Goal: Information Seeking & Learning: Learn about a topic

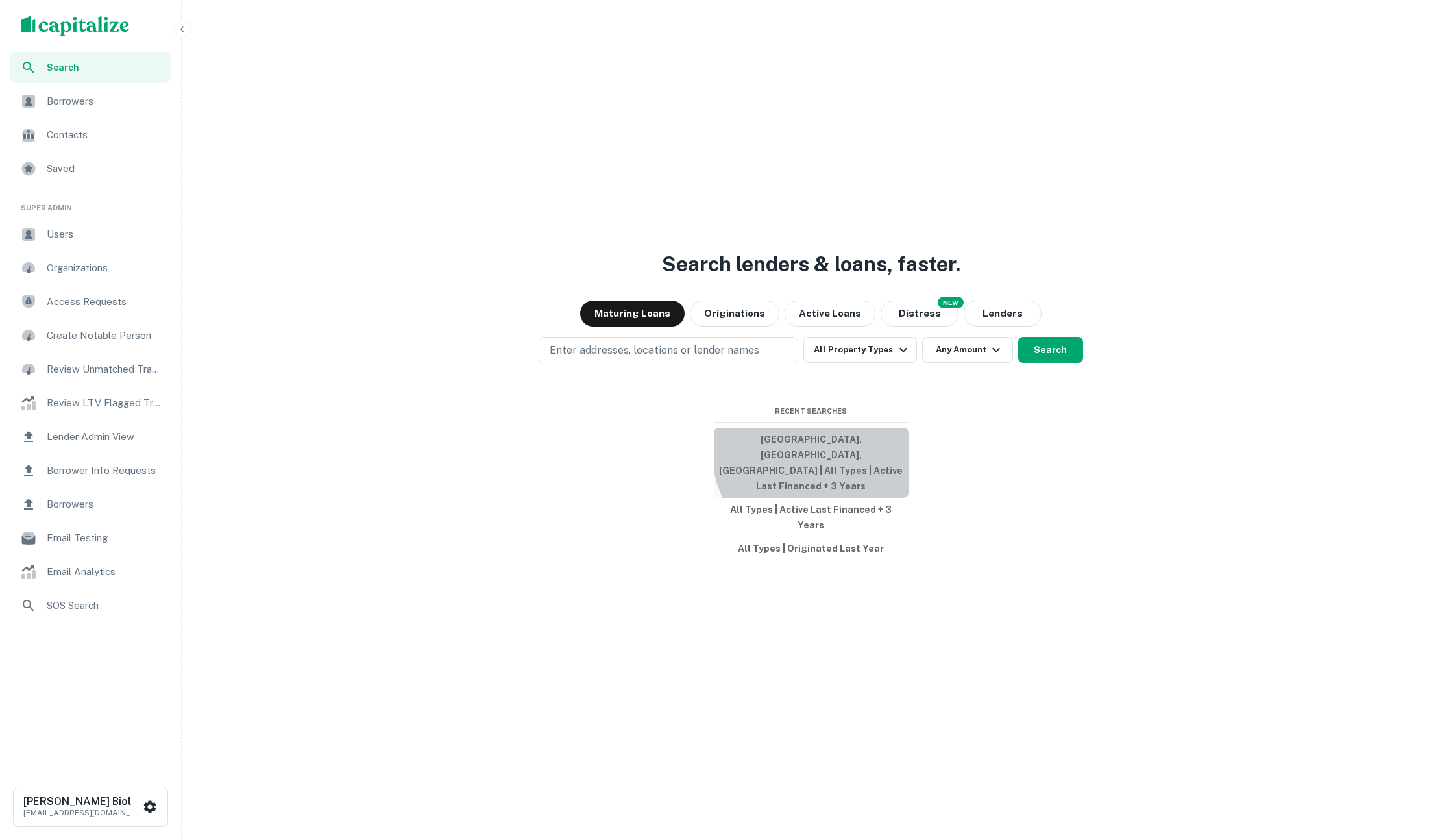
click at [831, 469] on button "[GEOGRAPHIC_DATA], [GEOGRAPHIC_DATA], [GEOGRAPHIC_DATA] | All Types | Active La…" at bounding box center [811, 462] width 195 height 70
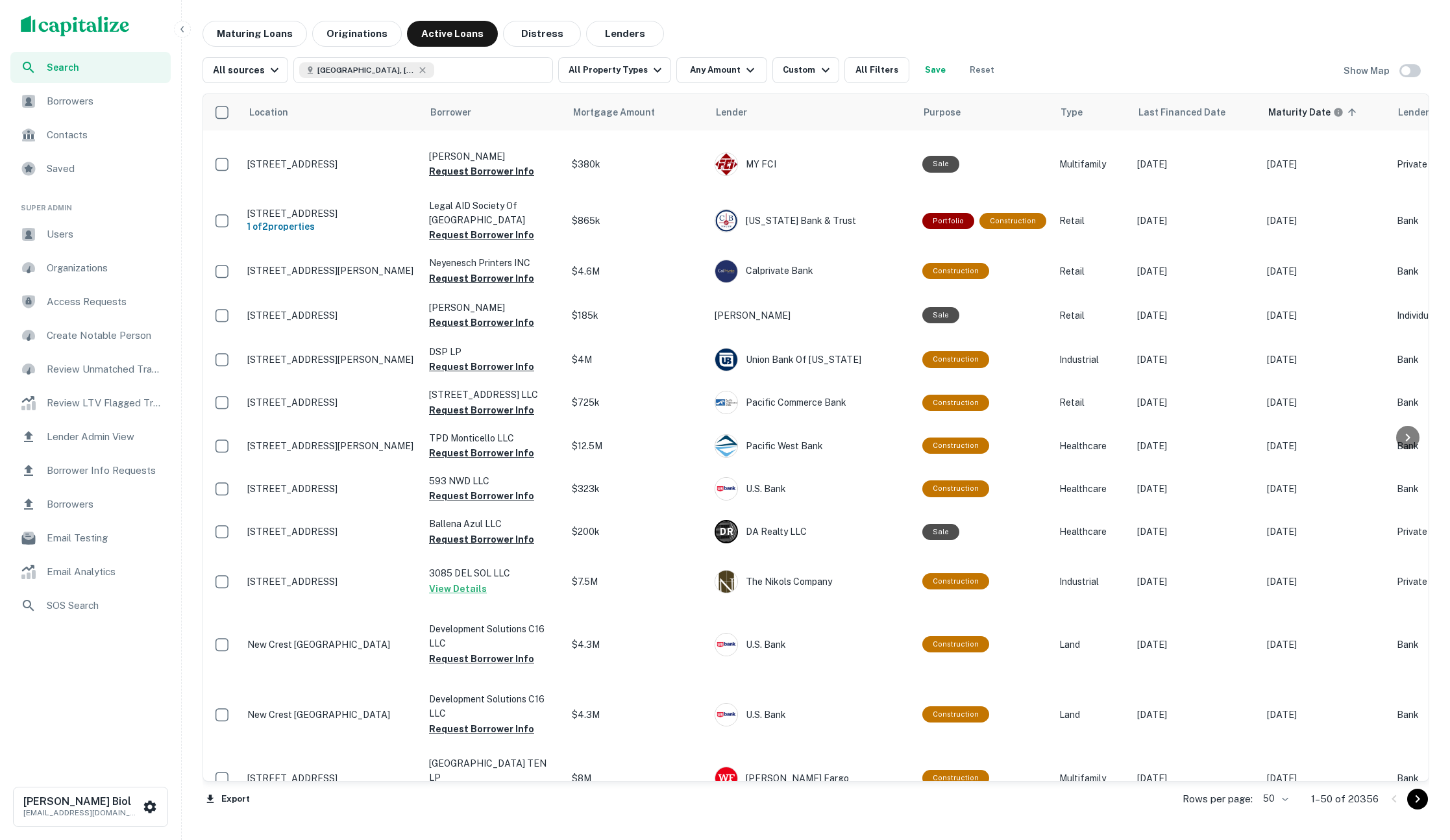
scroll to position [59, 0]
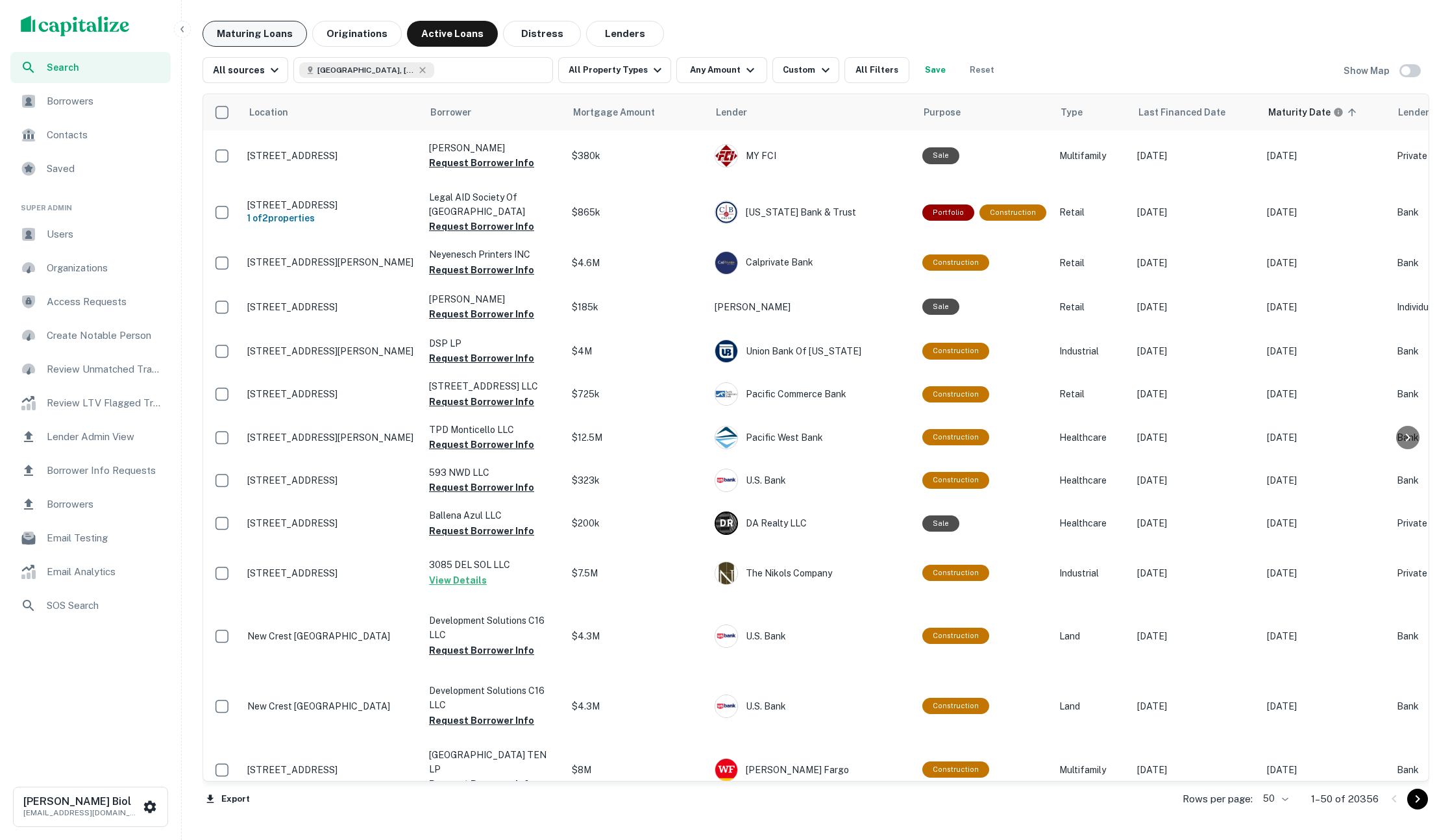
click at [222, 25] on button "Maturing Loans" at bounding box center [255, 33] width 105 height 26
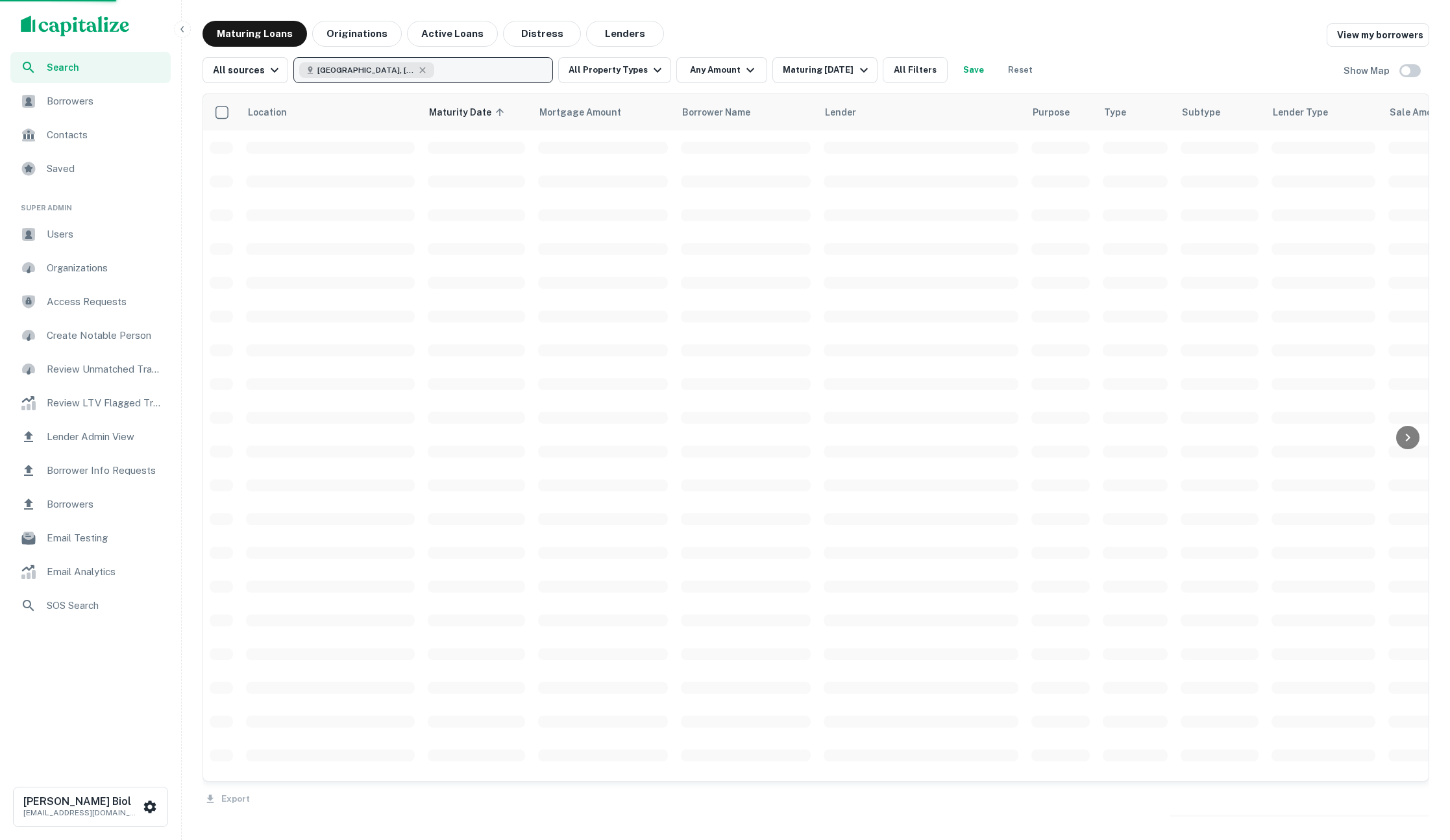
scroll to position [59, 0]
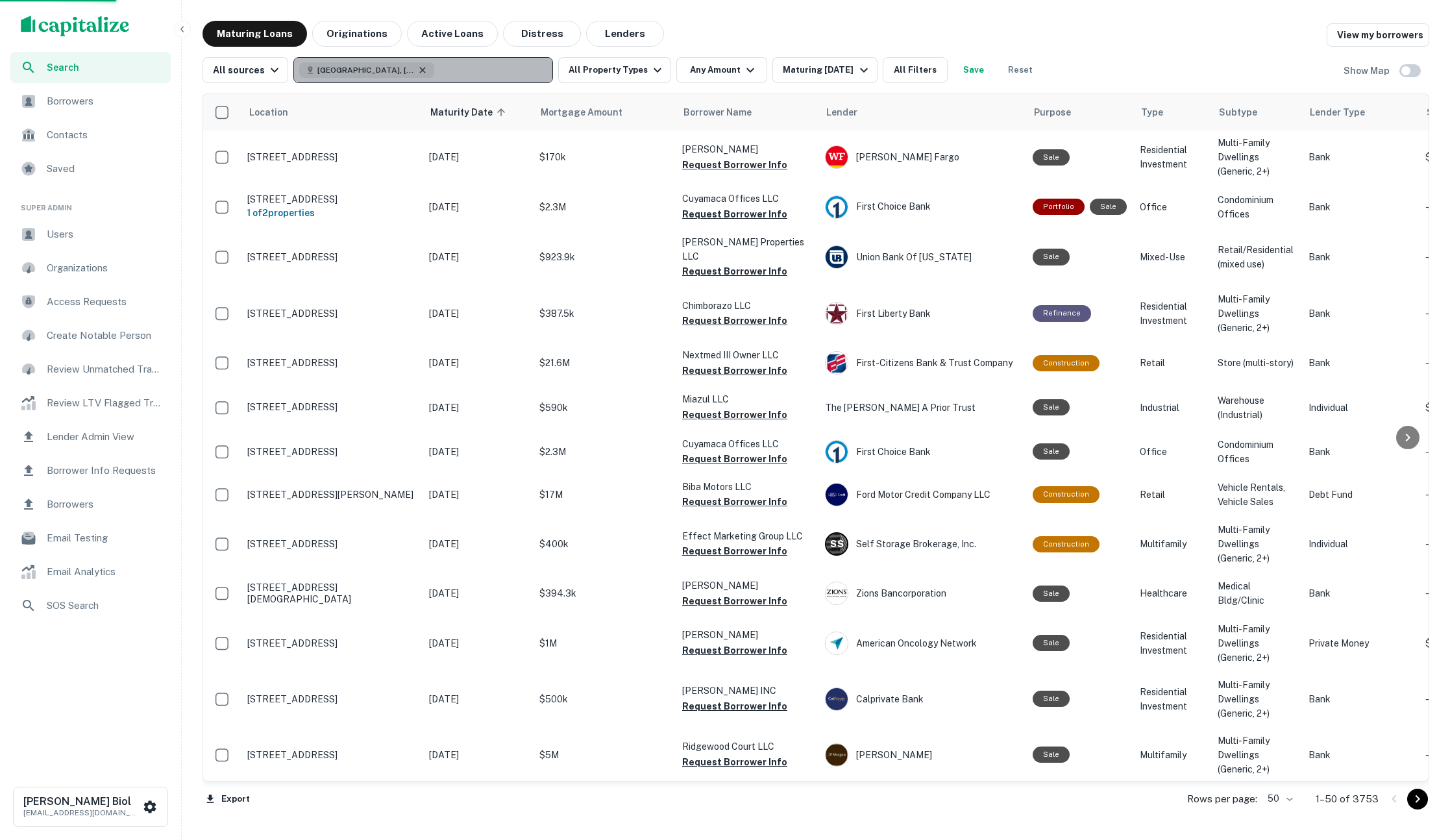
click at [421, 71] on icon "button" at bounding box center [422, 70] width 11 height 11
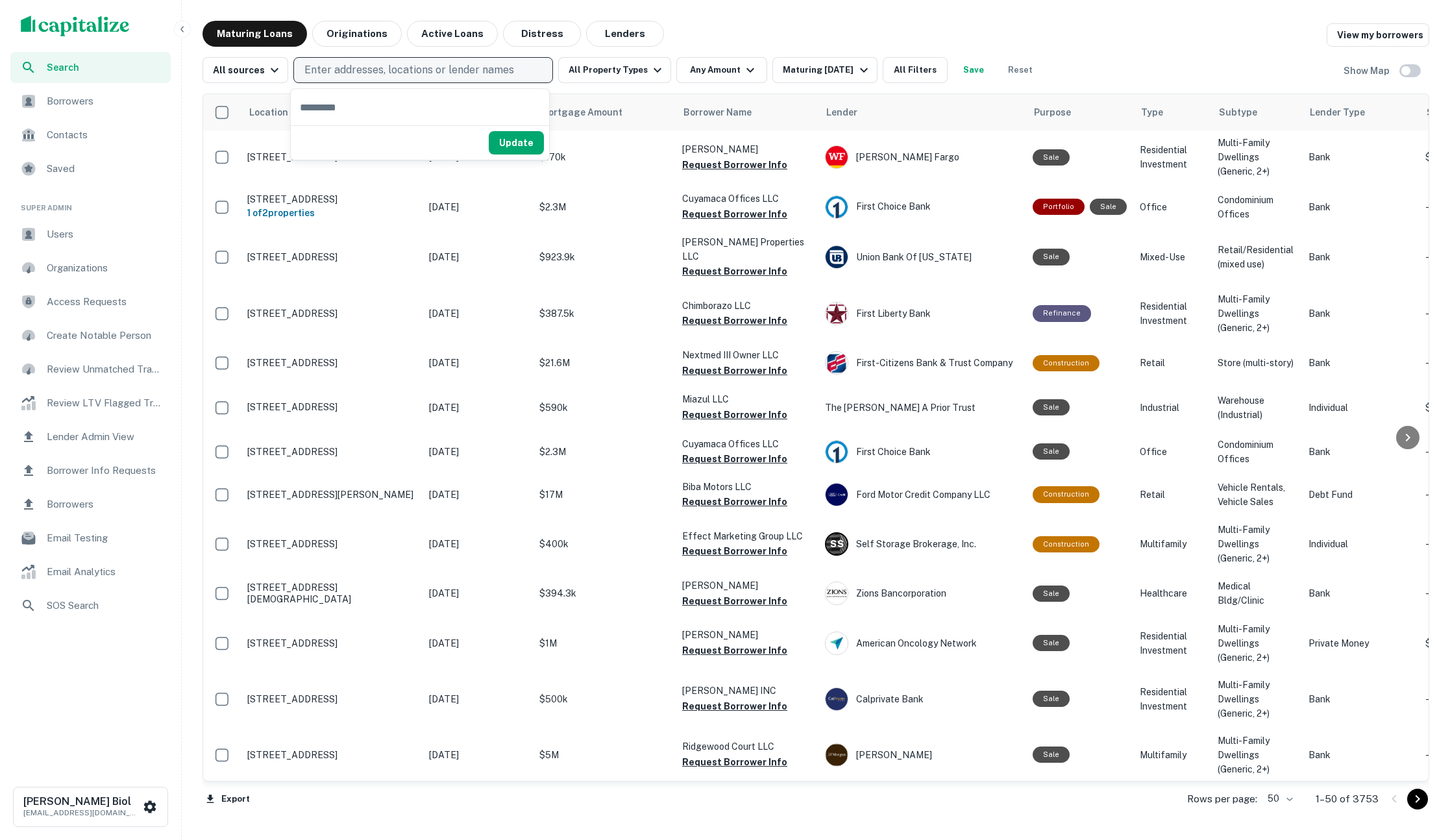
click at [405, 73] on p "Enter addresses, locations or lender names" at bounding box center [409, 70] width 210 height 16
type input "********"
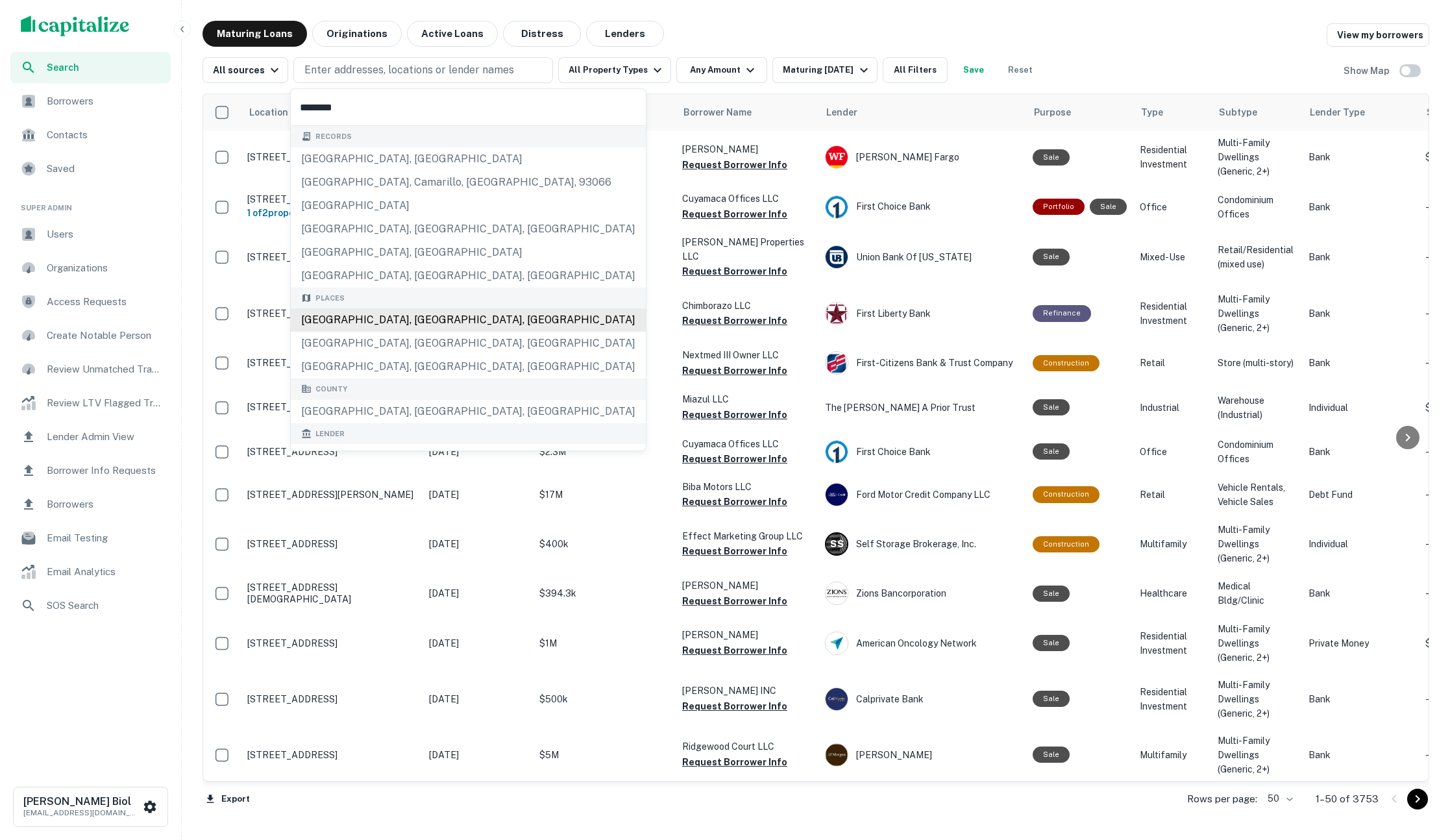
click at [417, 320] on div "[GEOGRAPHIC_DATA], [GEOGRAPHIC_DATA], [GEOGRAPHIC_DATA]" at bounding box center [468, 320] width 355 height 23
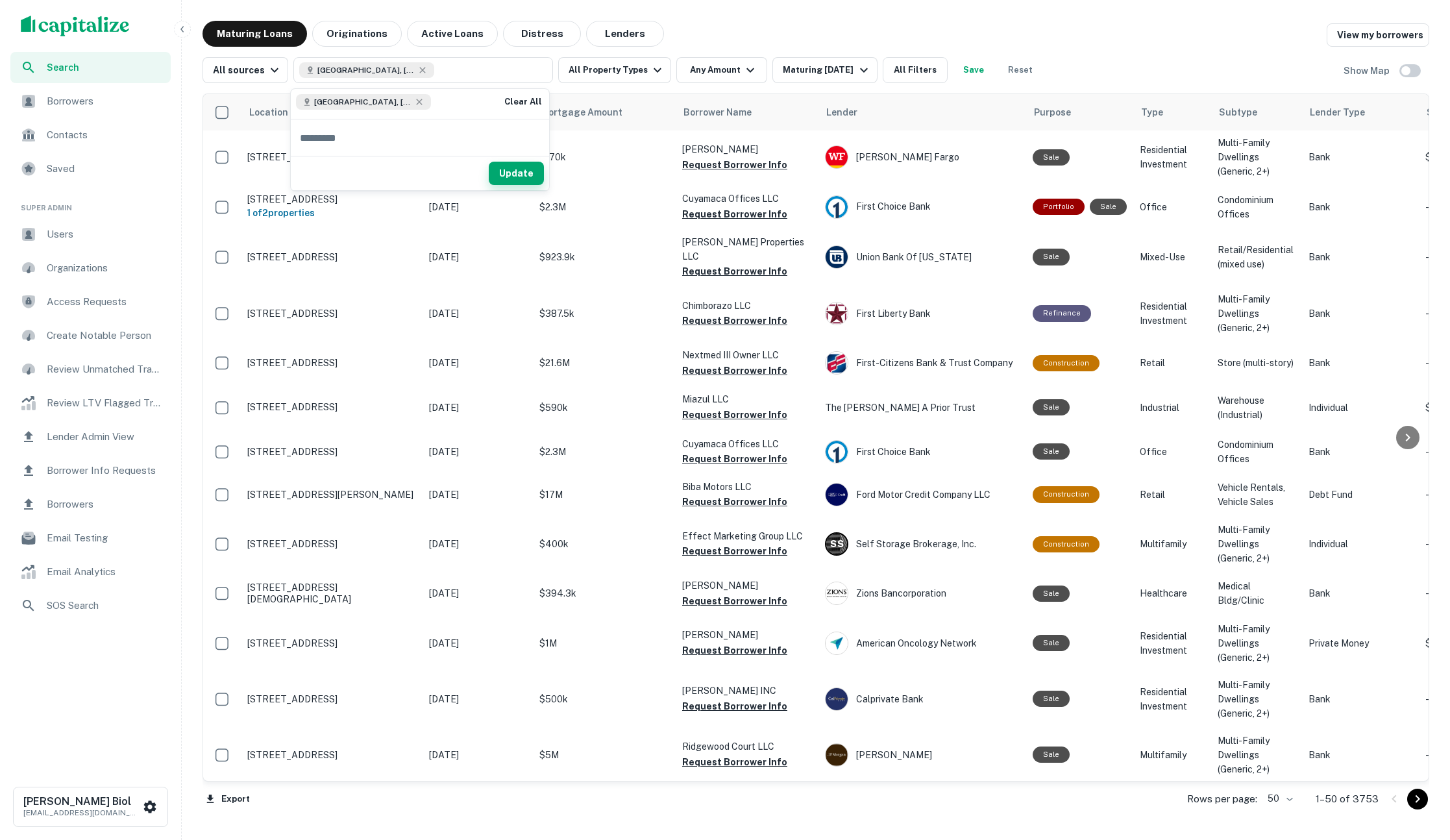
click at [517, 172] on button "Update" at bounding box center [517, 173] width 55 height 23
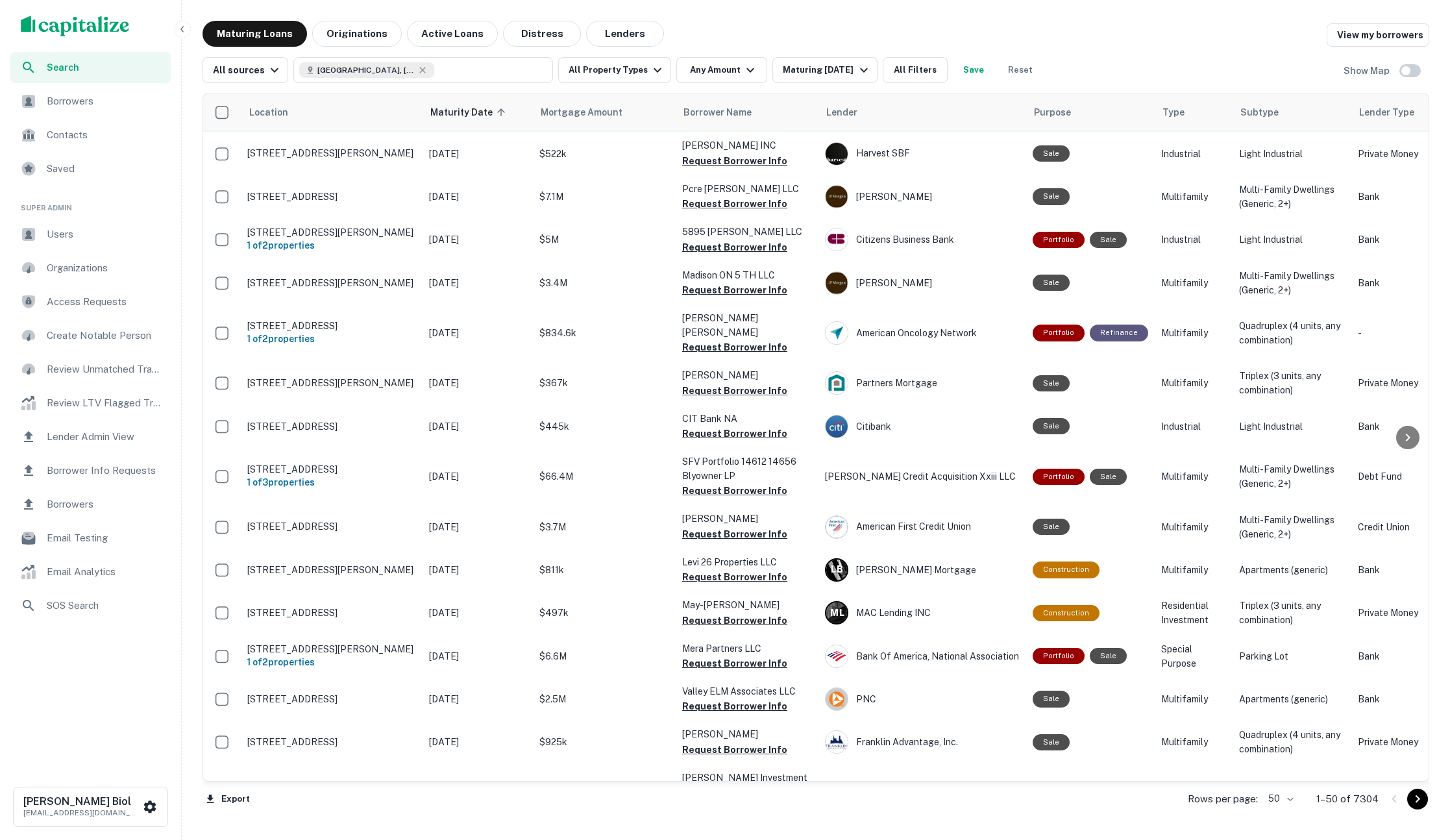
scroll to position [4, 0]
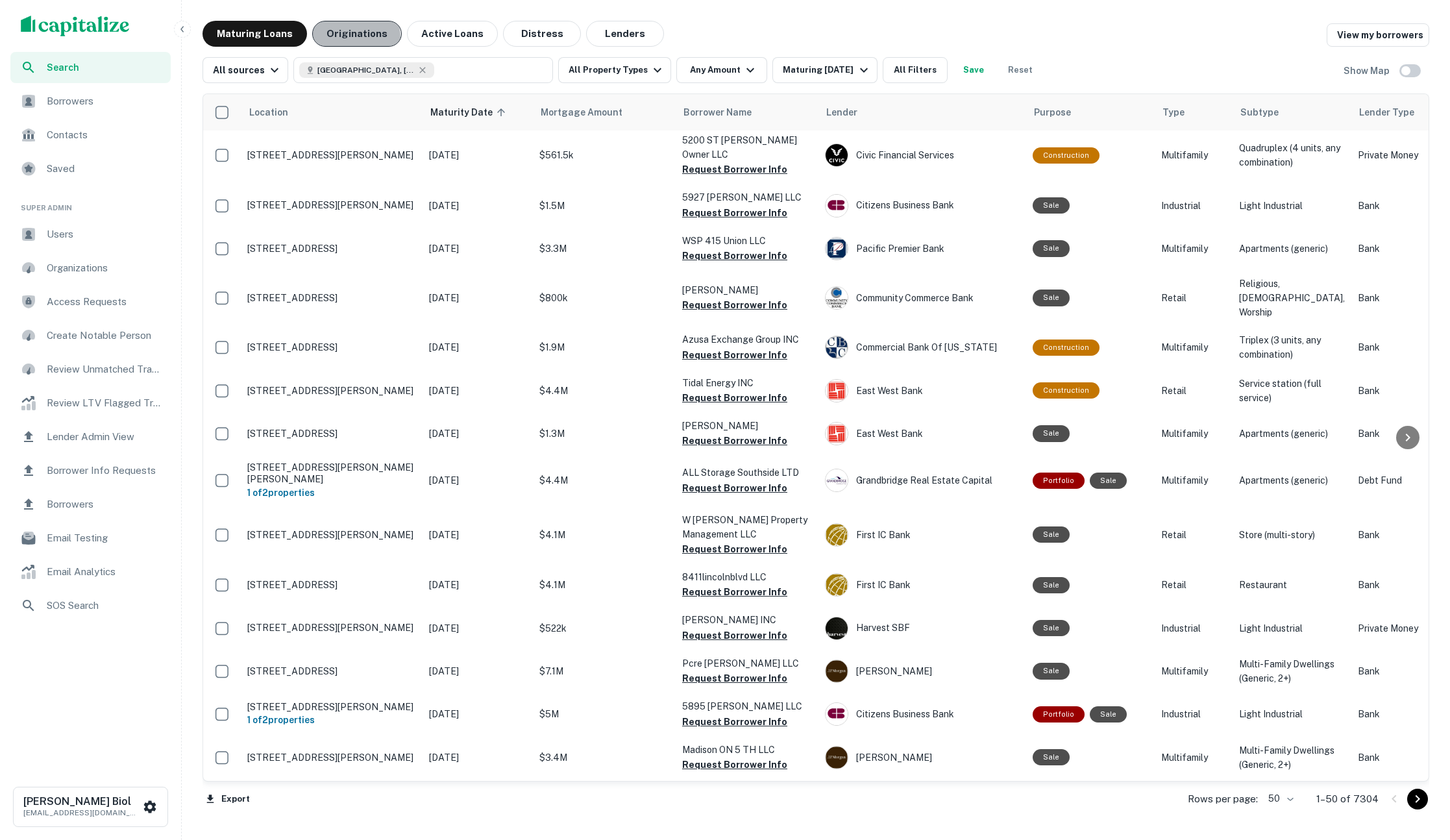
click at [347, 37] on button "Originations" at bounding box center [356, 33] width 90 height 26
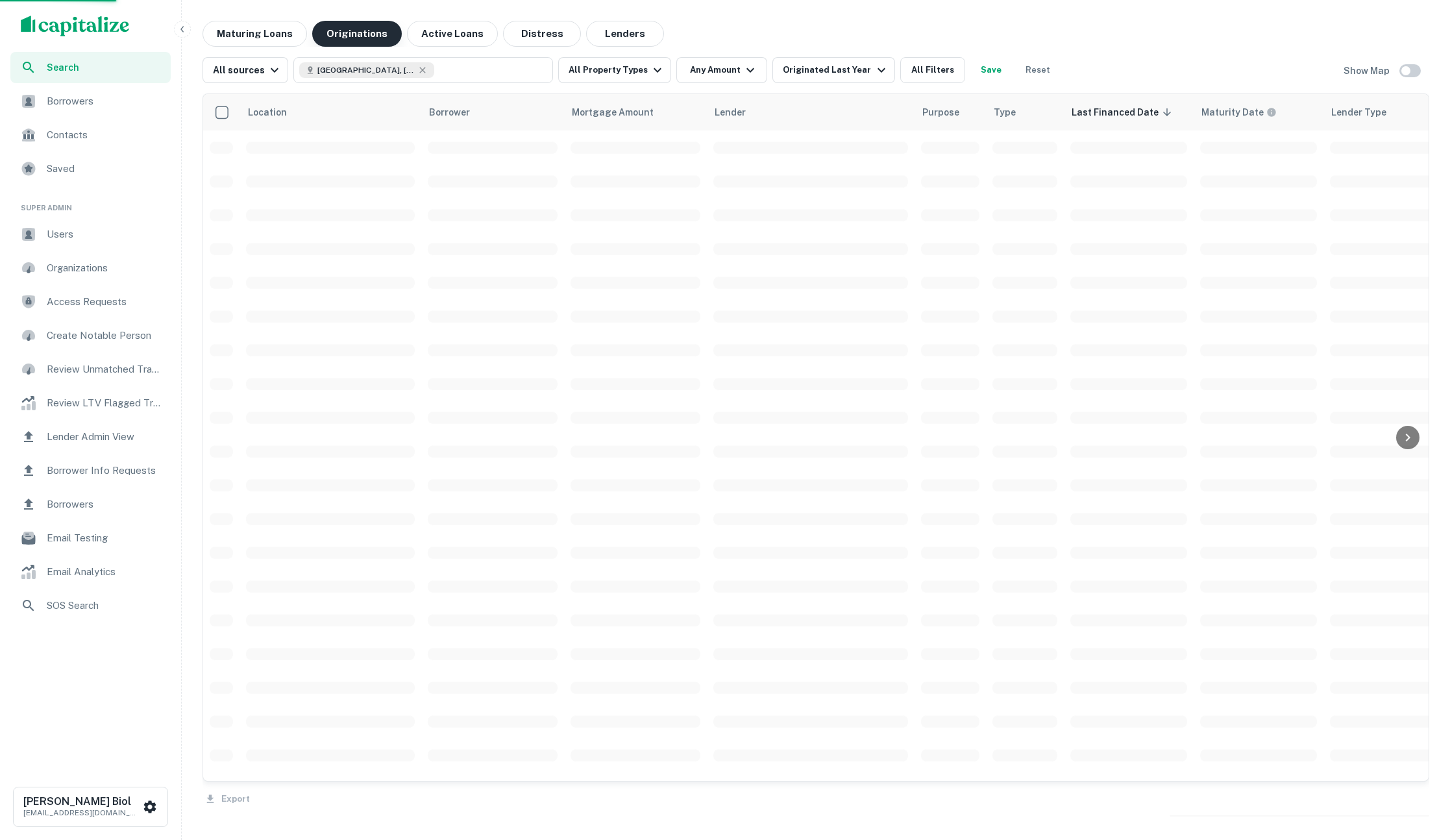
scroll to position [4, 0]
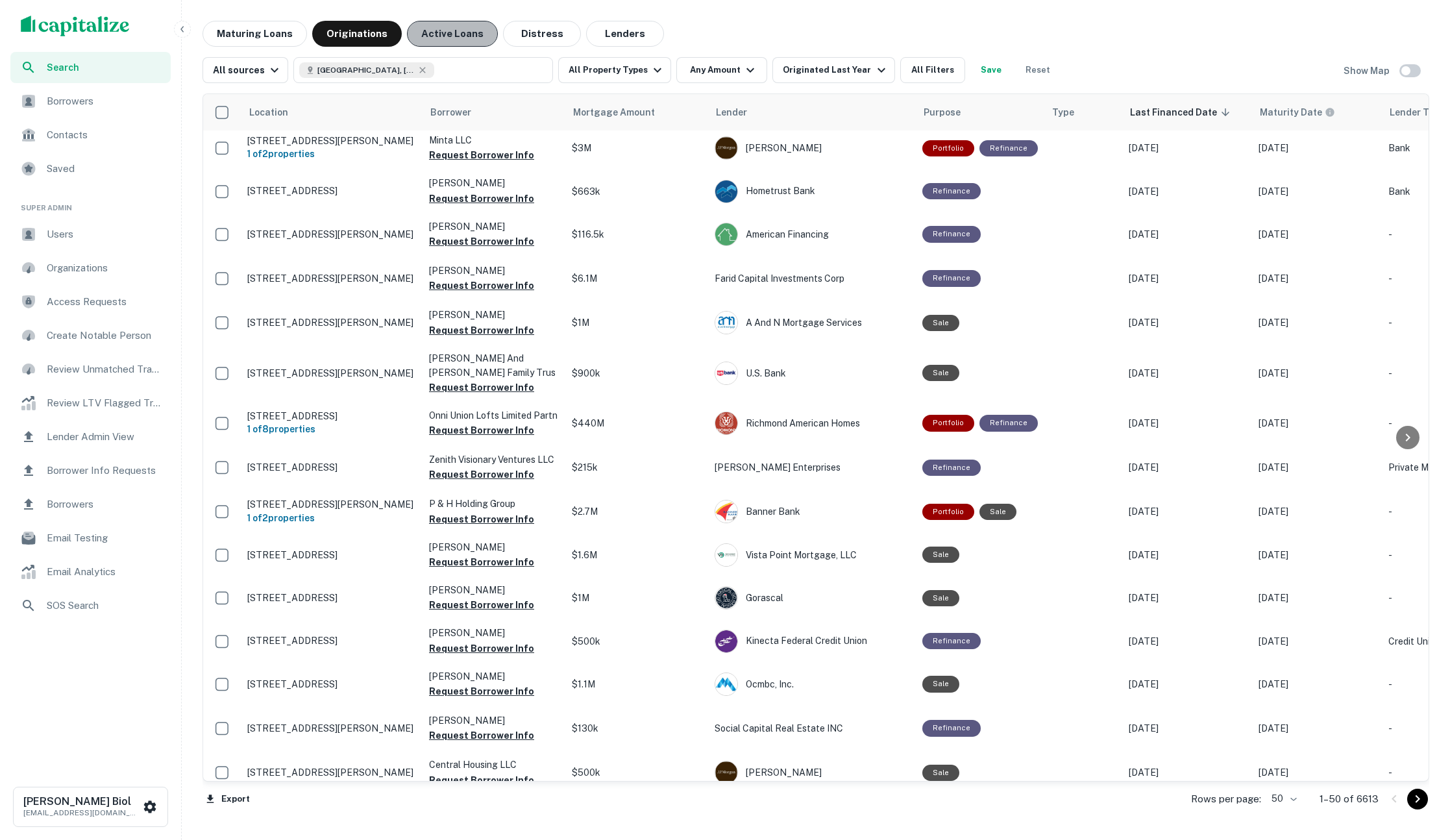
click at [445, 28] on button "Active Loans" at bounding box center [453, 33] width 91 height 26
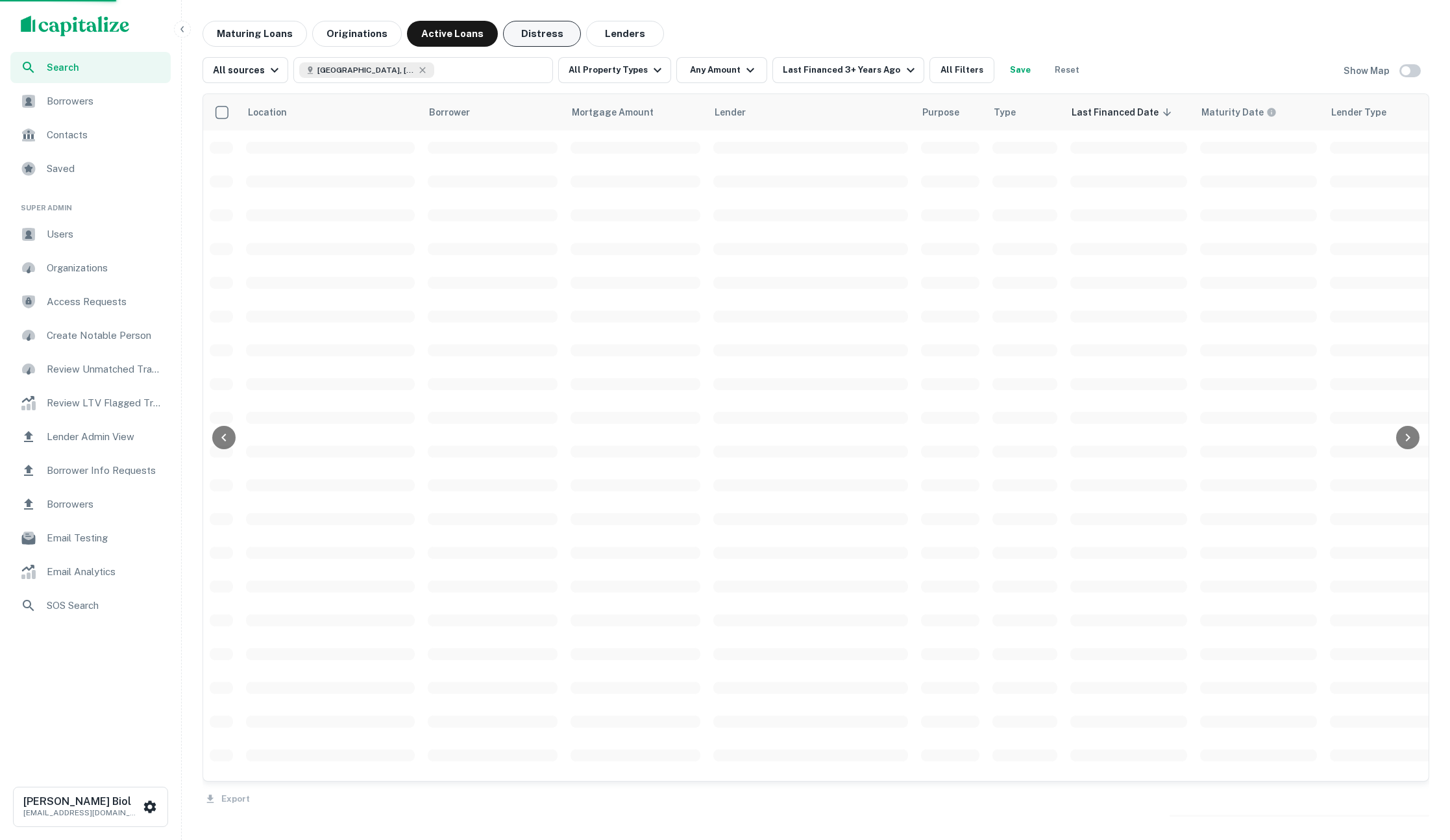
scroll to position [4, 0]
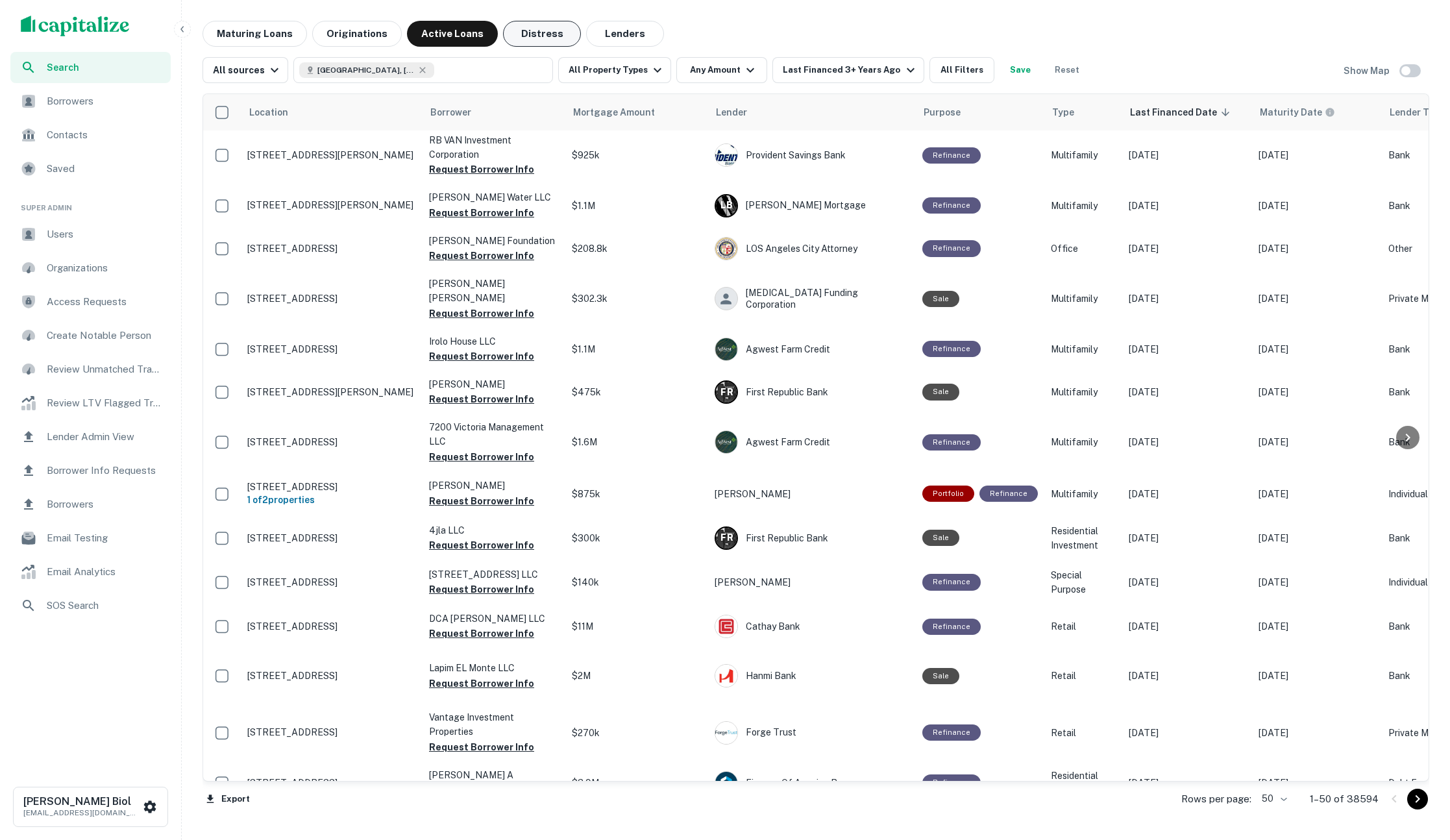
click at [534, 36] on button "Distress" at bounding box center [542, 33] width 78 height 26
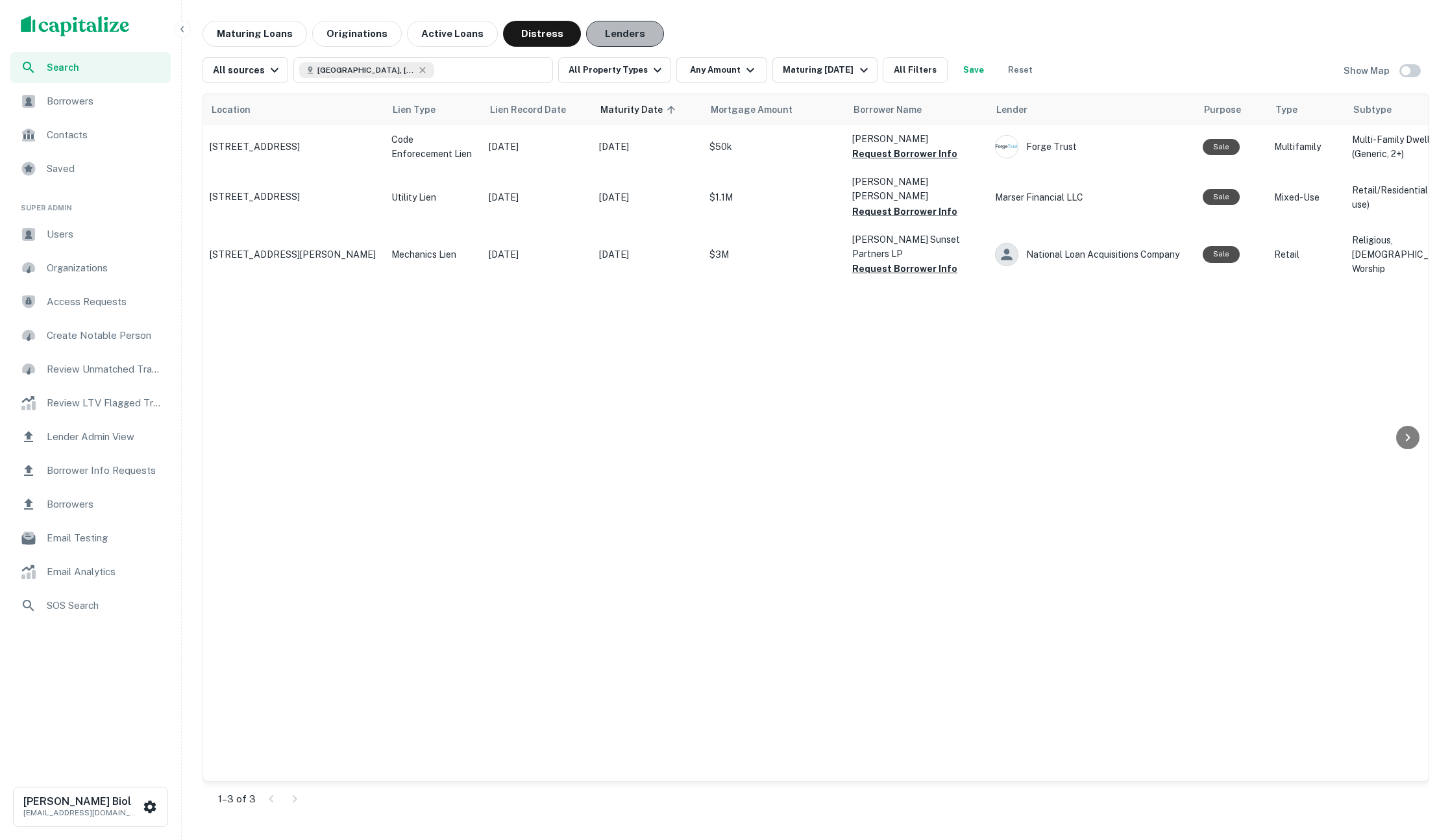
click at [629, 35] on button "Lenders" at bounding box center [625, 33] width 78 height 26
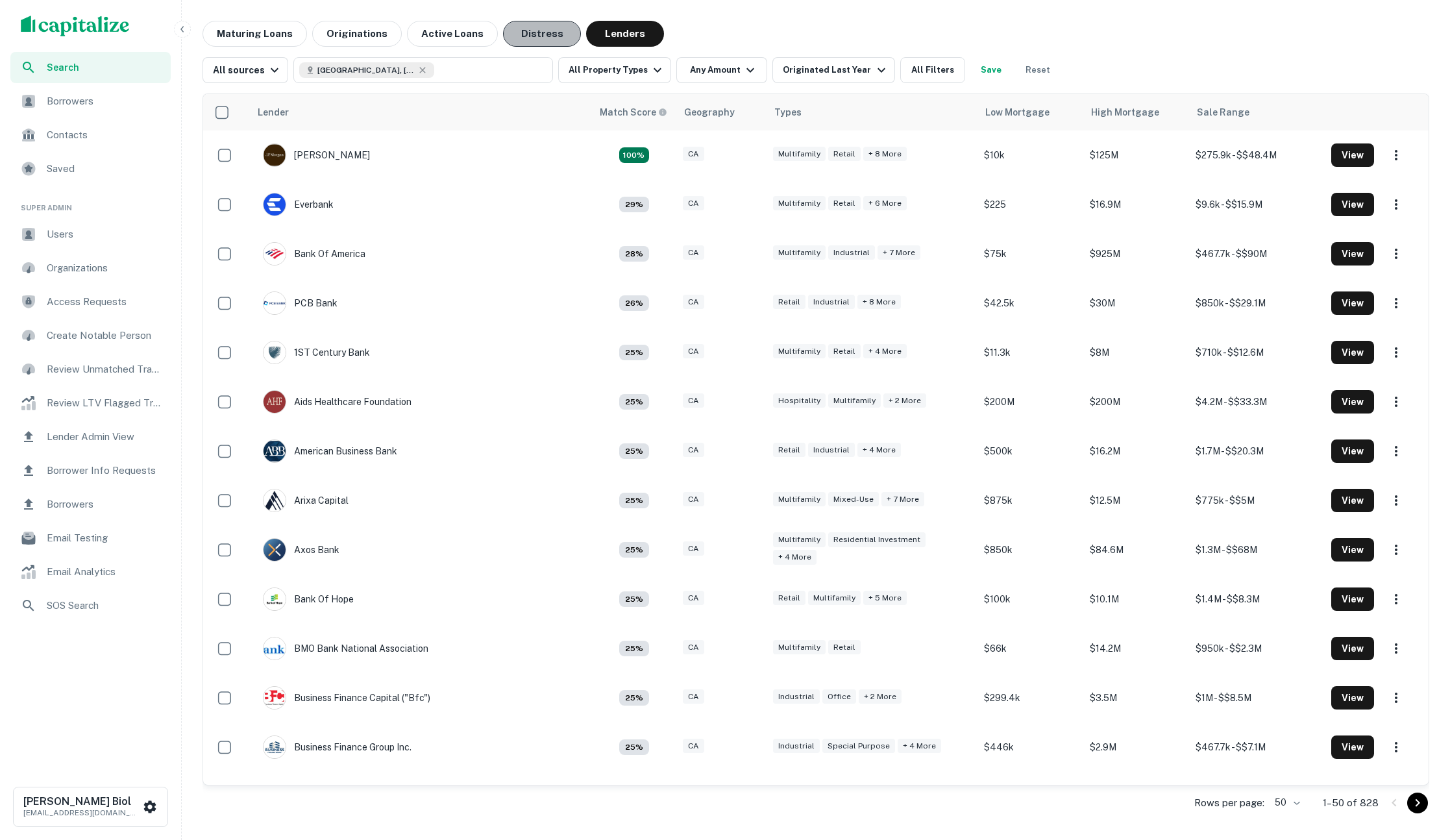
click at [533, 36] on button "Distress" at bounding box center [542, 33] width 78 height 26
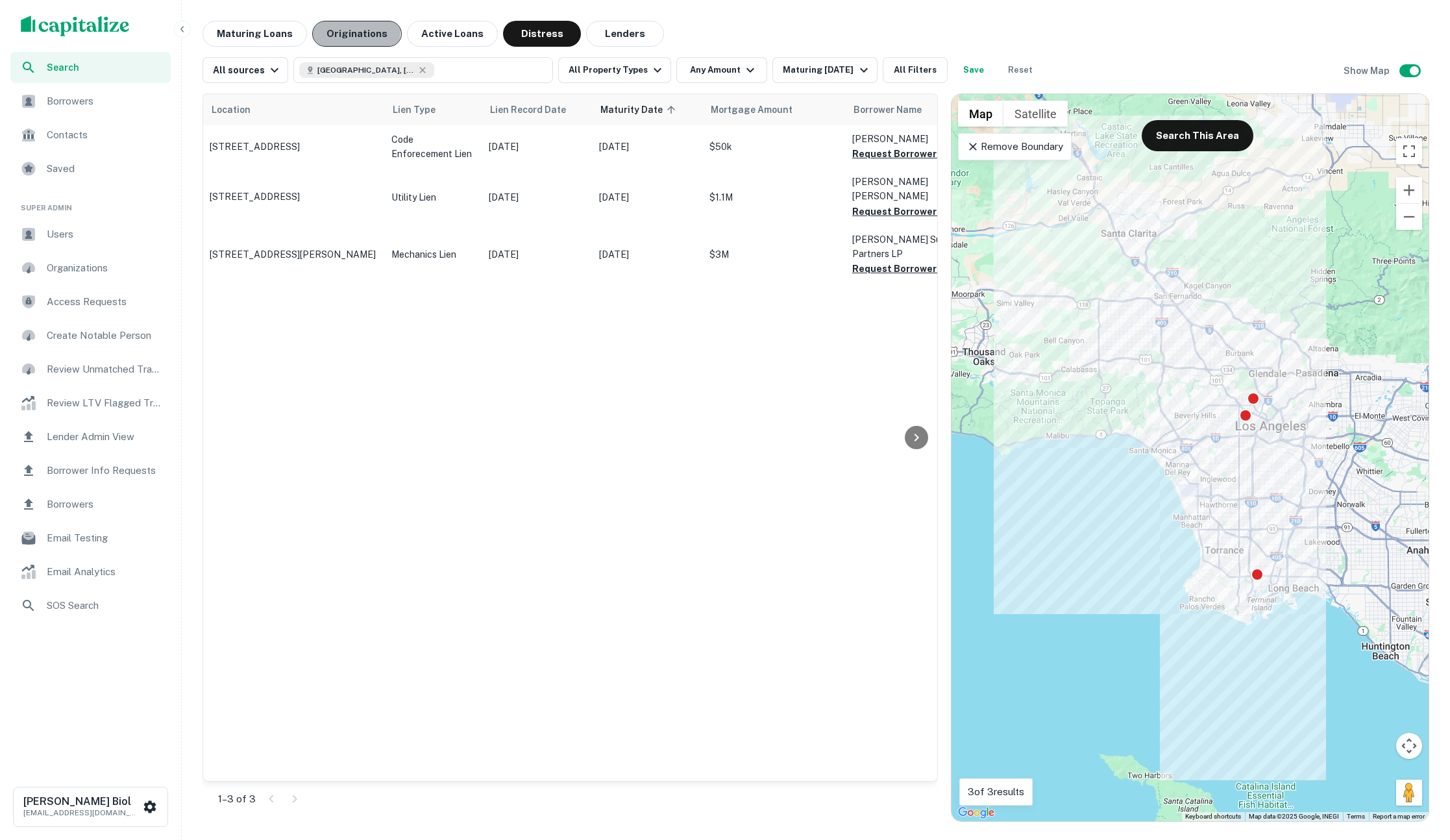
click at [347, 30] on button "Originations" at bounding box center [356, 33] width 90 height 26
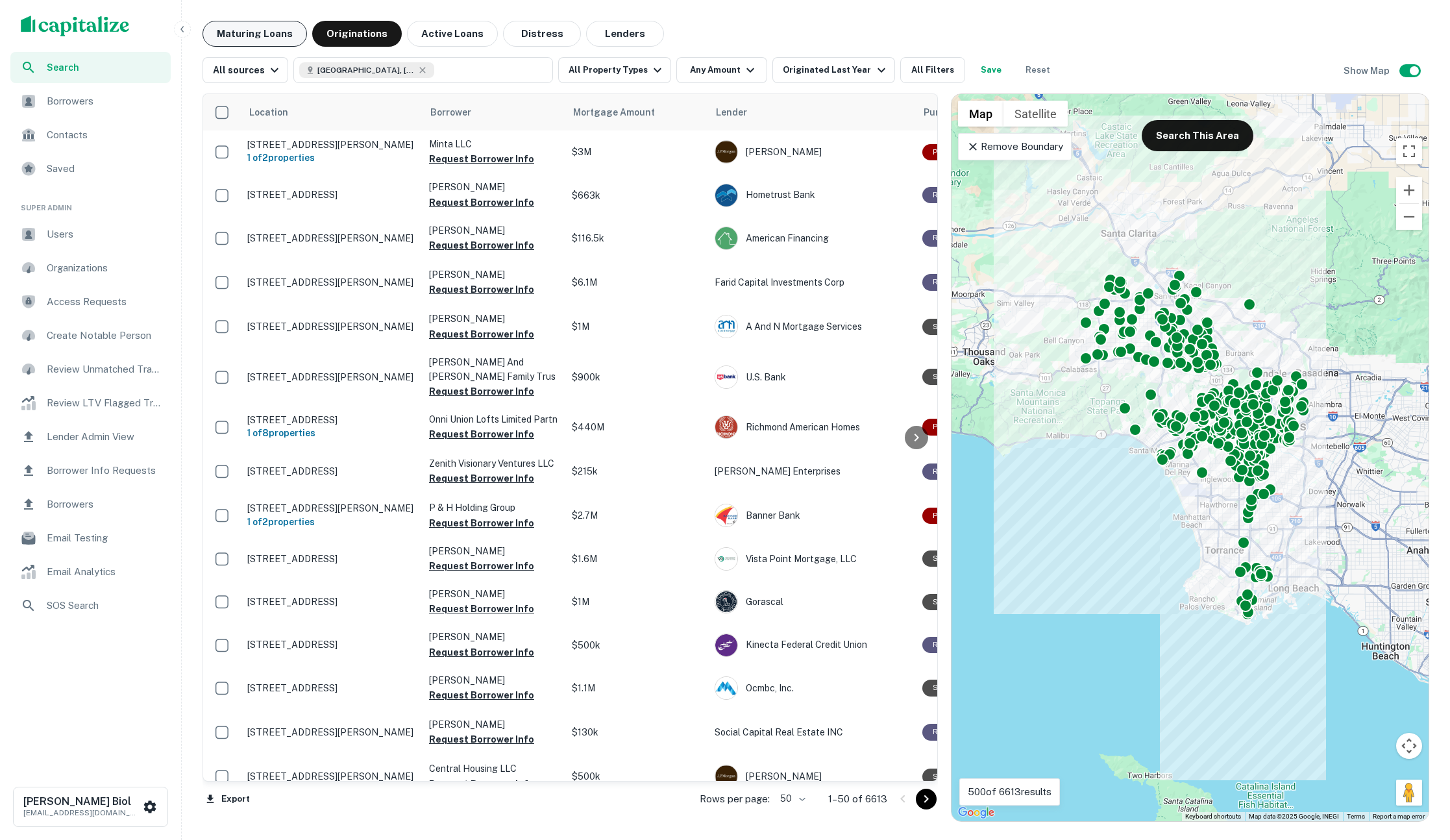
click at [239, 30] on button "Maturing Loans" at bounding box center [255, 33] width 105 height 26
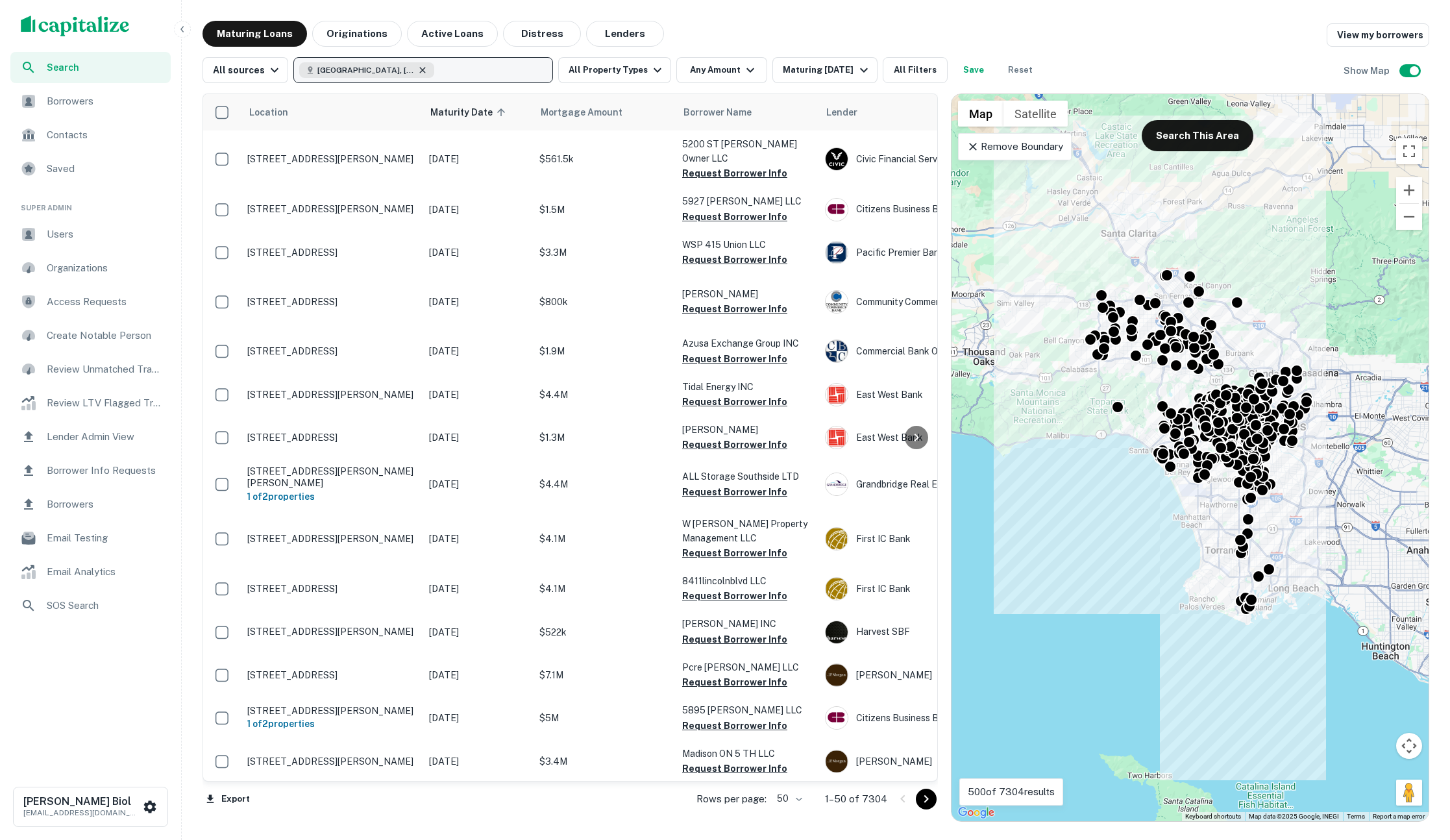
click at [417, 69] on icon "button" at bounding box center [422, 70] width 11 height 11
click at [369, 73] on p "Enter addresses, locations or lender names" at bounding box center [409, 70] width 210 height 16
click at [359, 71] on p "Enter addresses, locations or lender names" at bounding box center [409, 70] width 210 height 16
type input "*******"
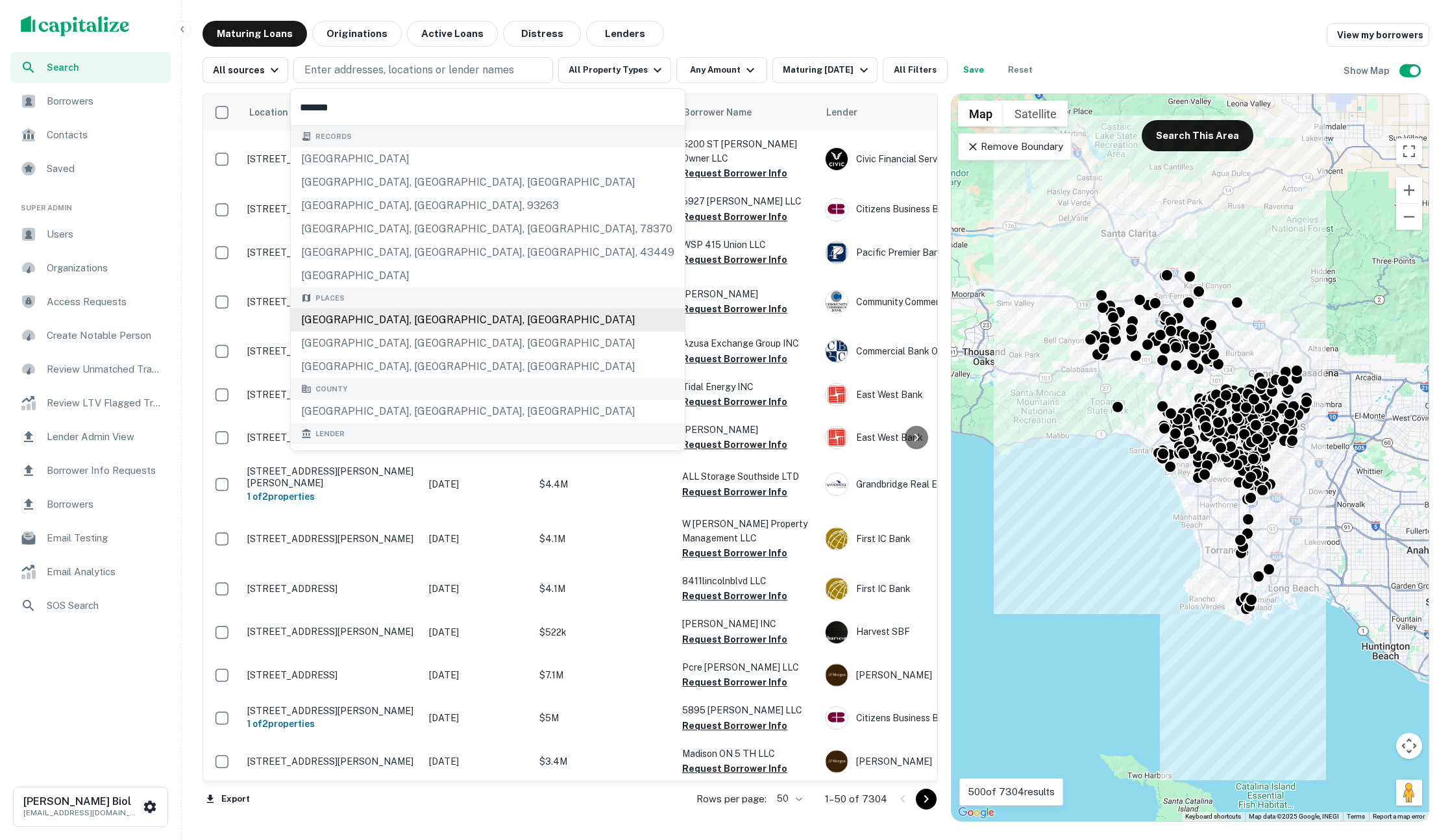
click at [367, 327] on div "[GEOGRAPHIC_DATA], [GEOGRAPHIC_DATA], [GEOGRAPHIC_DATA]" at bounding box center [487, 320] width 394 height 23
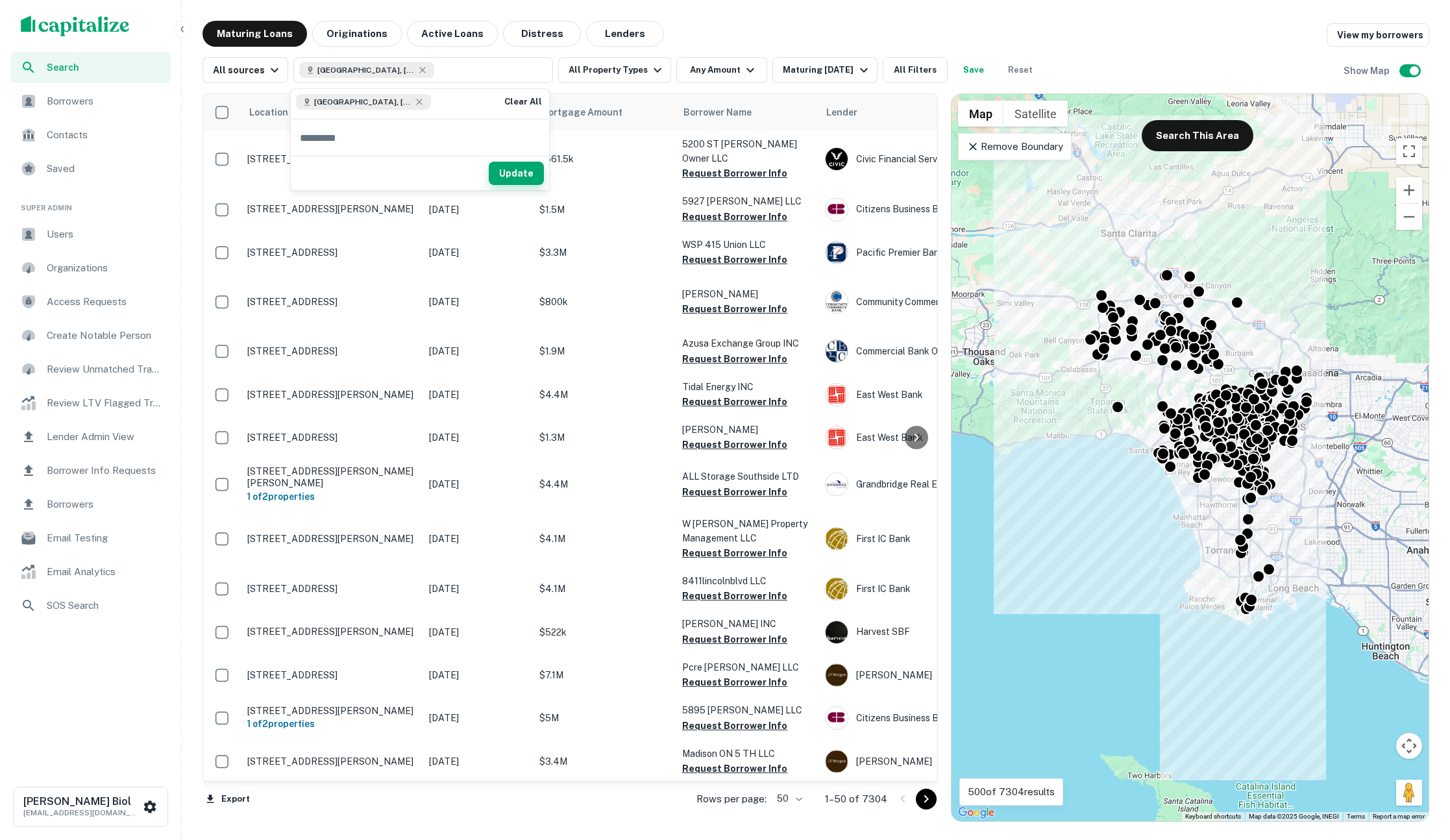
click at [511, 172] on button "Update" at bounding box center [517, 173] width 55 height 23
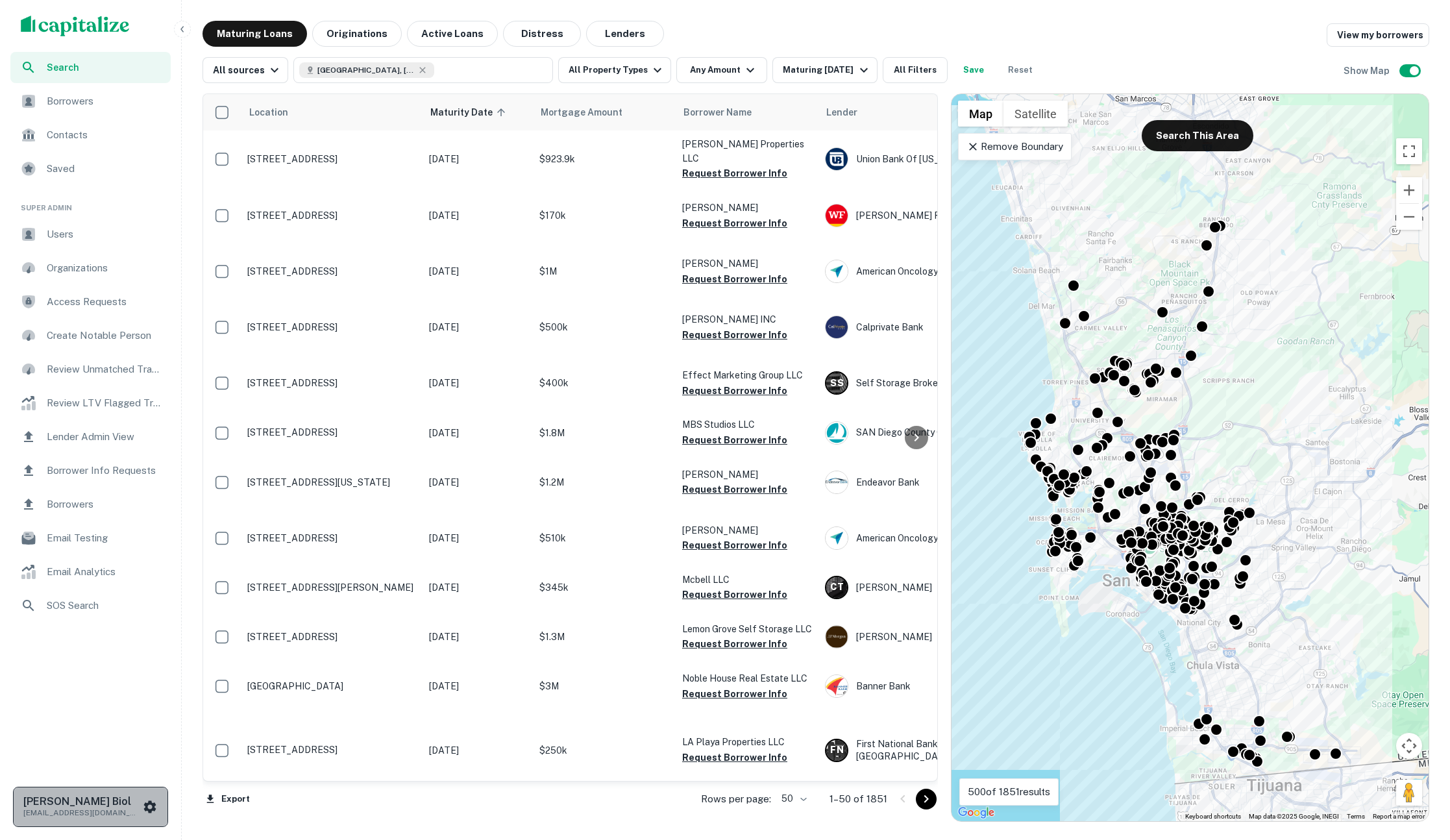
click at [71, 804] on h6 "[PERSON_NAME] Biol" at bounding box center [81, 802] width 116 height 11
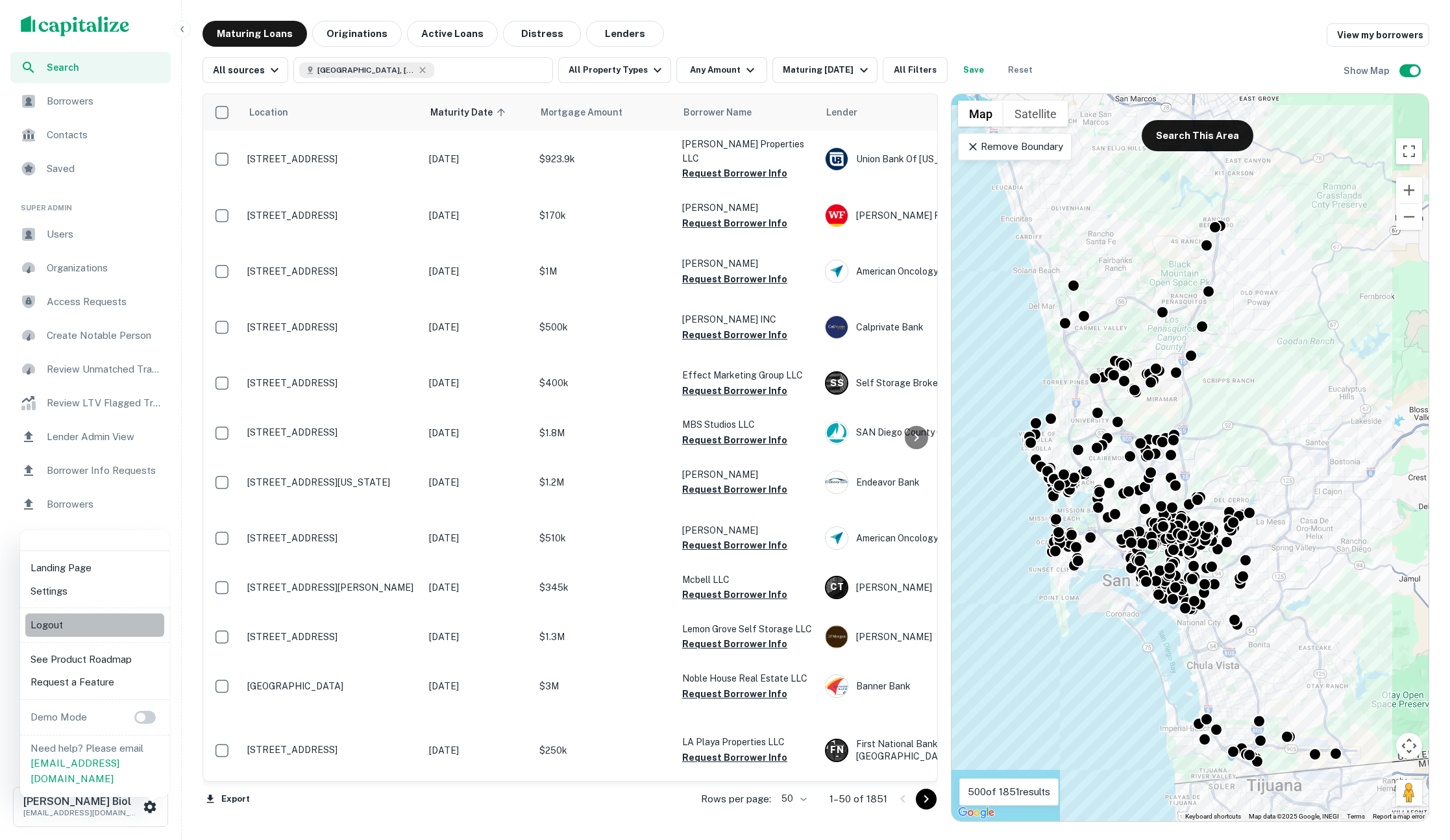
click at [80, 623] on li "Logout" at bounding box center [94, 625] width 139 height 23
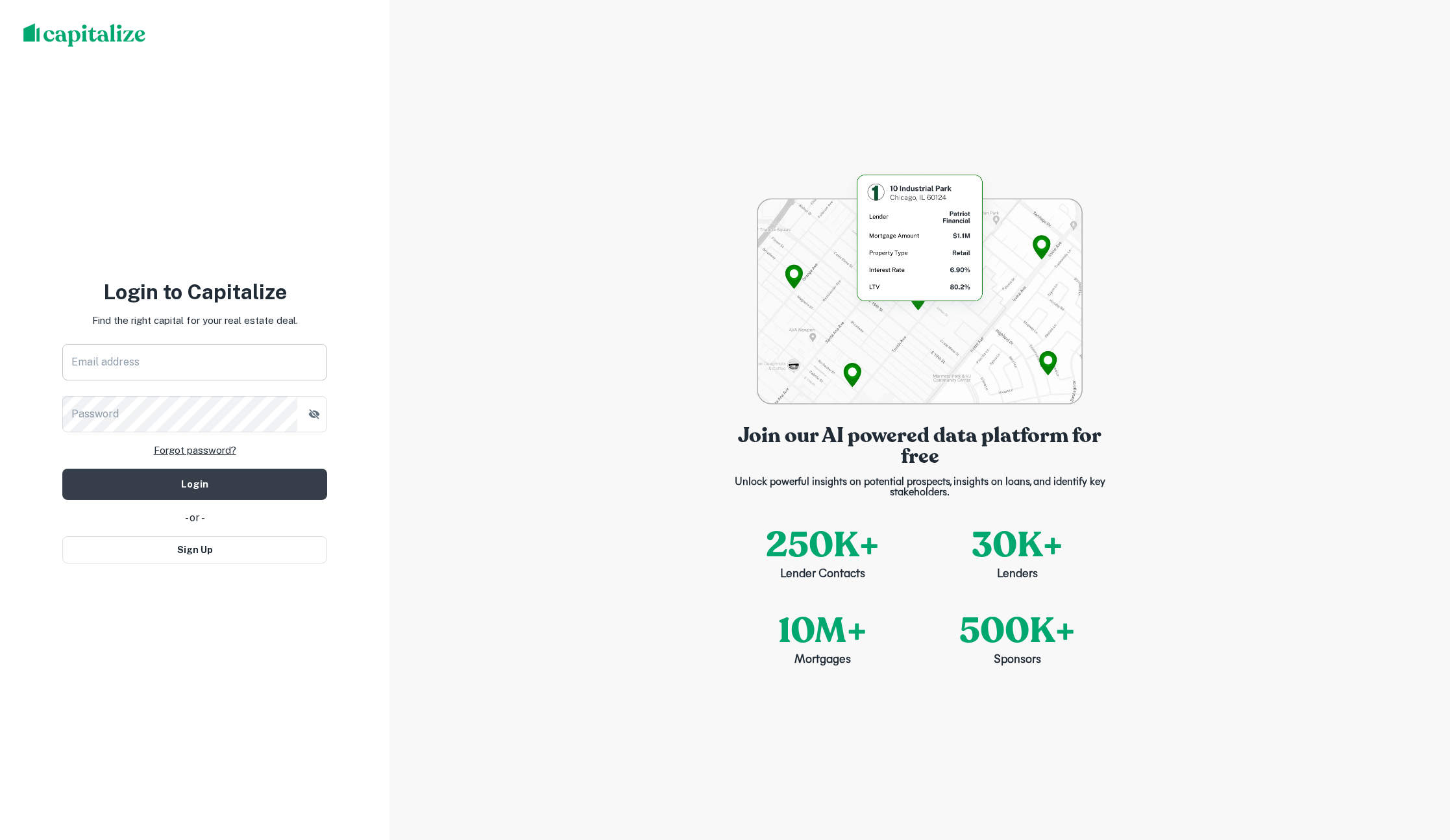
click at [191, 344] on input "Email address" at bounding box center [195, 362] width 265 height 36
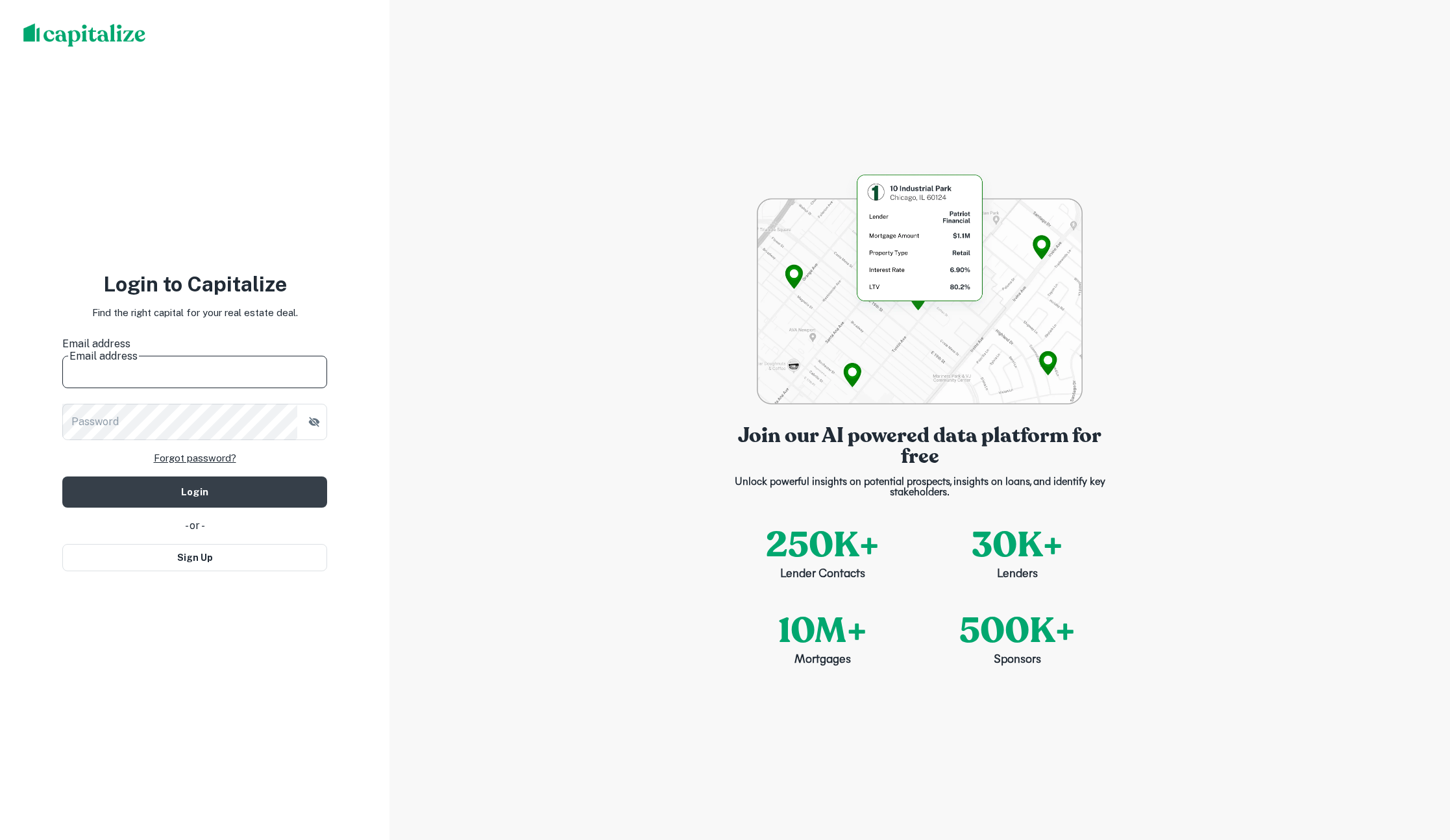
type input "**********"
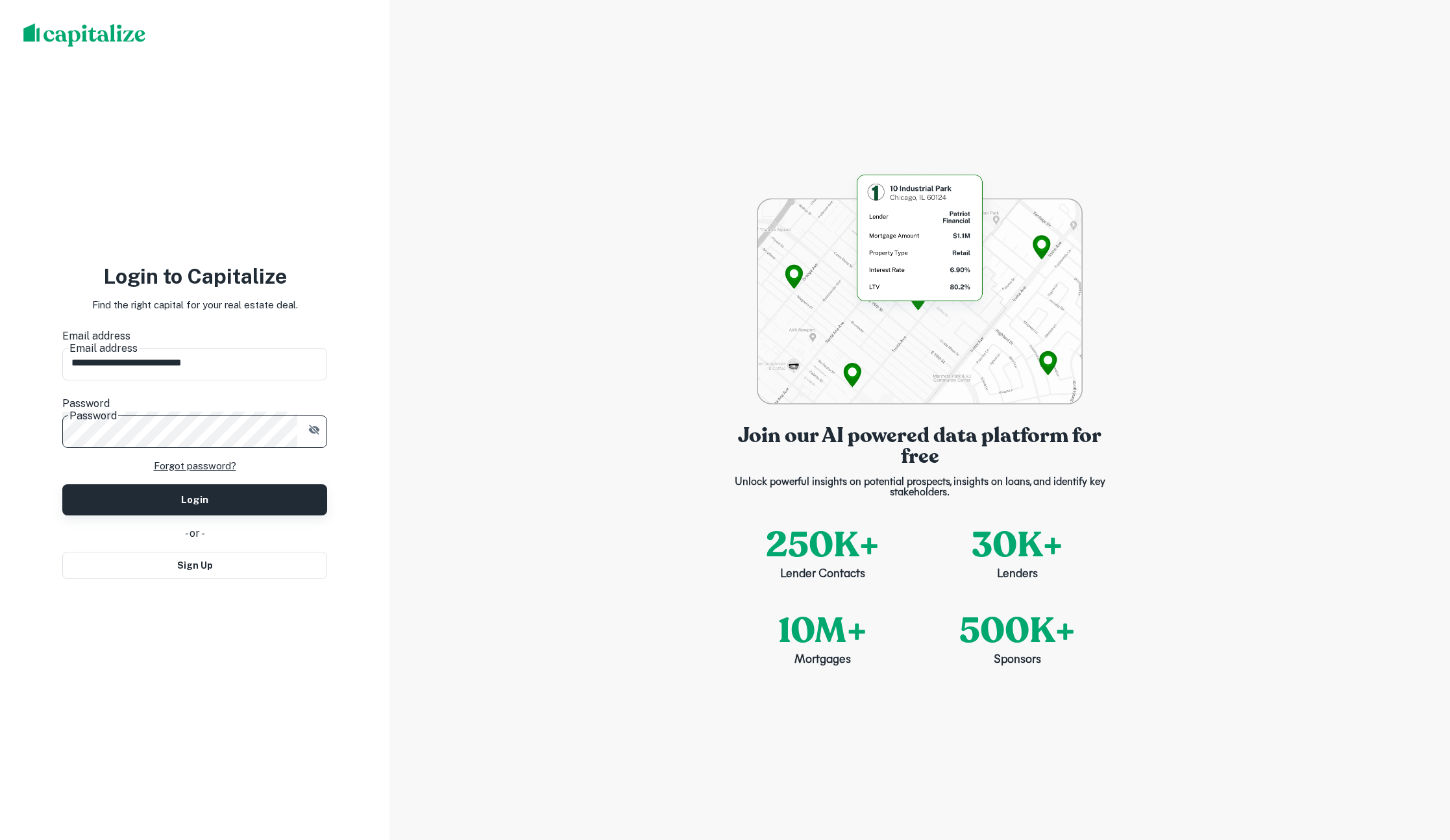
click at [116, 484] on button "Login" at bounding box center [195, 500] width 265 height 31
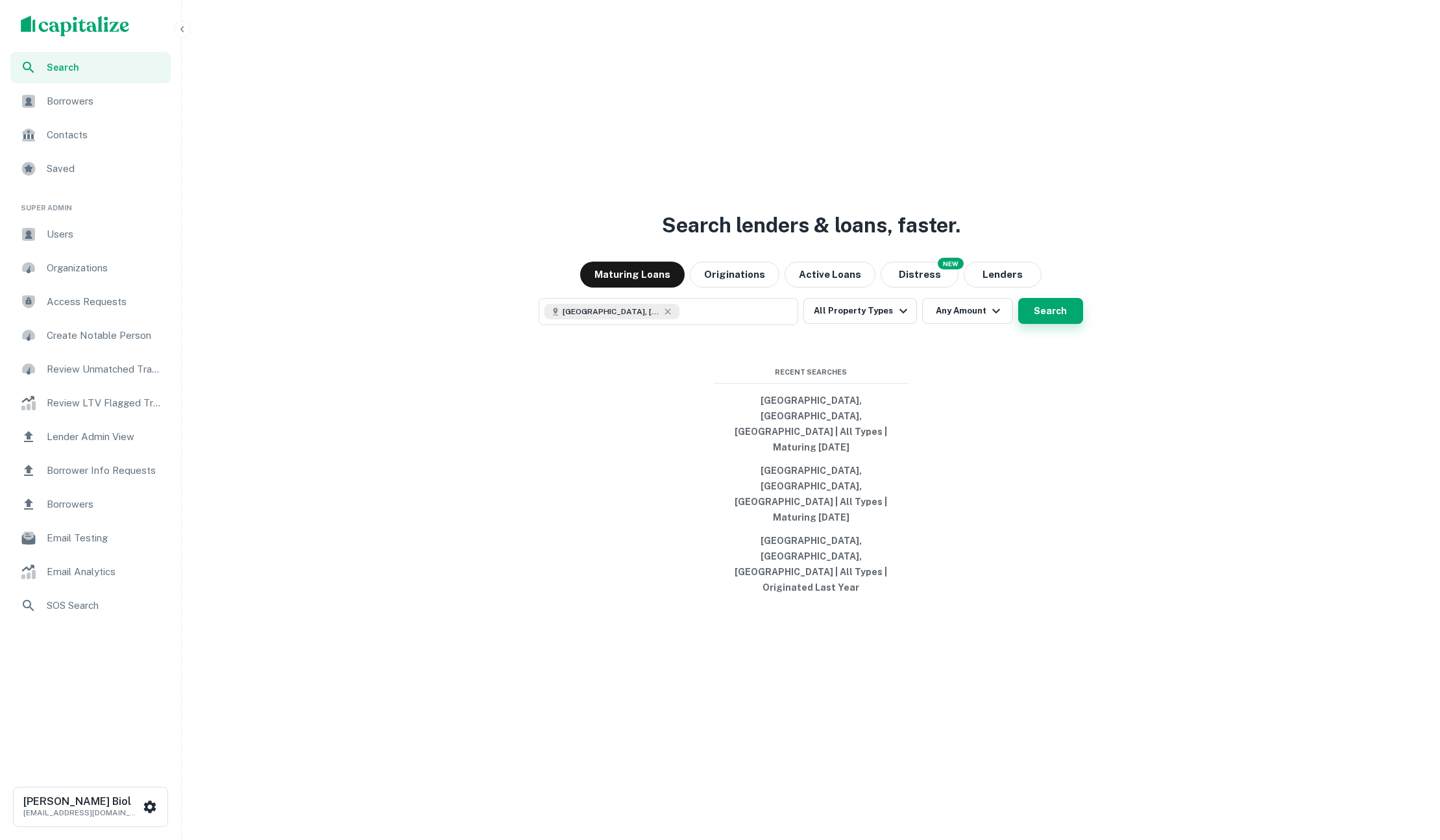
click at [1061, 324] on button "Search" at bounding box center [1050, 310] width 65 height 26
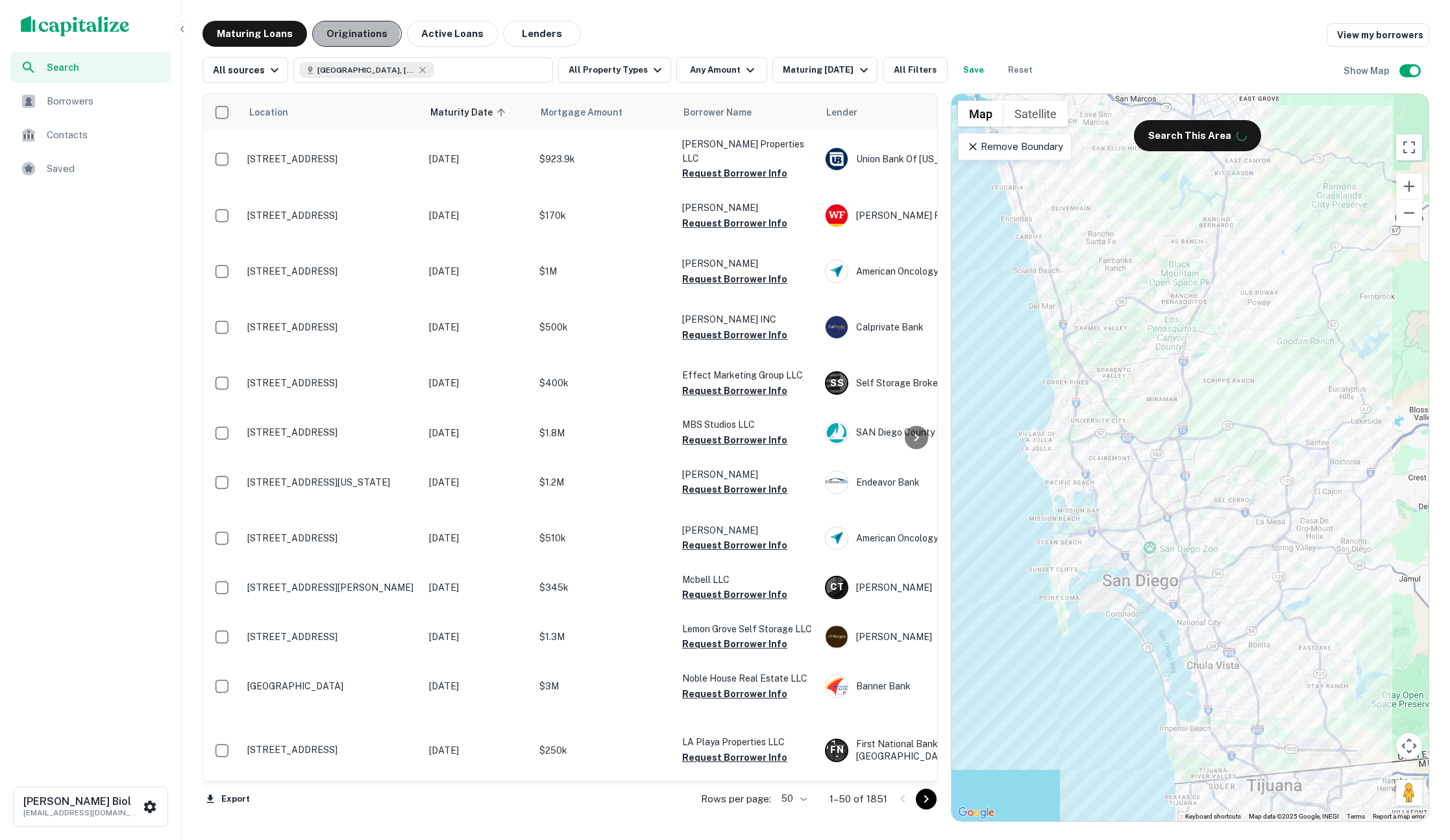
click at [346, 33] on button "Originations" at bounding box center [356, 33] width 90 height 26
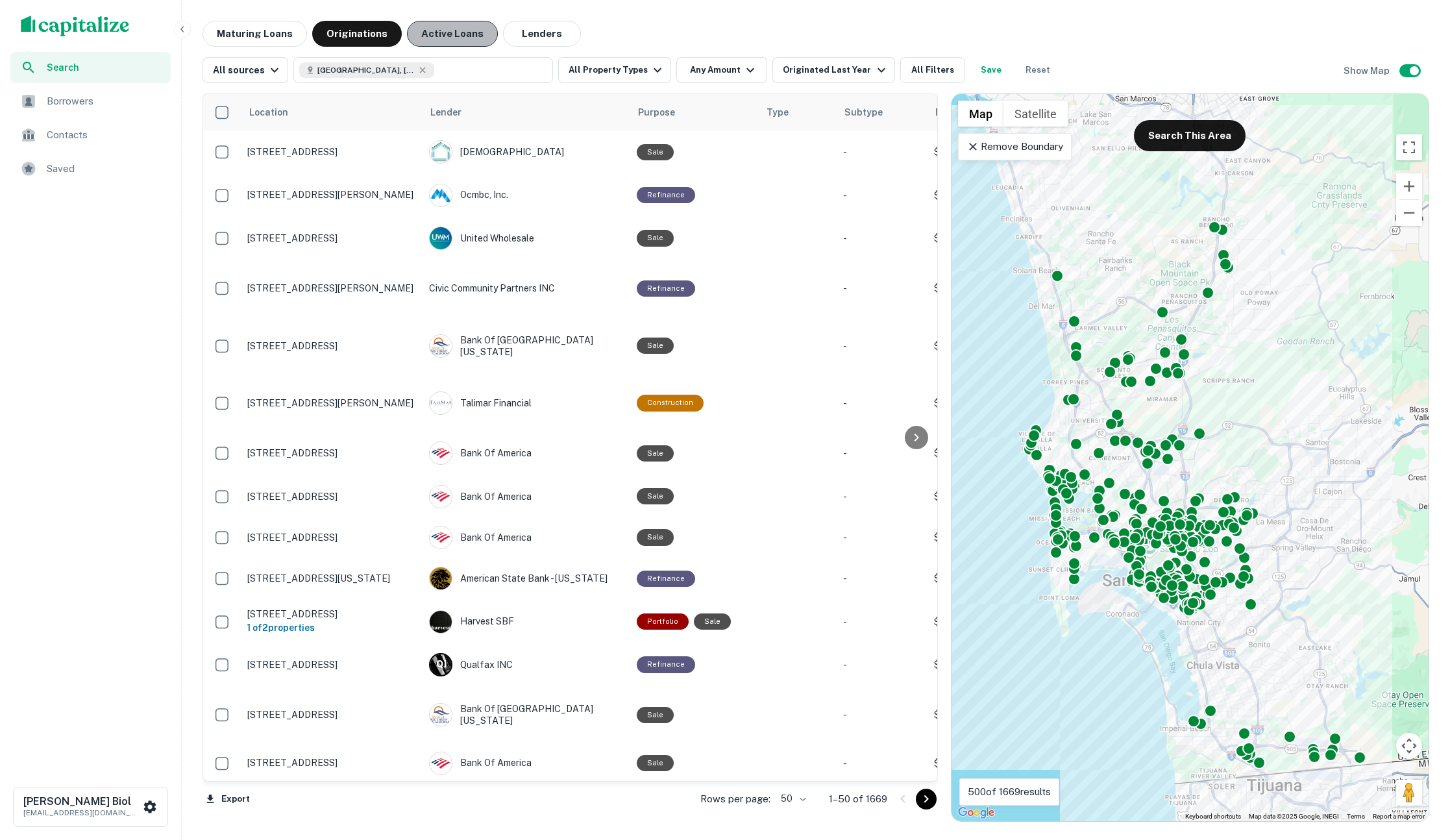
click at [453, 34] on button "Active Loans" at bounding box center [453, 33] width 91 height 26
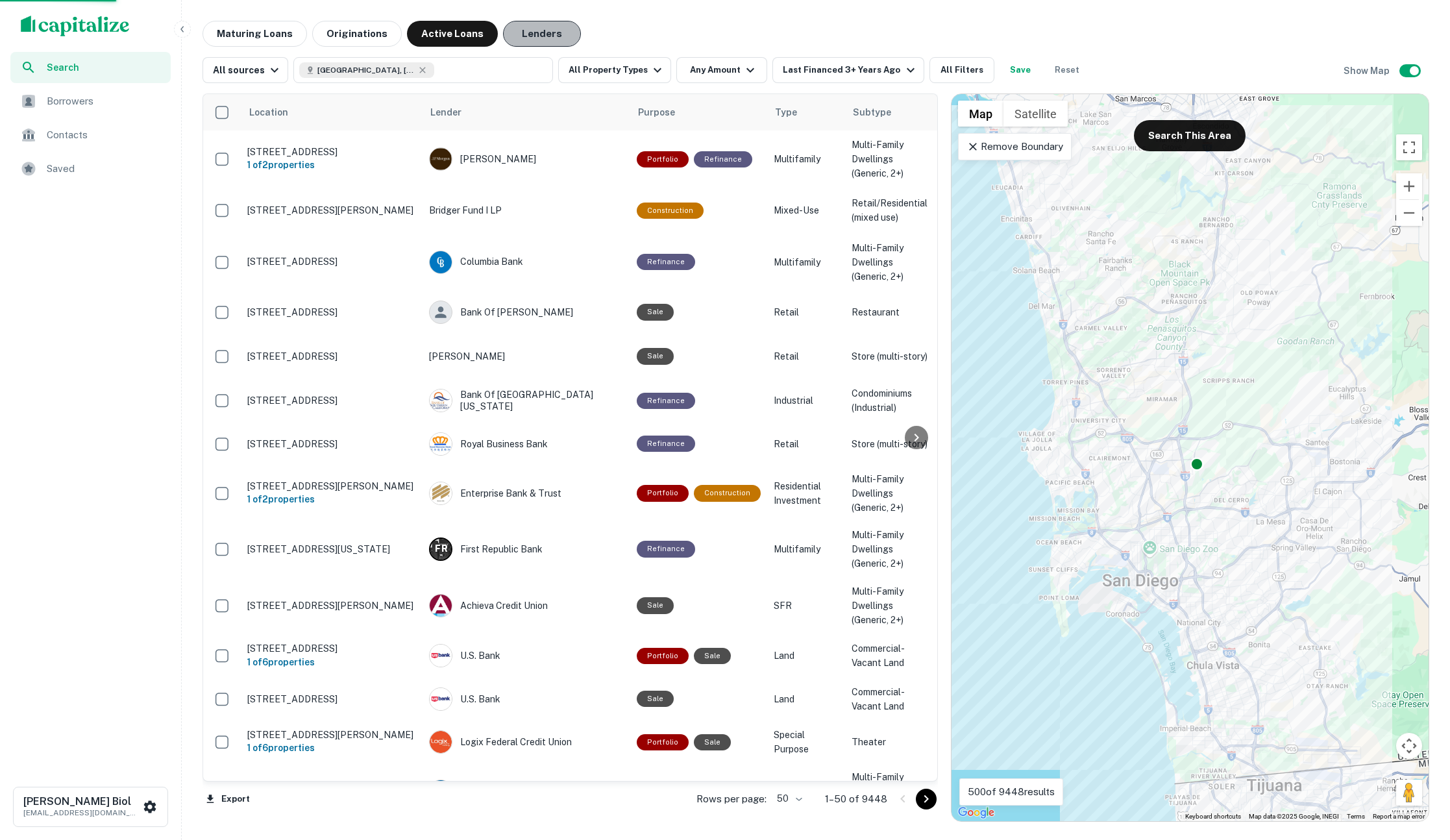
click at [543, 39] on button "Lenders" at bounding box center [542, 33] width 78 height 26
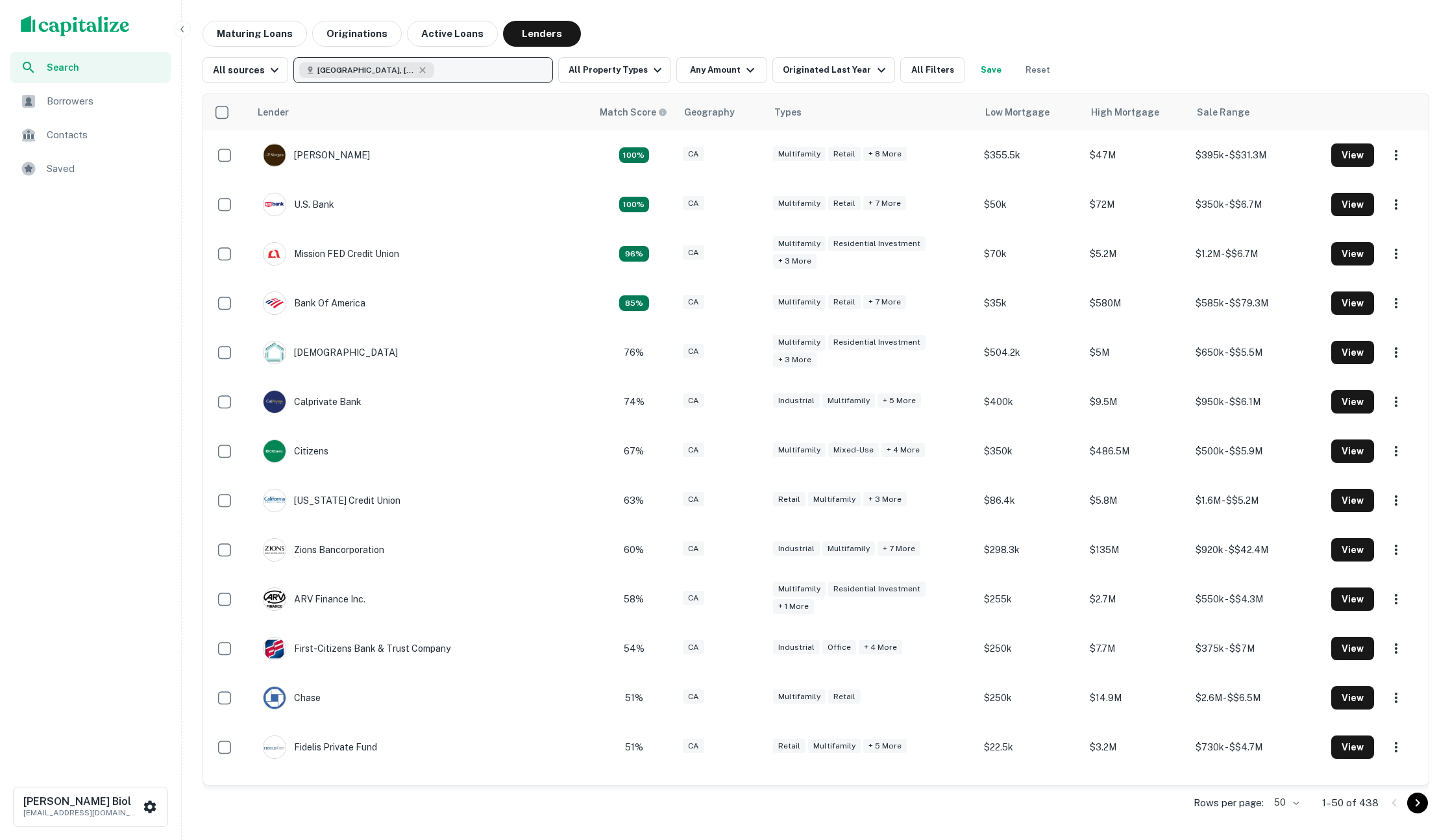
click at [401, 76] on div "[GEOGRAPHIC_DATA], [GEOGRAPHIC_DATA], [GEOGRAPHIC_DATA]" at bounding box center [367, 70] width 135 height 16
click at [417, 73] on icon "button" at bounding box center [422, 70] width 11 height 11
click at [378, 73] on p "Enter addresses, locations or lender names" at bounding box center [409, 70] width 210 height 16
type input "*******"
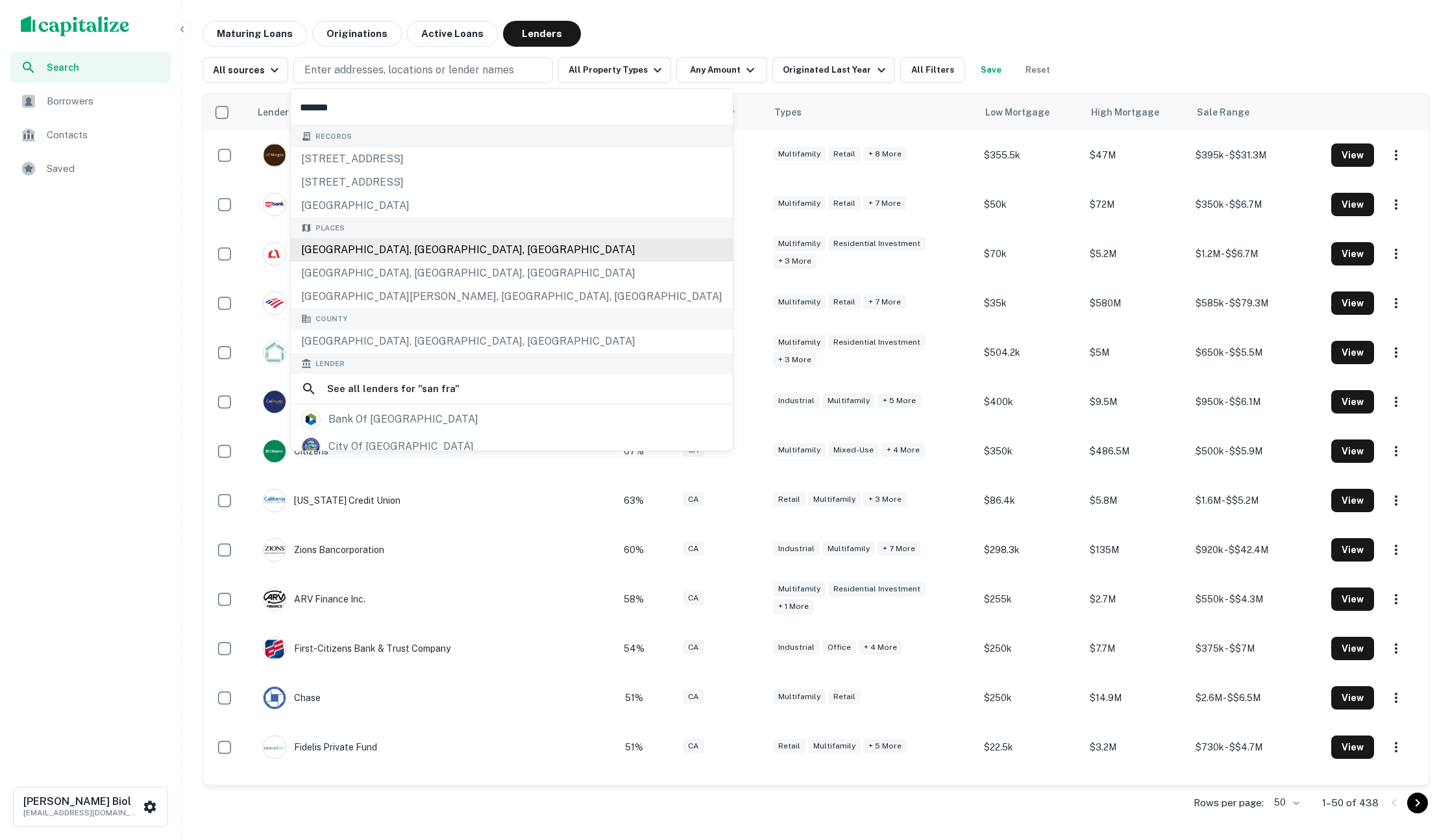
click at [400, 256] on div "[GEOGRAPHIC_DATA], [GEOGRAPHIC_DATA], [GEOGRAPHIC_DATA]" at bounding box center [511, 250] width 442 height 23
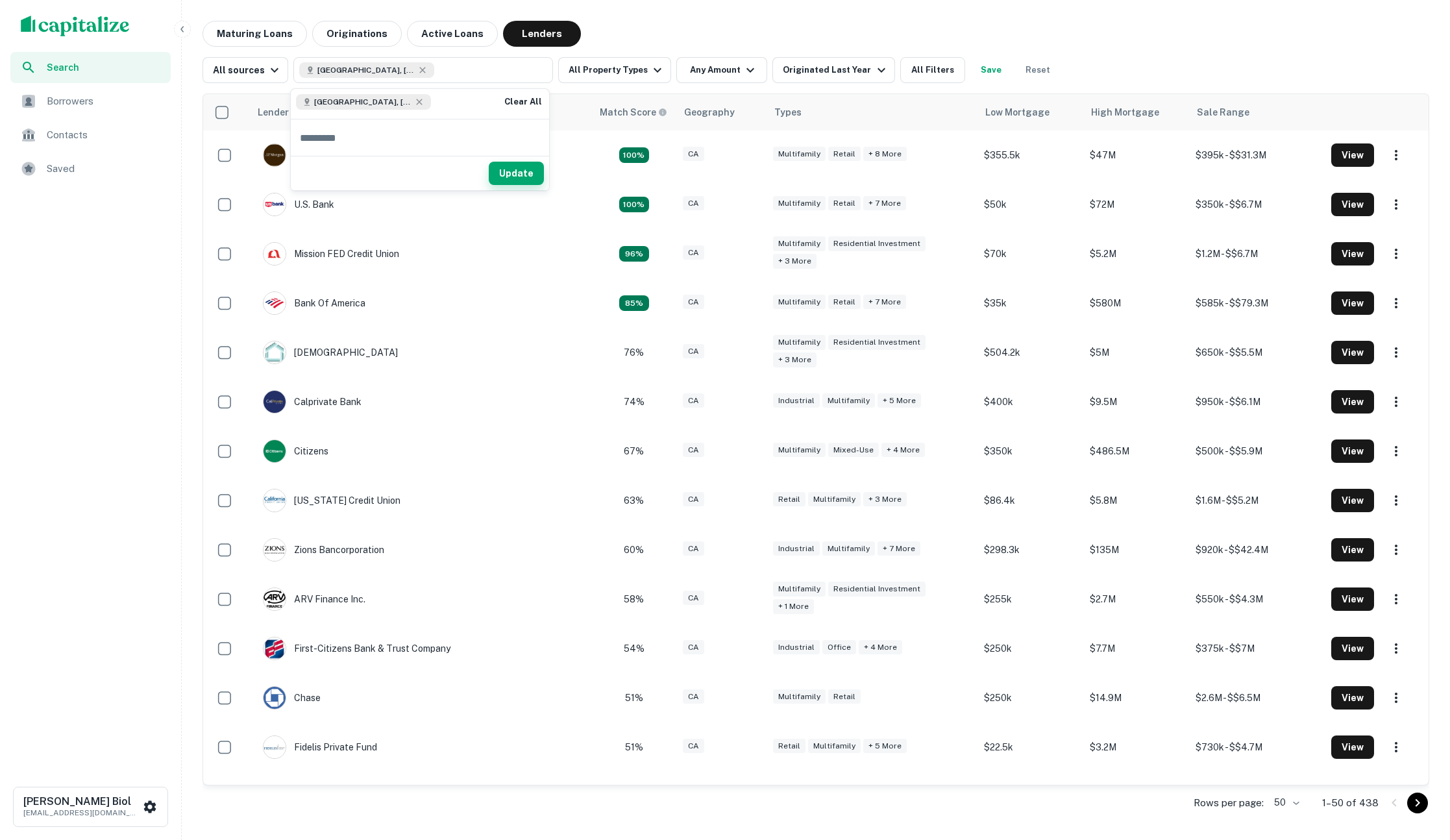
click at [521, 183] on button "Update" at bounding box center [517, 173] width 55 height 23
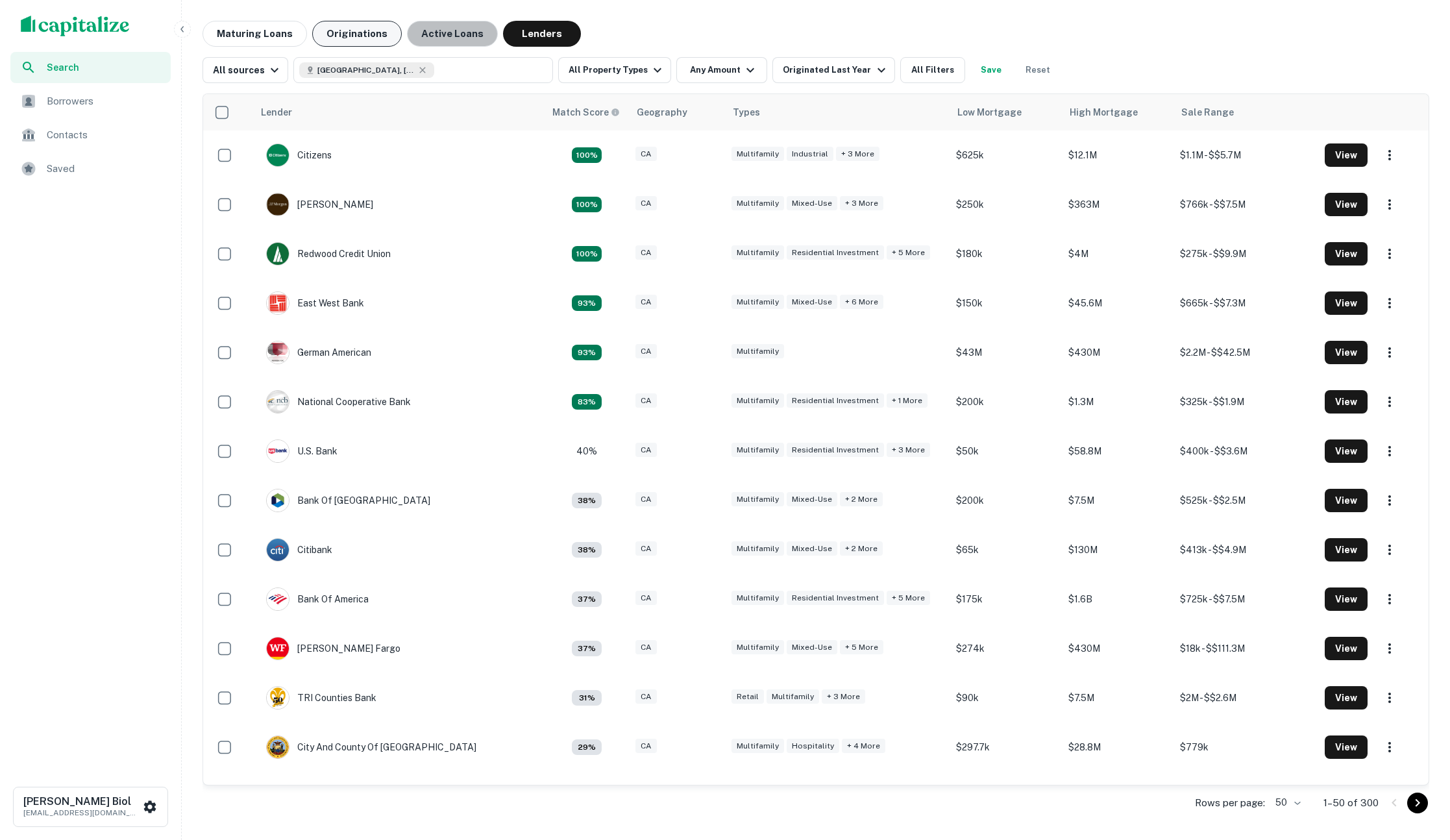
drag, startPoint x: 443, startPoint y: 40, endPoint x: 333, endPoint y: 30, distance: 110.5
click at [443, 40] on button "Active Loans" at bounding box center [453, 33] width 91 height 26
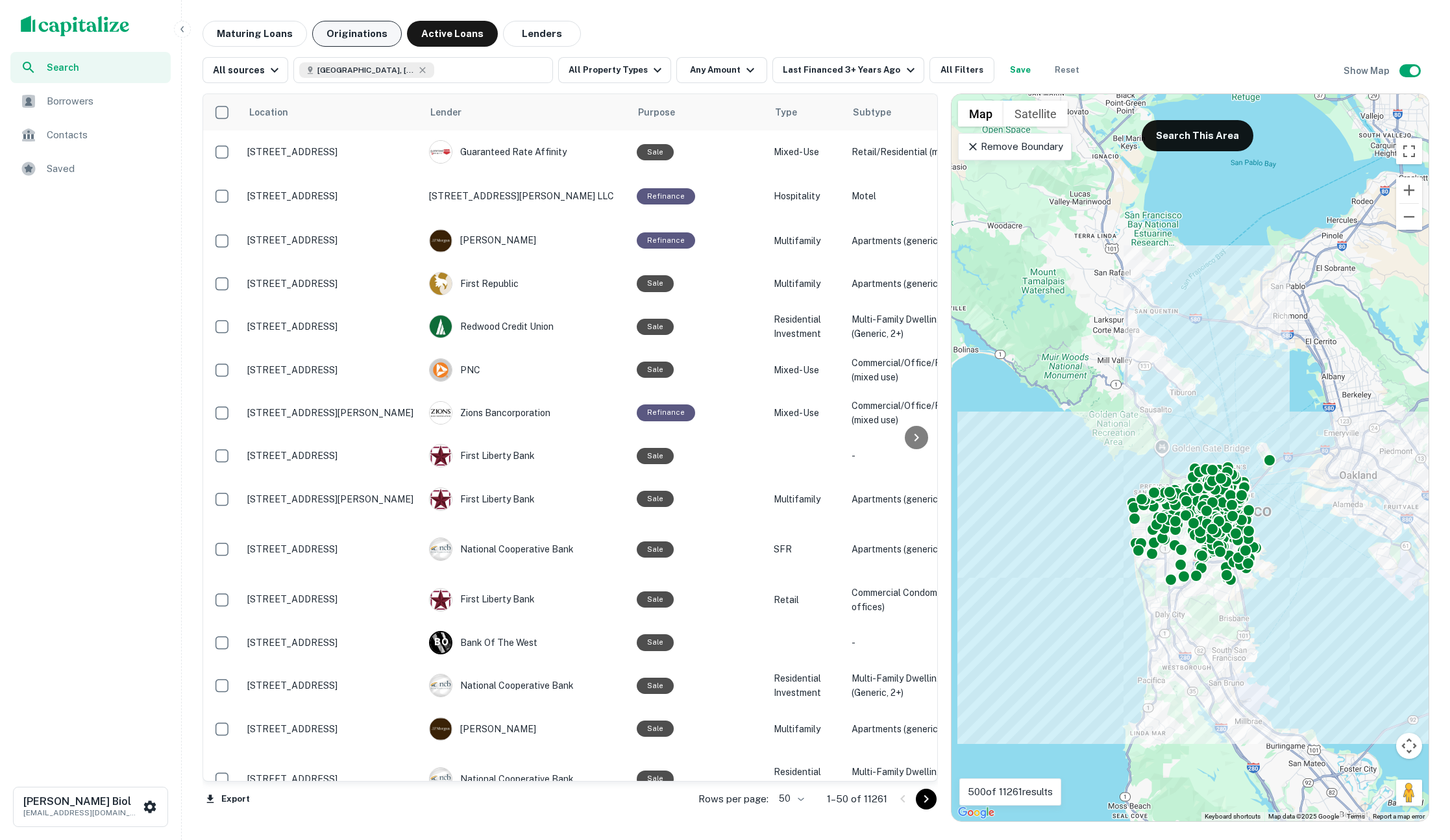
click at [333, 30] on button "Originations" at bounding box center [356, 33] width 90 height 26
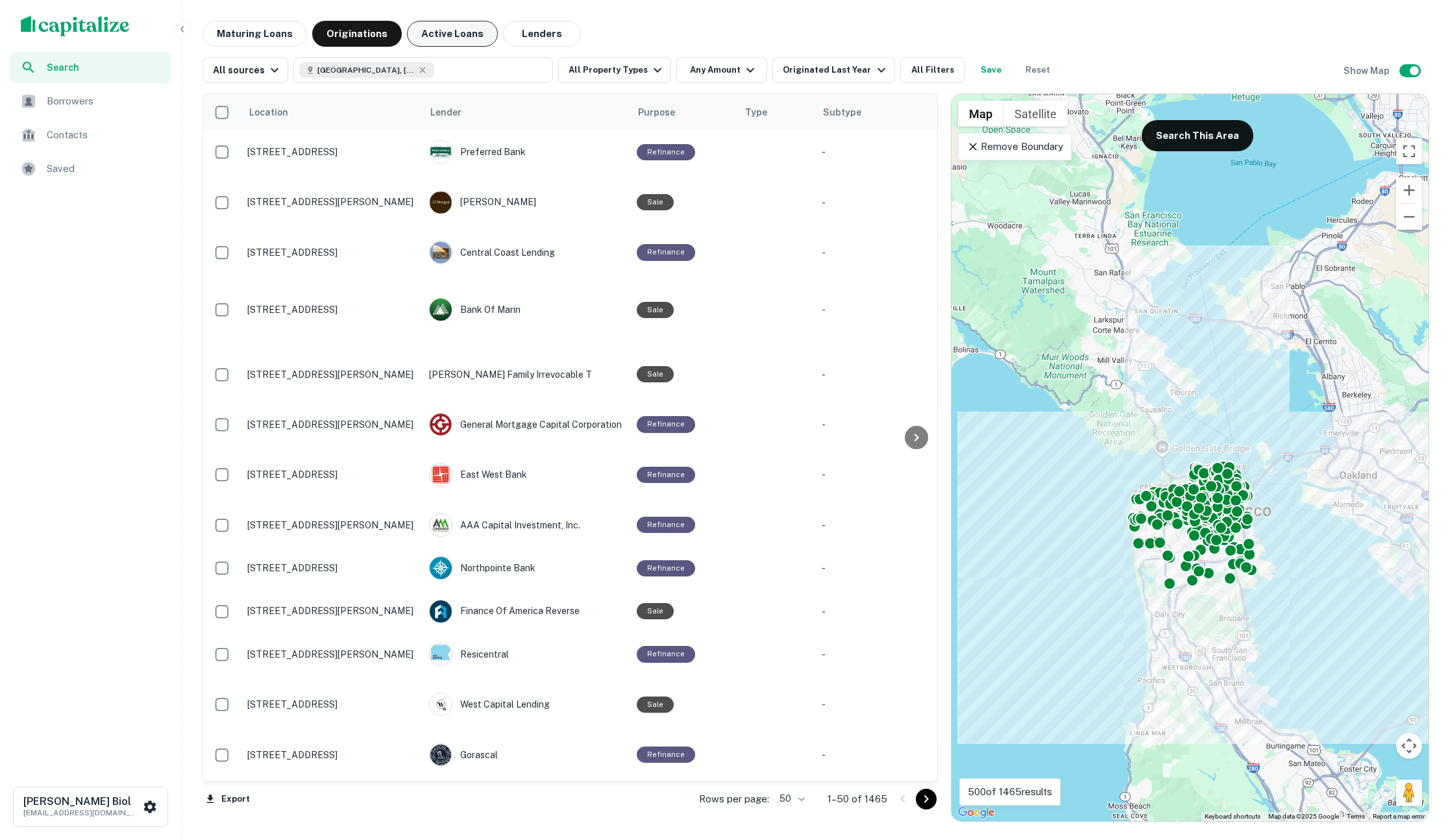
click at [417, 35] on button "Active Loans" at bounding box center [453, 33] width 91 height 26
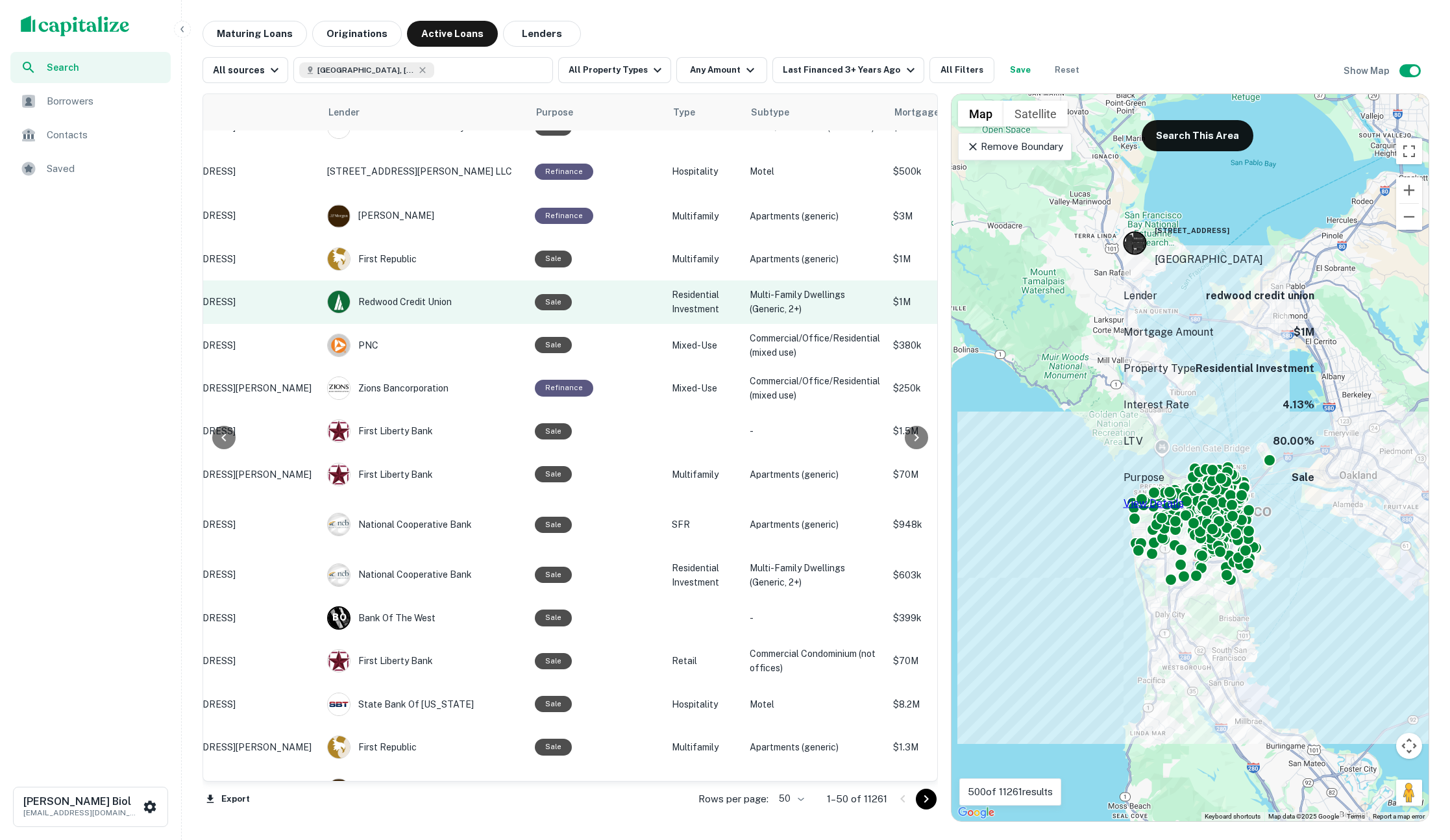
scroll to position [0, 102]
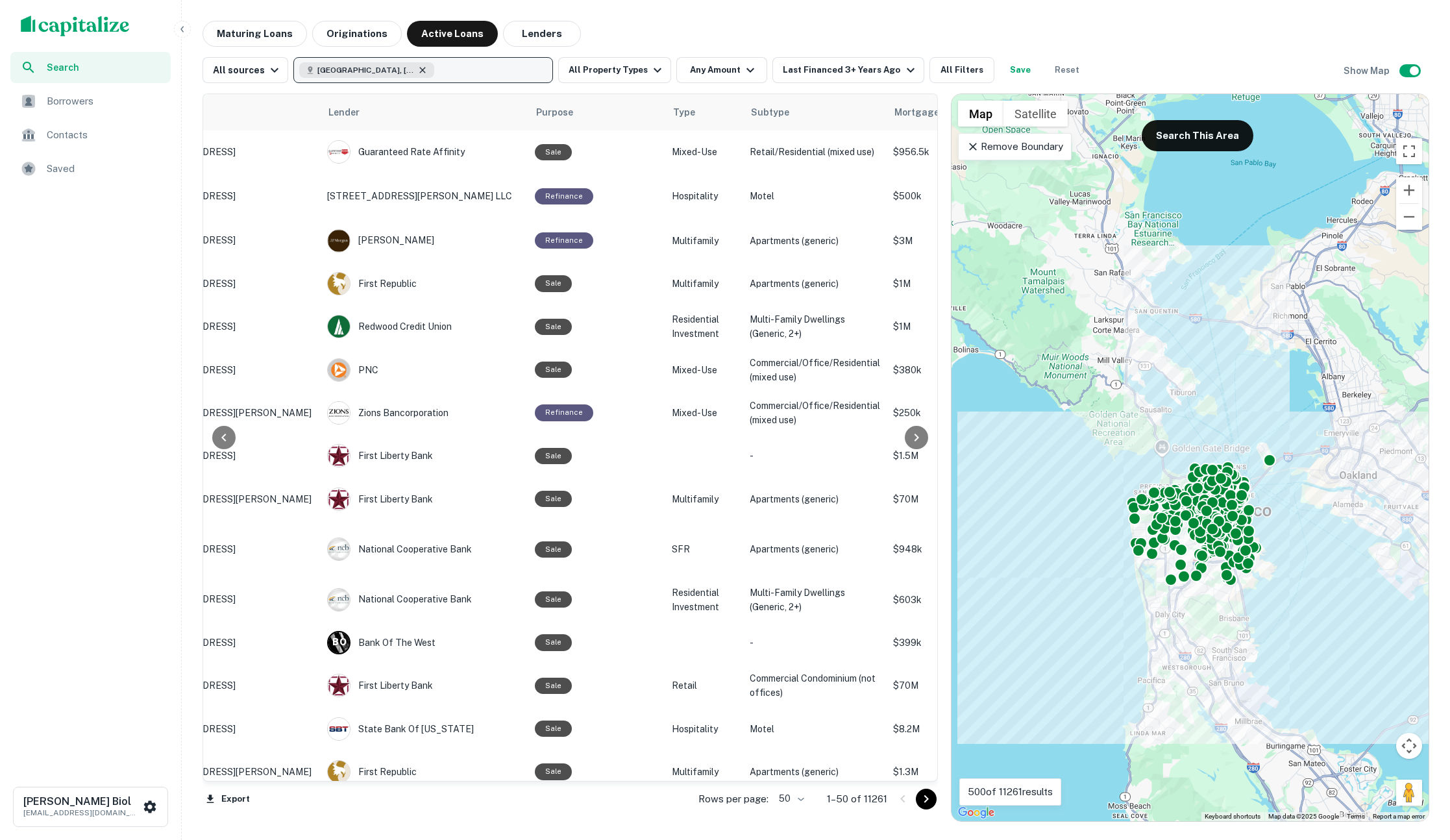
click at [420, 68] on icon "button" at bounding box center [422, 69] width 6 height 6
type input "**********"
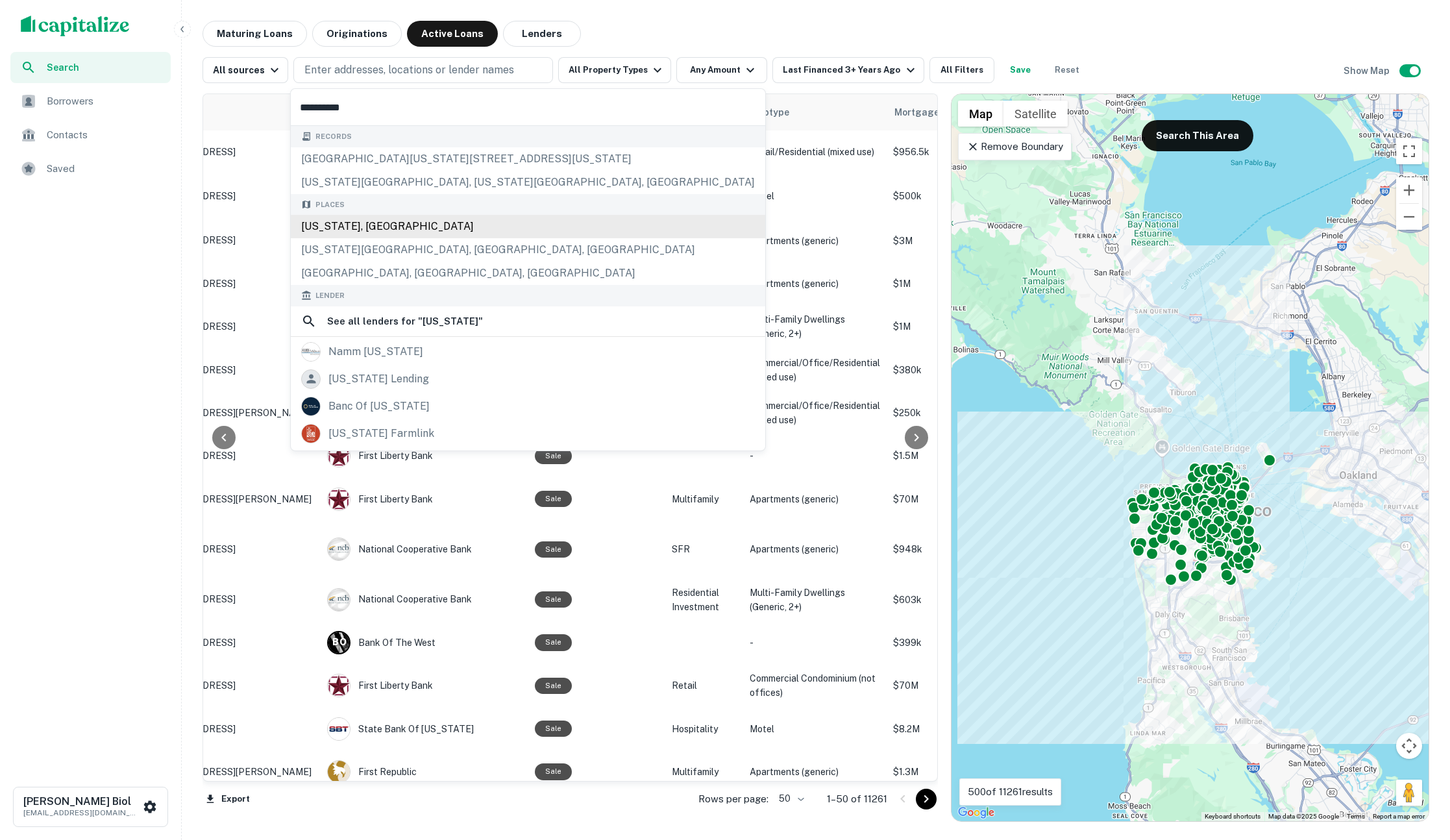
click at [397, 231] on div "[US_STATE], [GEOGRAPHIC_DATA]" at bounding box center [528, 227] width 475 height 23
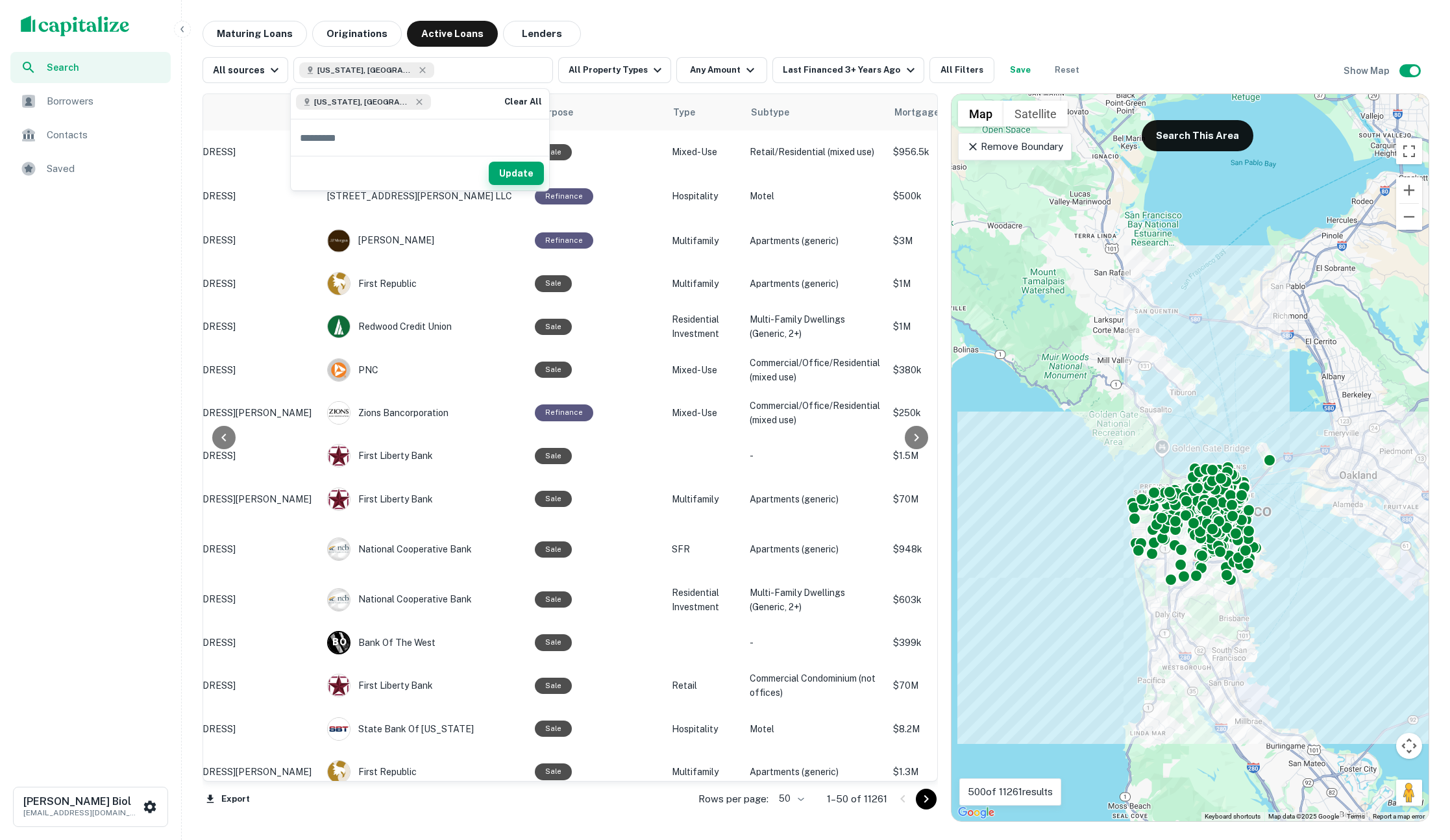
click at [507, 170] on button "Update" at bounding box center [517, 173] width 55 height 23
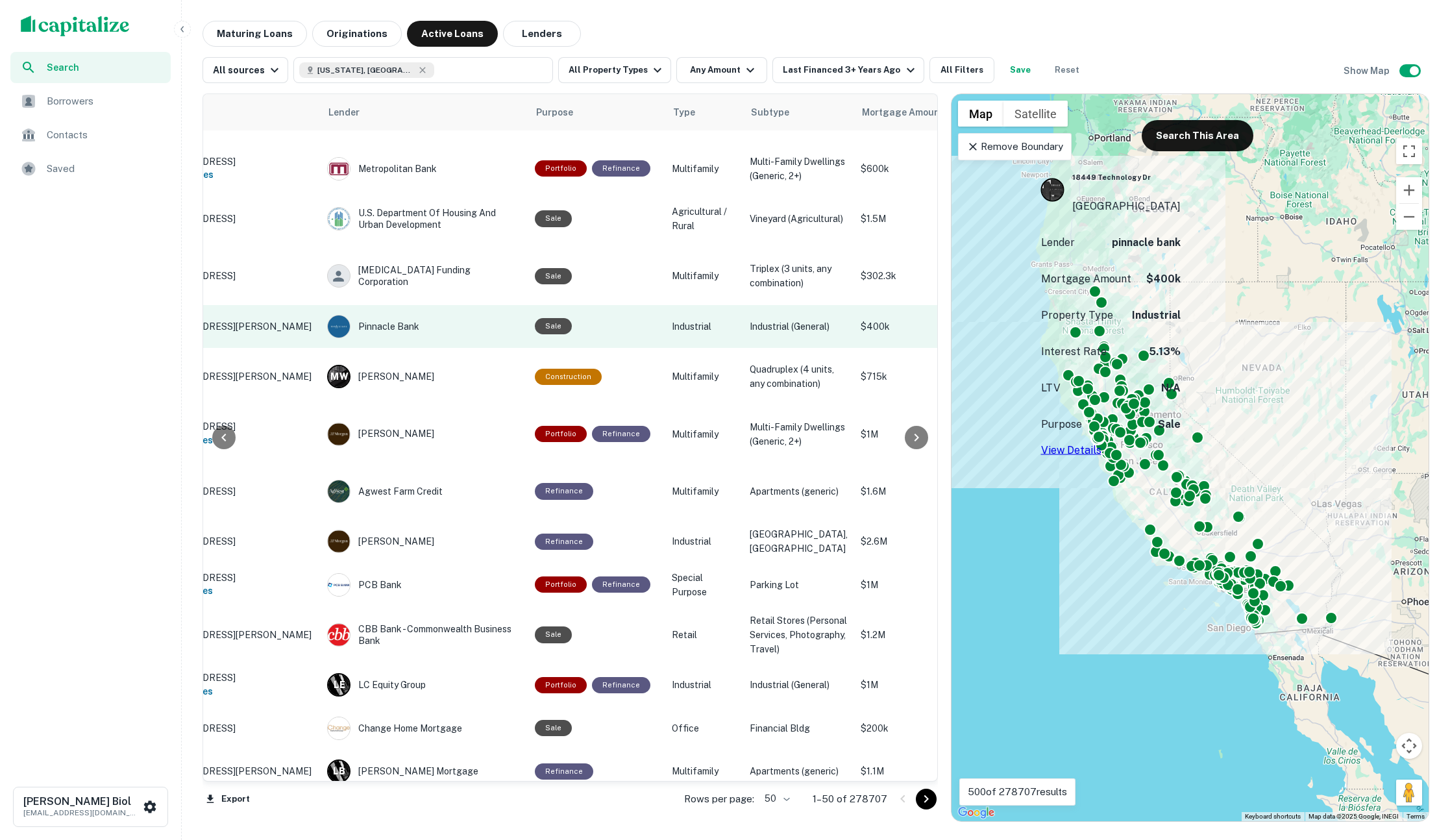
scroll to position [244, 0]
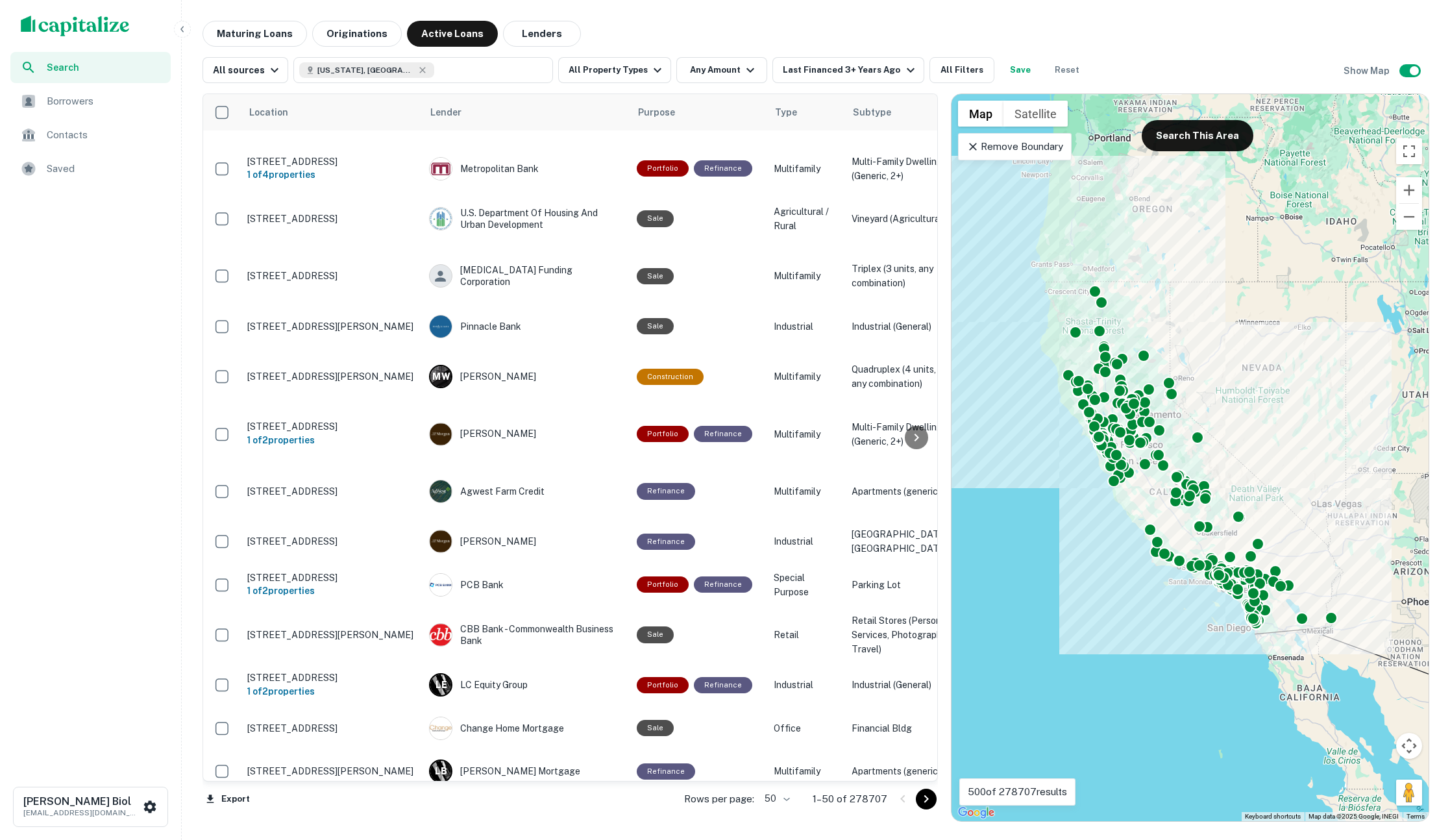
click at [822, 84] on div "Location Lender Purpose Type Subtype Mortgage Amount Borrower Last Financed Dat…" at bounding box center [816, 452] width 1227 height 739
click at [821, 76] on div "Last Financed 3+ Years Ago" at bounding box center [850, 70] width 135 height 16
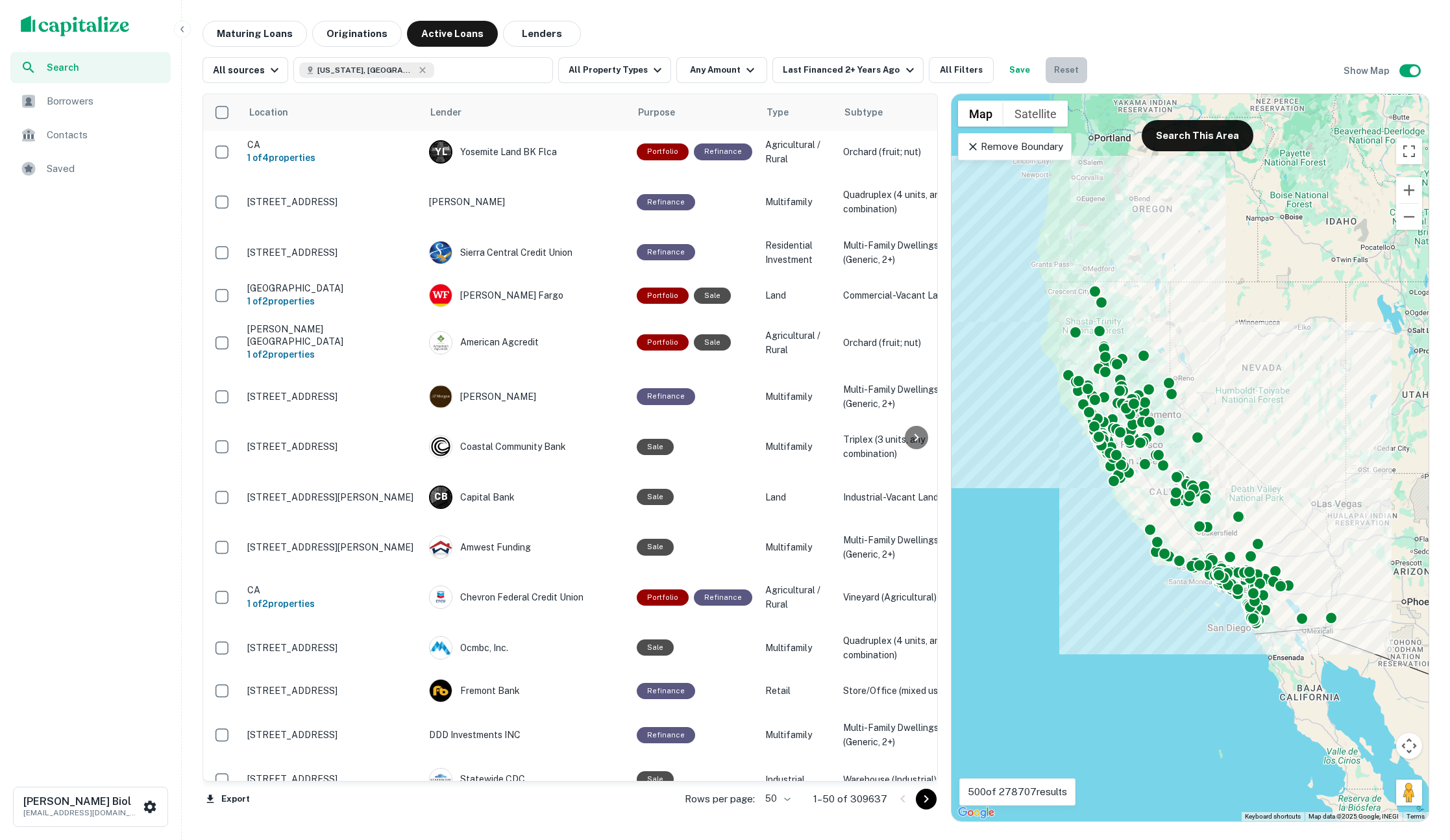
click at [1050, 66] on button "Reset" at bounding box center [1066, 69] width 42 height 26
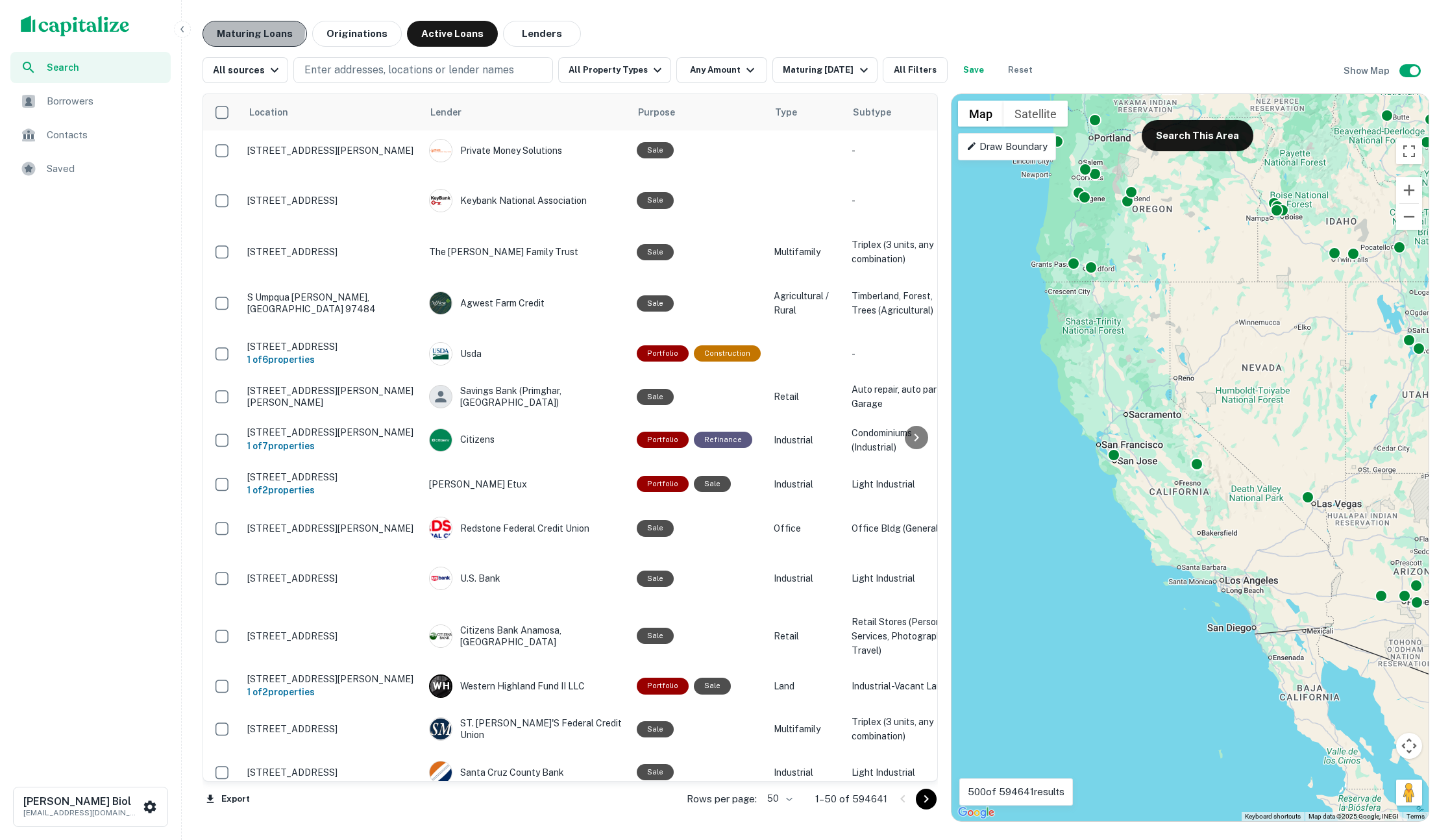
click at [240, 30] on button "Maturing Loans" at bounding box center [255, 33] width 105 height 26
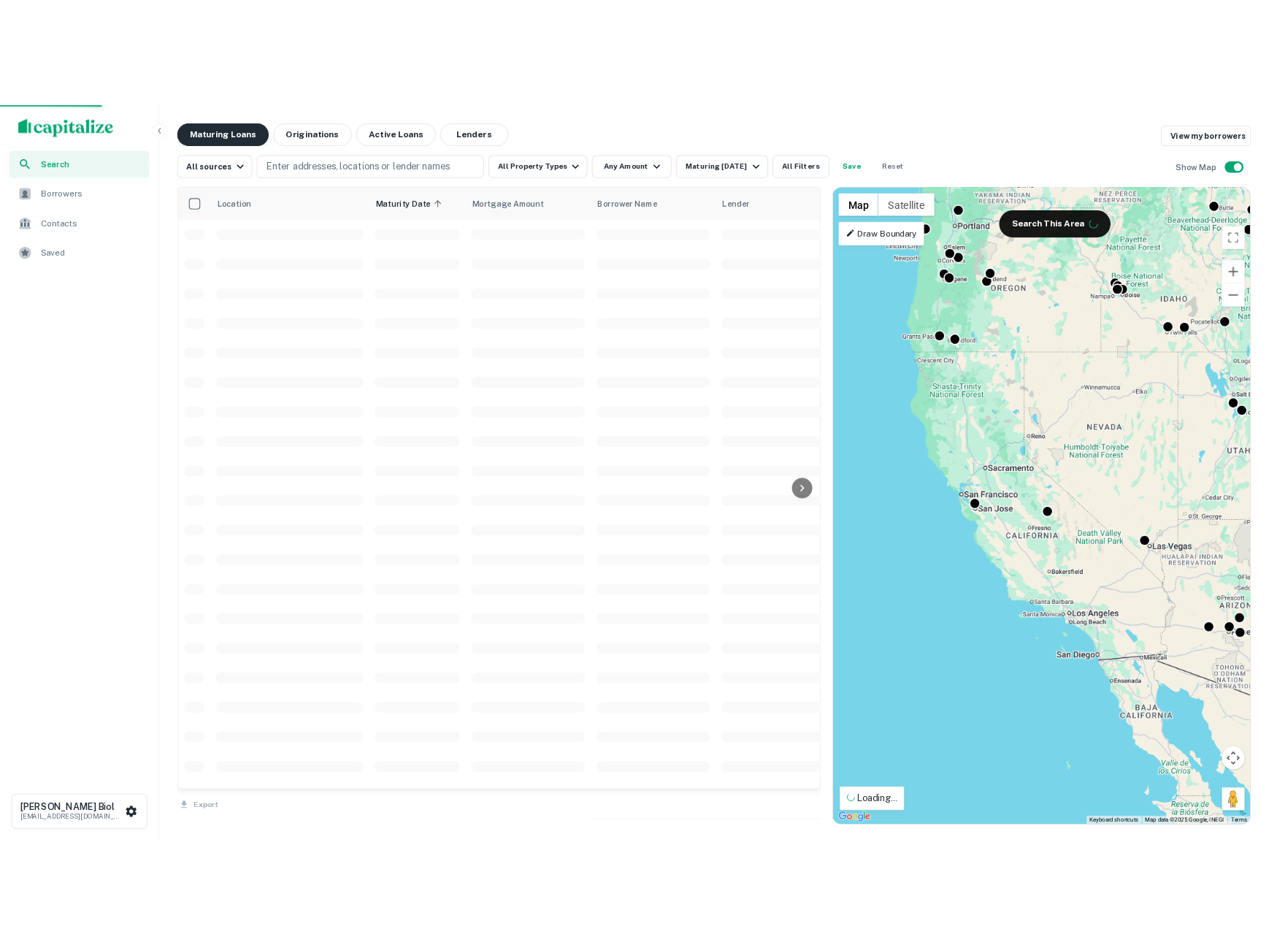
scroll to position [274, 0]
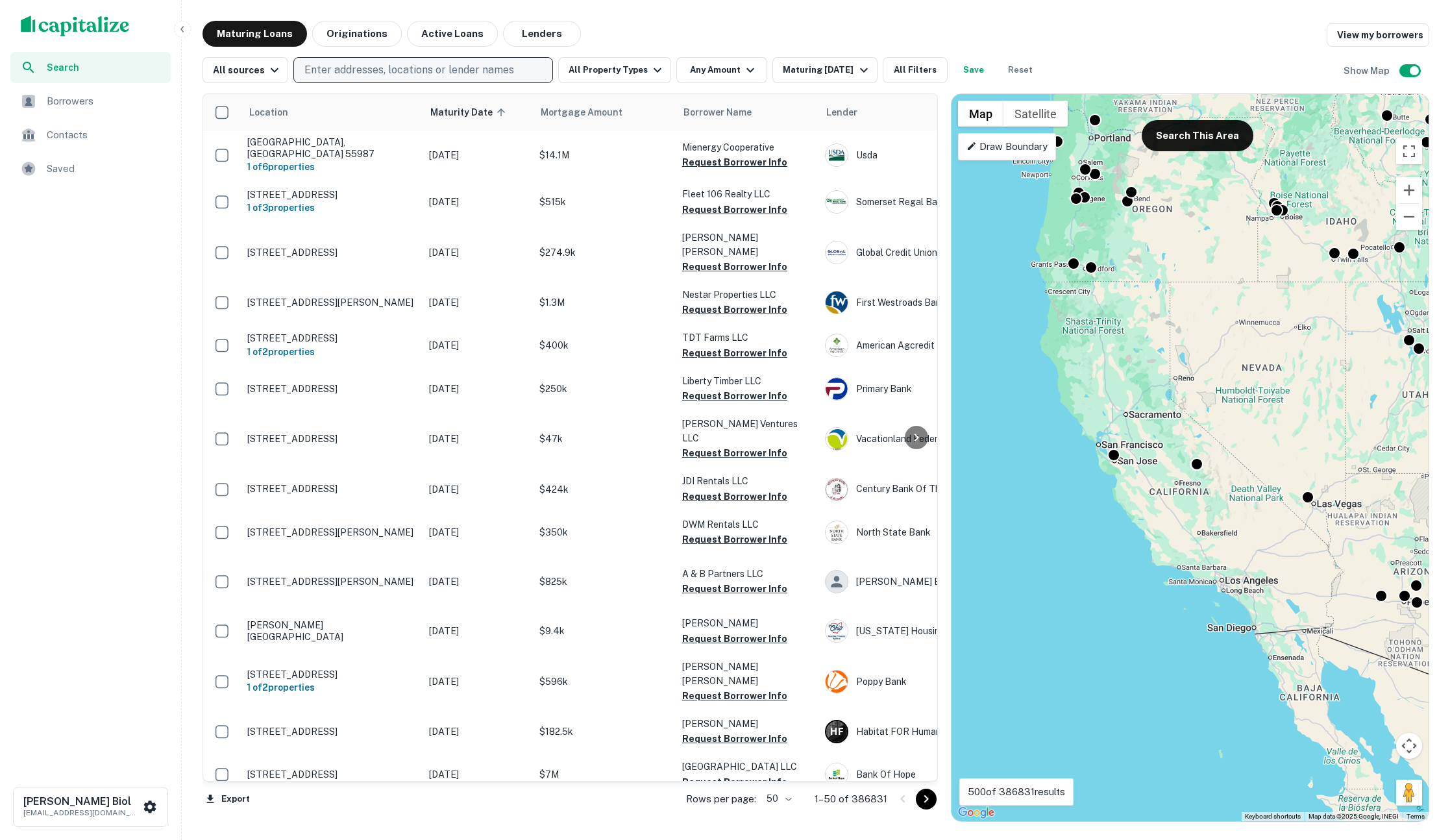
click at [327, 72] on p "Enter addresses, locations or lender names" at bounding box center [409, 70] width 210 height 16
type input "******"
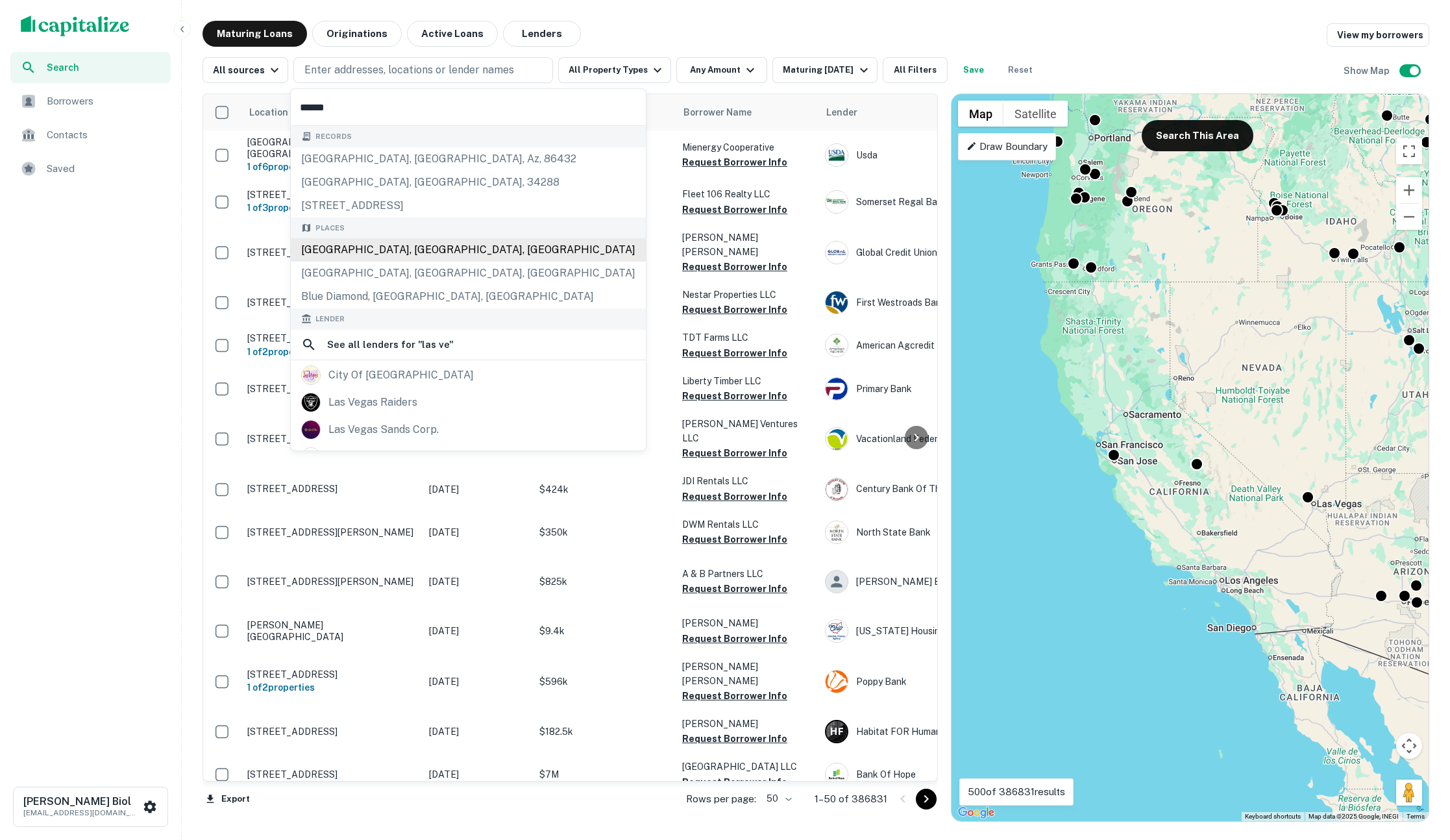
click at [381, 249] on div "[GEOGRAPHIC_DATA], [GEOGRAPHIC_DATA], [GEOGRAPHIC_DATA]" at bounding box center [468, 250] width 355 height 23
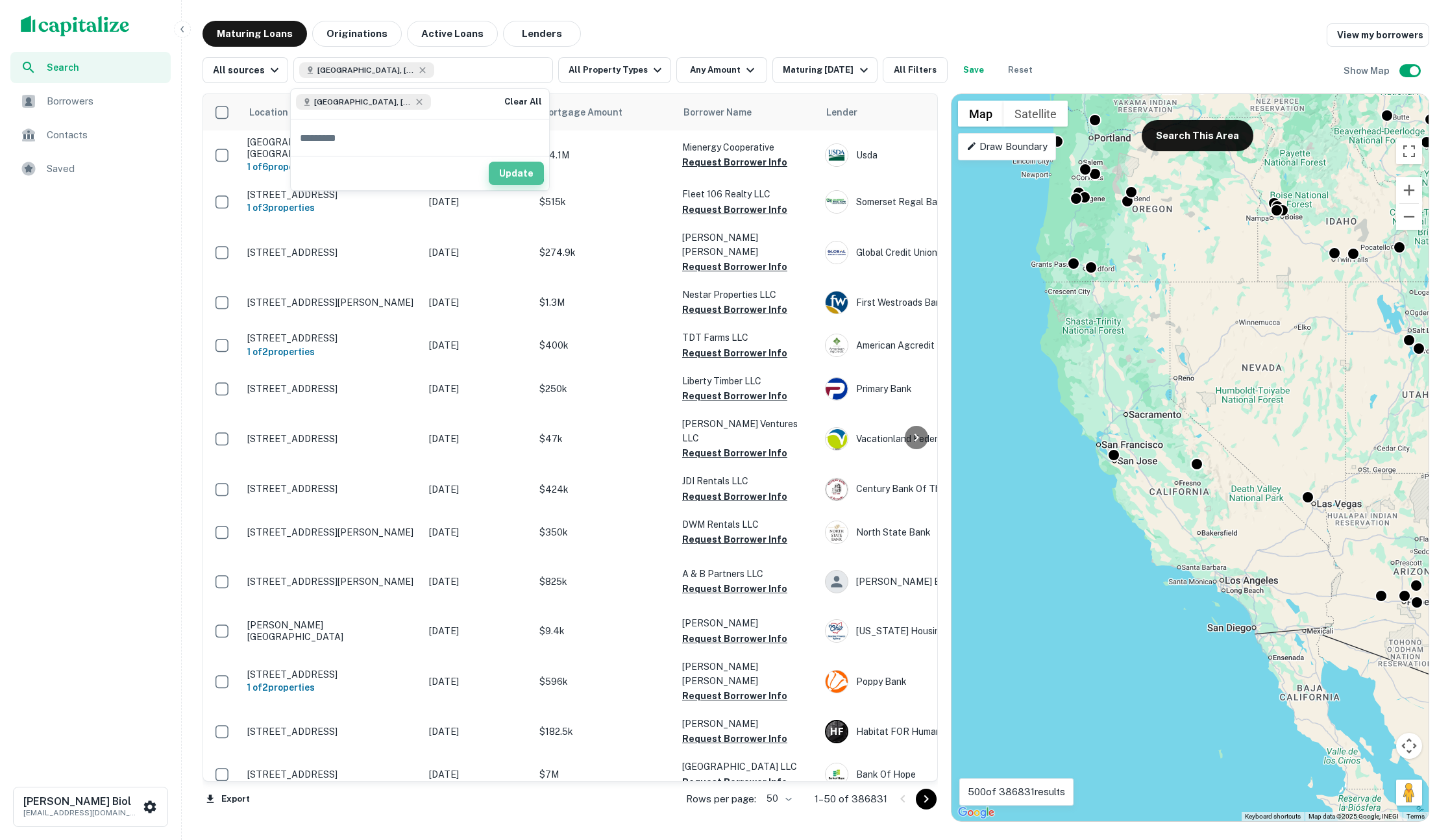
click at [509, 169] on button "Update" at bounding box center [517, 173] width 55 height 23
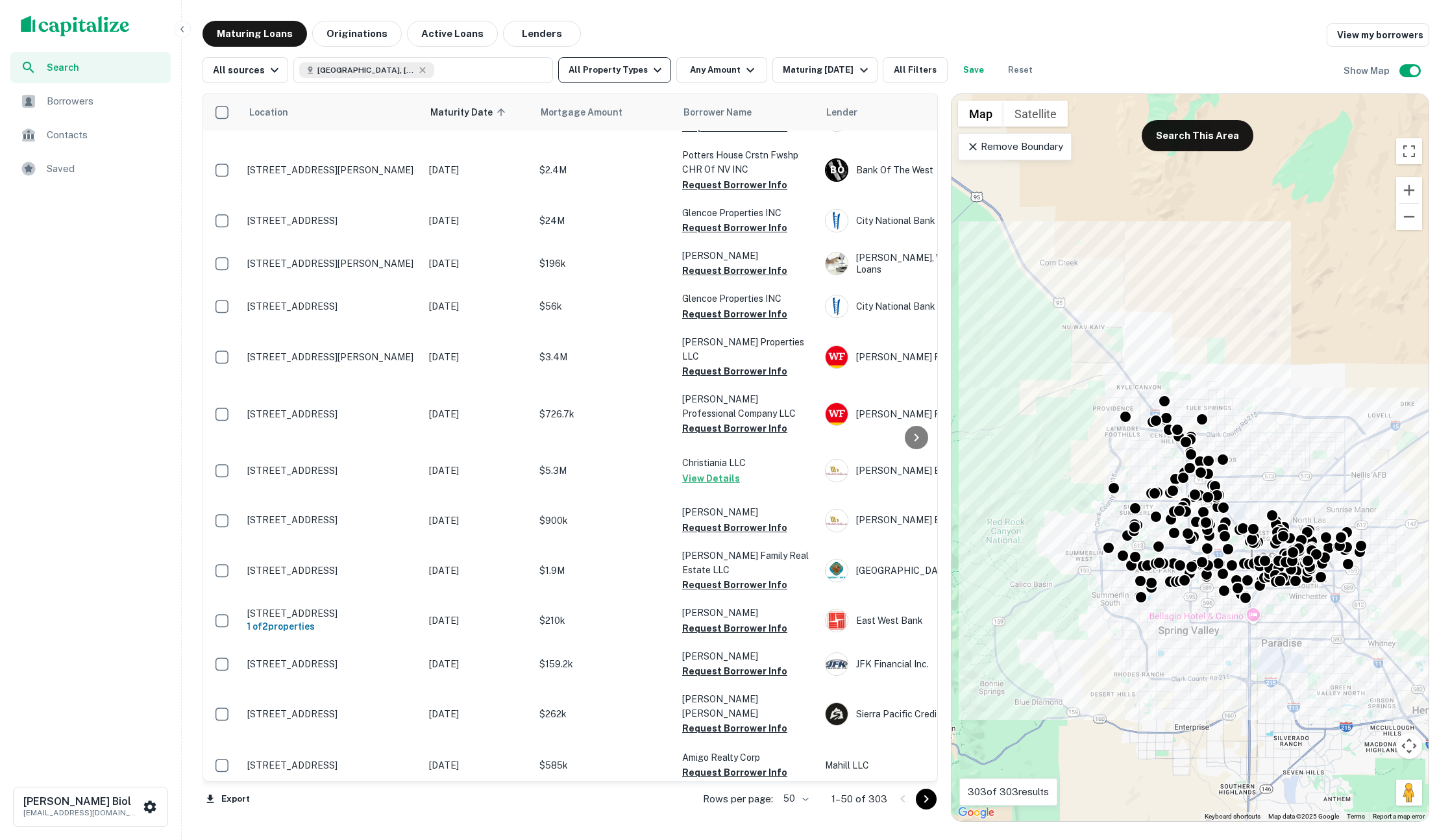
click at [639, 68] on button "All Property Types" at bounding box center [614, 69] width 113 height 26
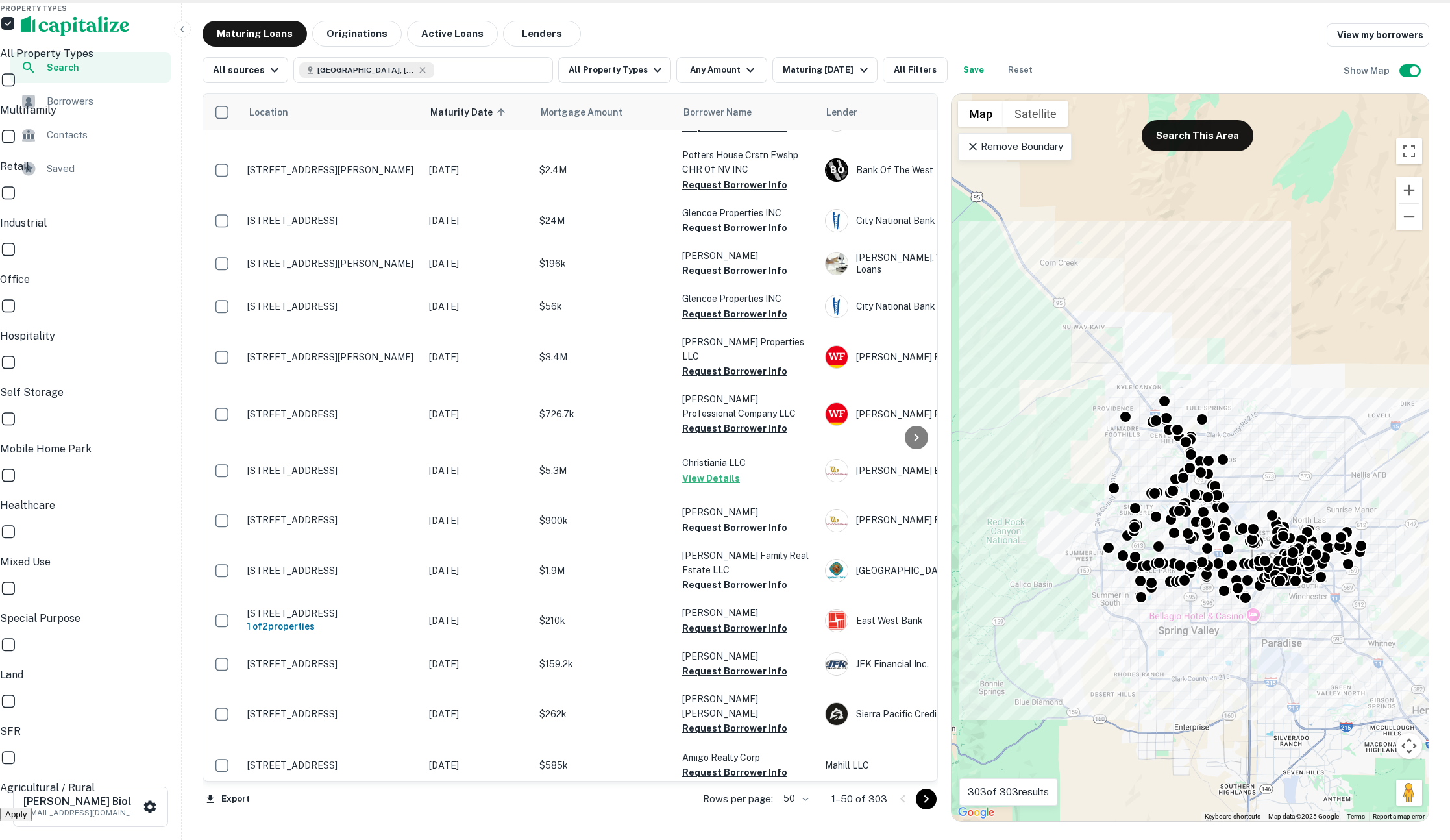
click at [576, 118] on p "Multifamily" at bounding box center [725, 110] width 1450 height 16
click at [553, 189] on div "Industrial" at bounding box center [725, 208] width 1450 height 46
click at [32, 807] on button "Apply" at bounding box center [16, 813] width 32 height 13
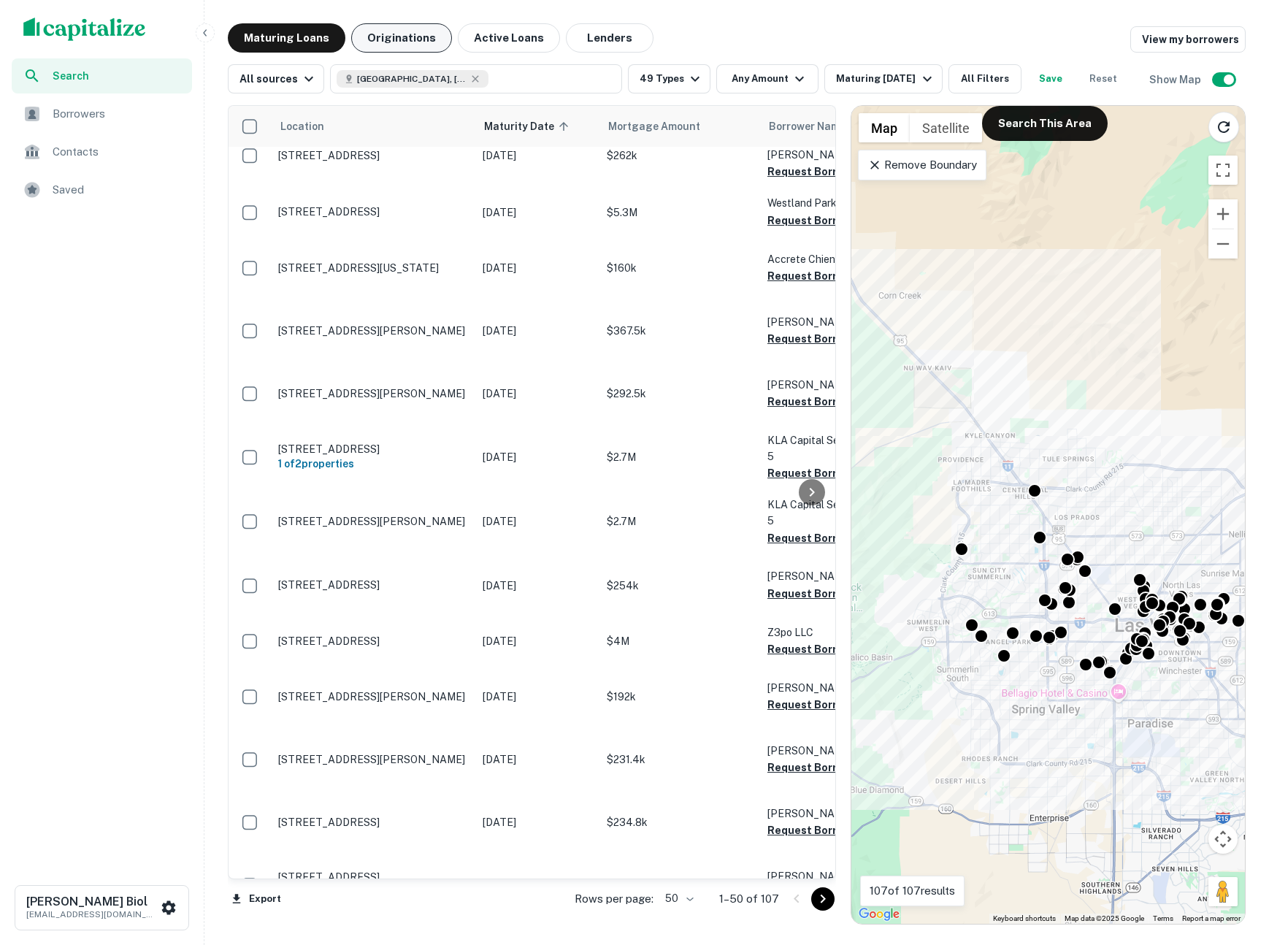
click at [388, 39] on button "Originations" at bounding box center [401, 37] width 101 height 29
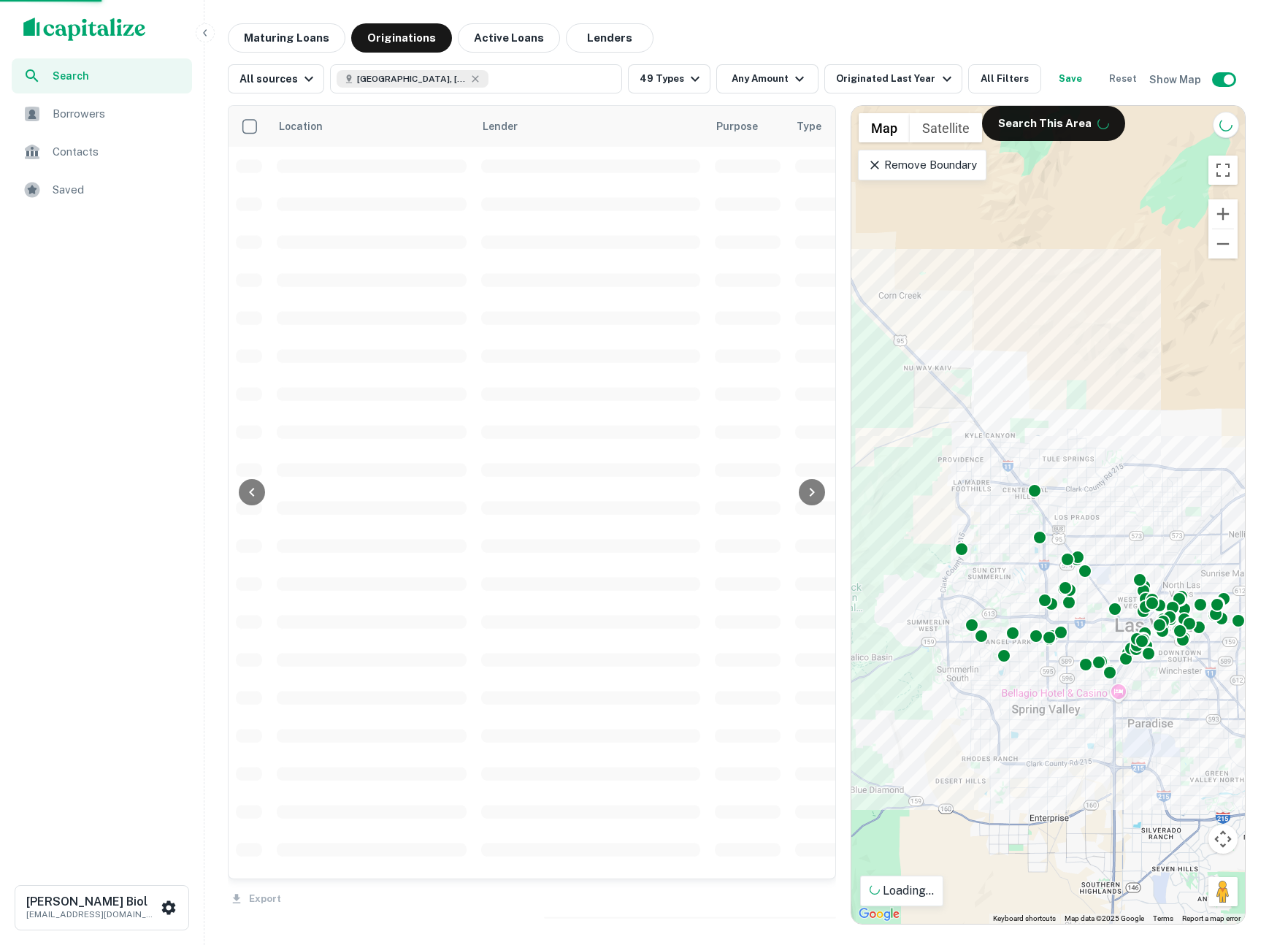
scroll to position [274, 0]
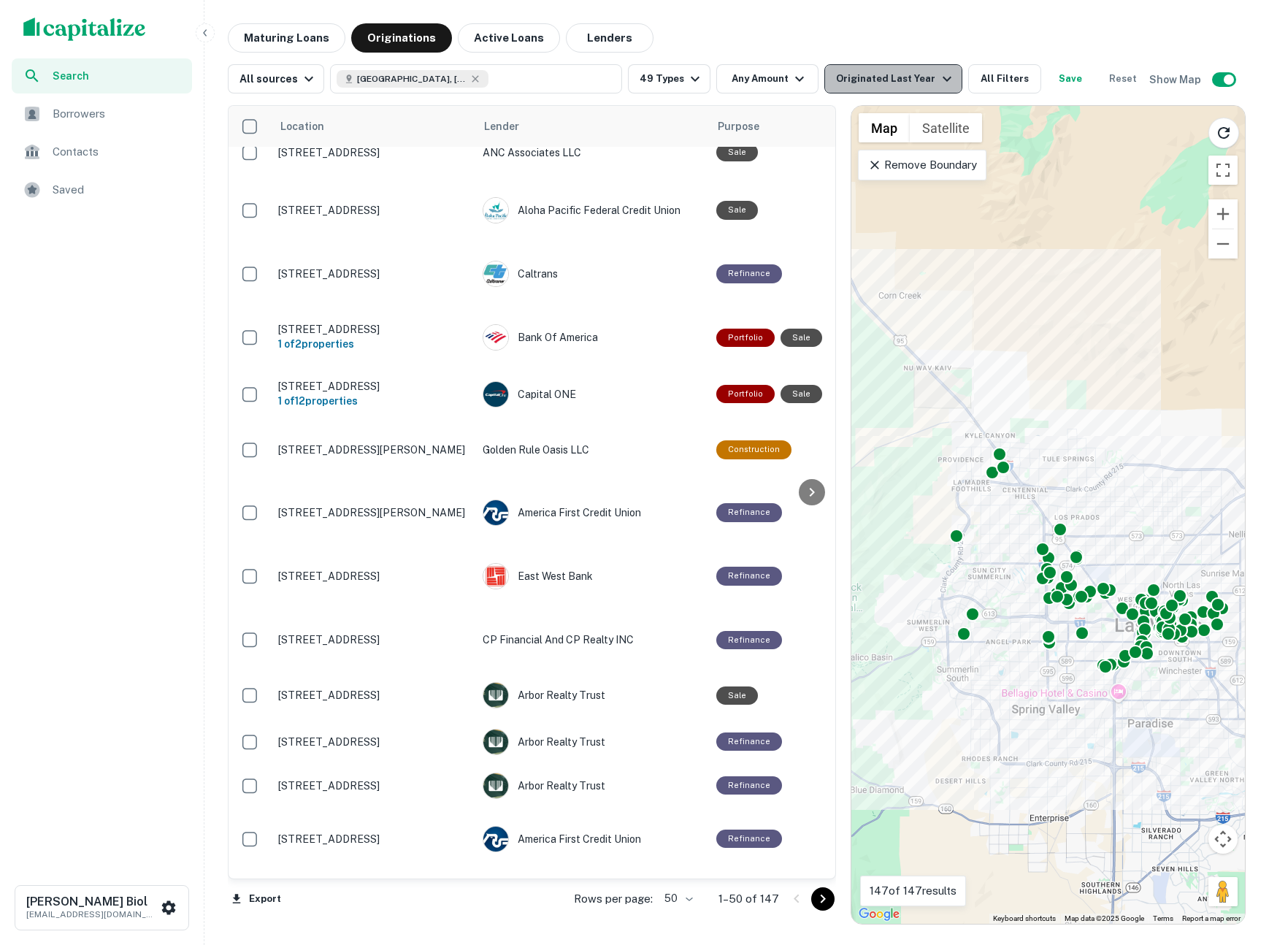
click at [917, 75] on div "Originated Last Year" at bounding box center [895, 79] width 119 height 18
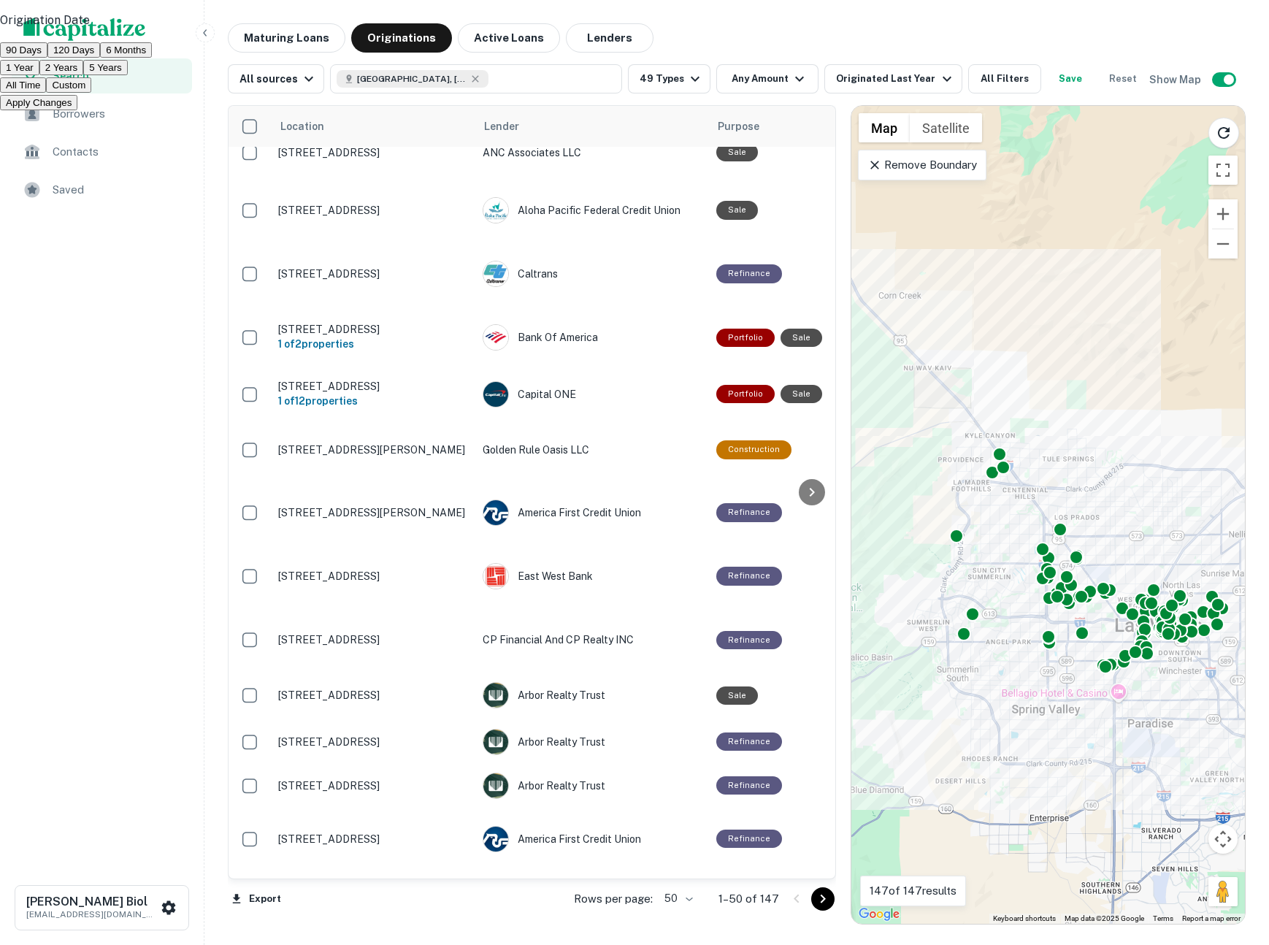
click at [46, 93] on button "All Time" at bounding box center [23, 84] width 46 height 15
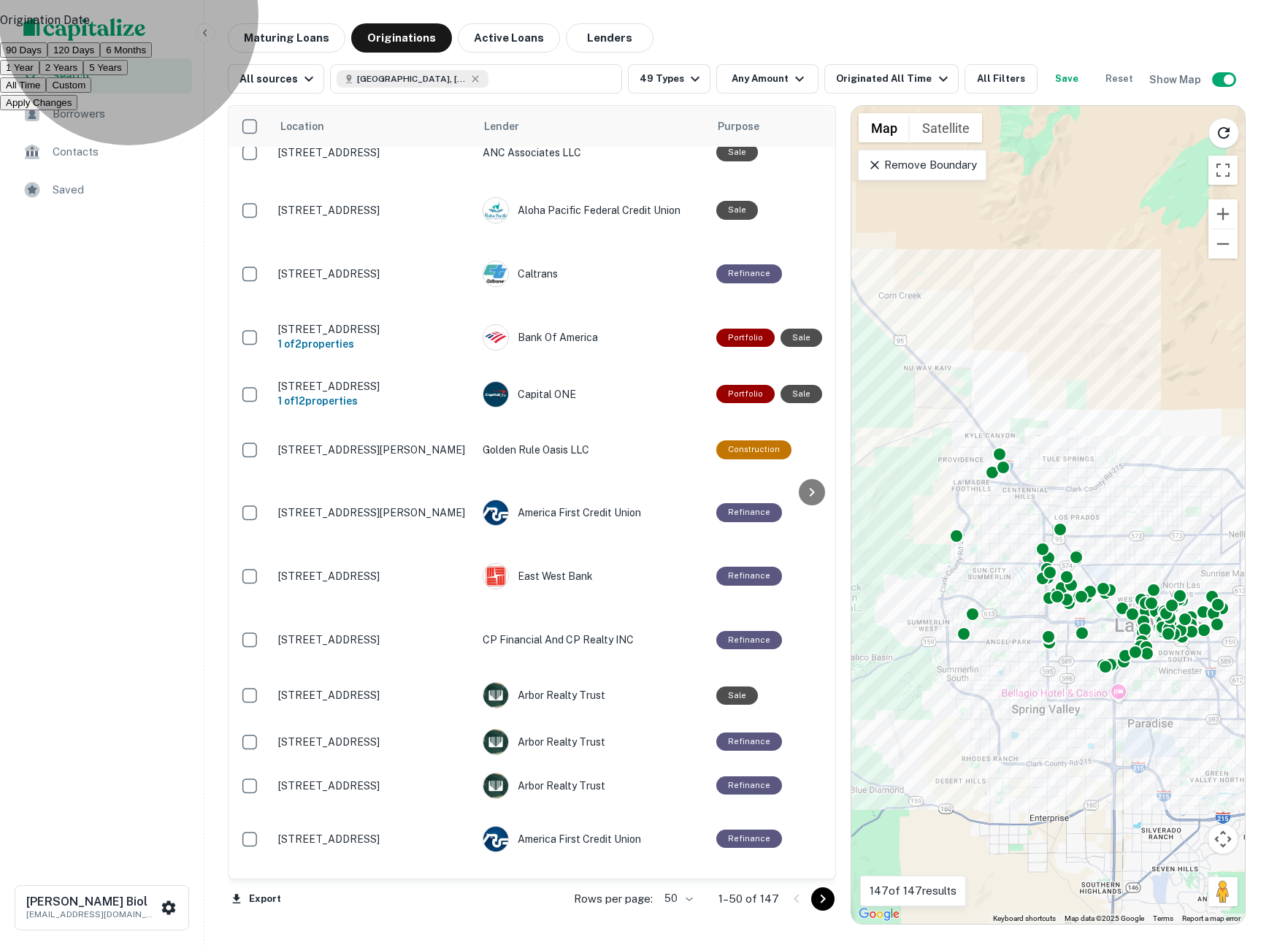
click at [77, 110] on button "Apply Changes" at bounding box center [38, 102] width 77 height 15
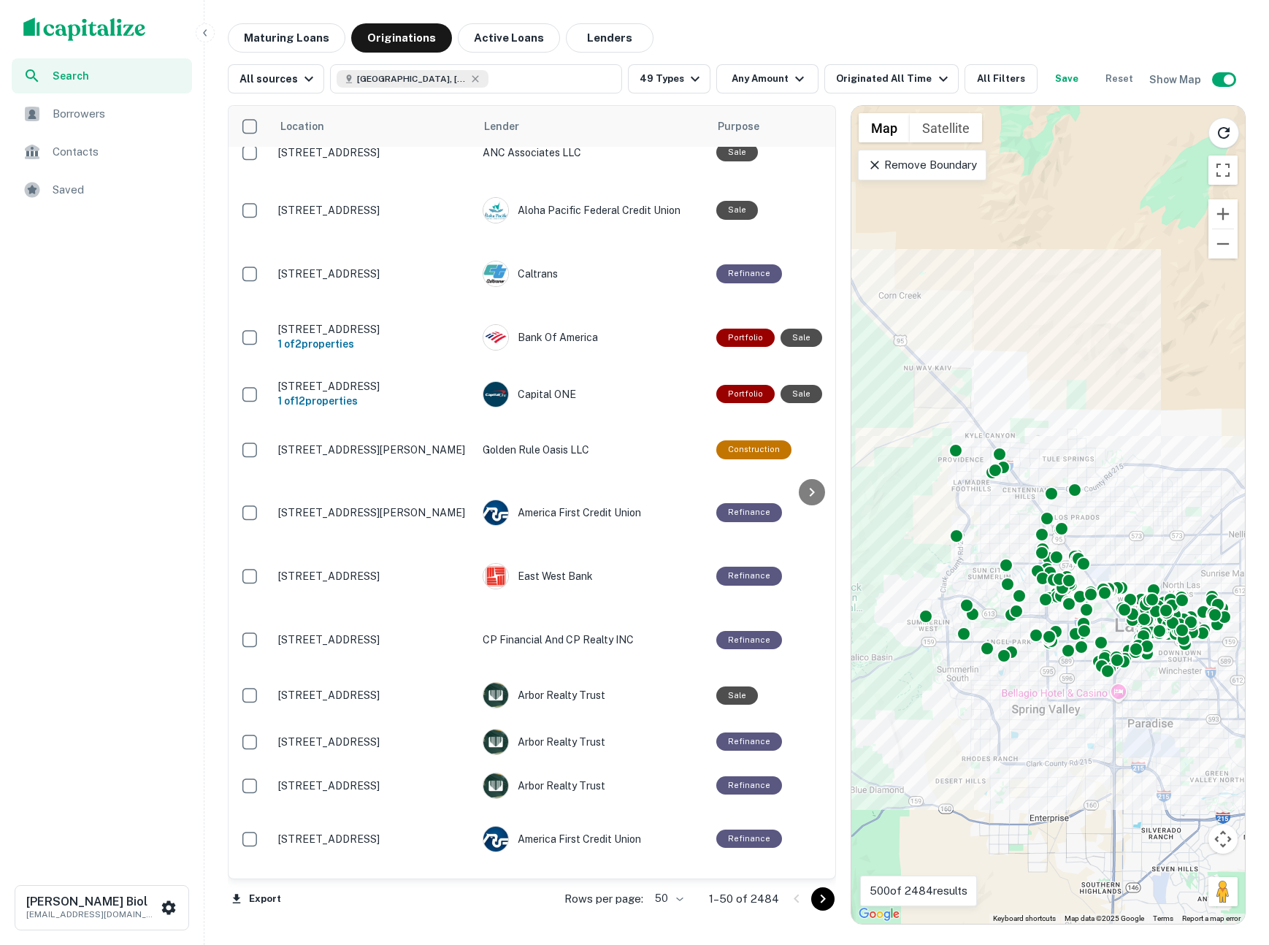
click at [79, 81] on span "Search" at bounding box center [118, 76] width 131 height 16
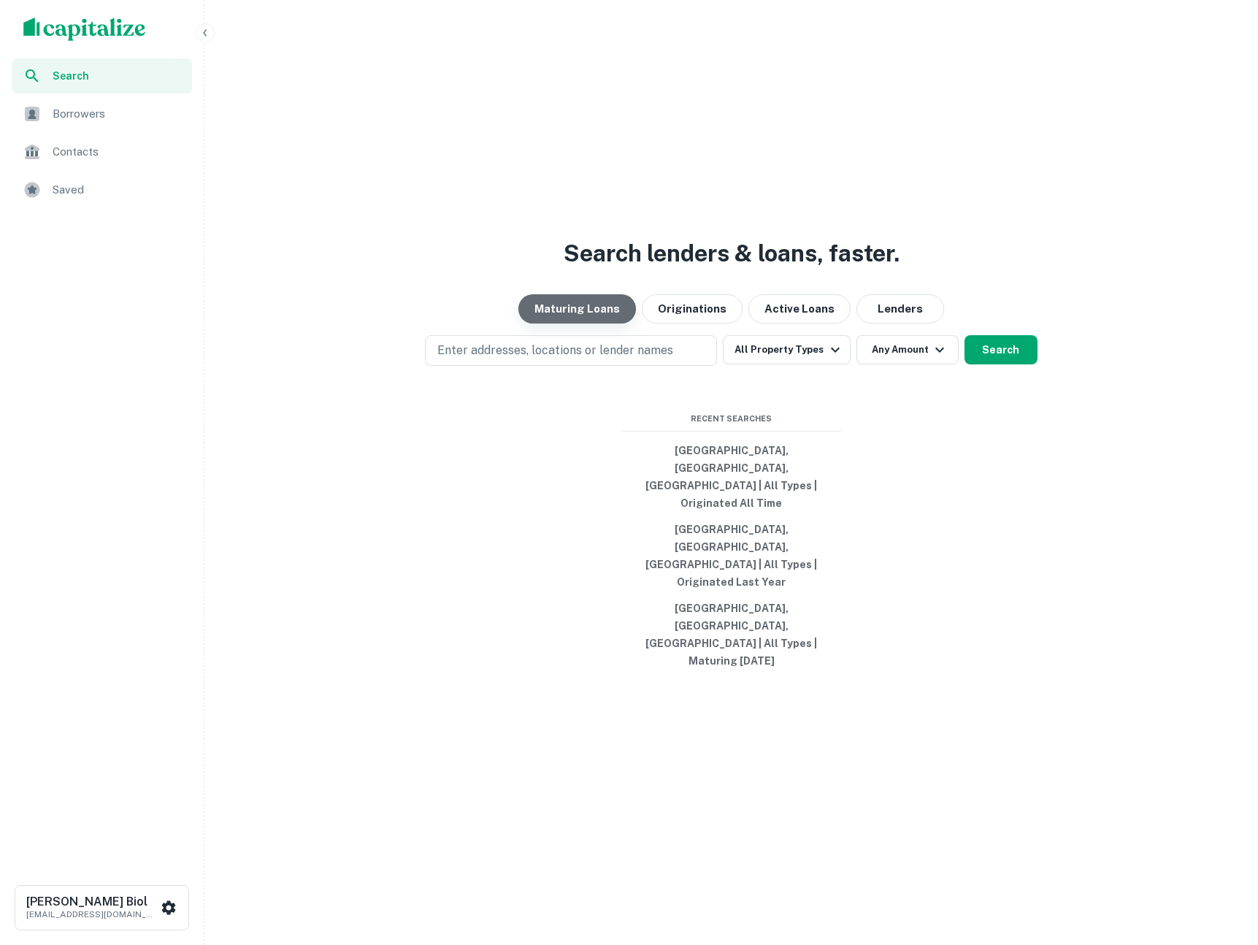
click at [604, 323] on button "Maturing Loans" at bounding box center [577, 308] width 118 height 29
click at [672, 366] on button "Enter addresses, locations or lender names" at bounding box center [571, 350] width 292 height 31
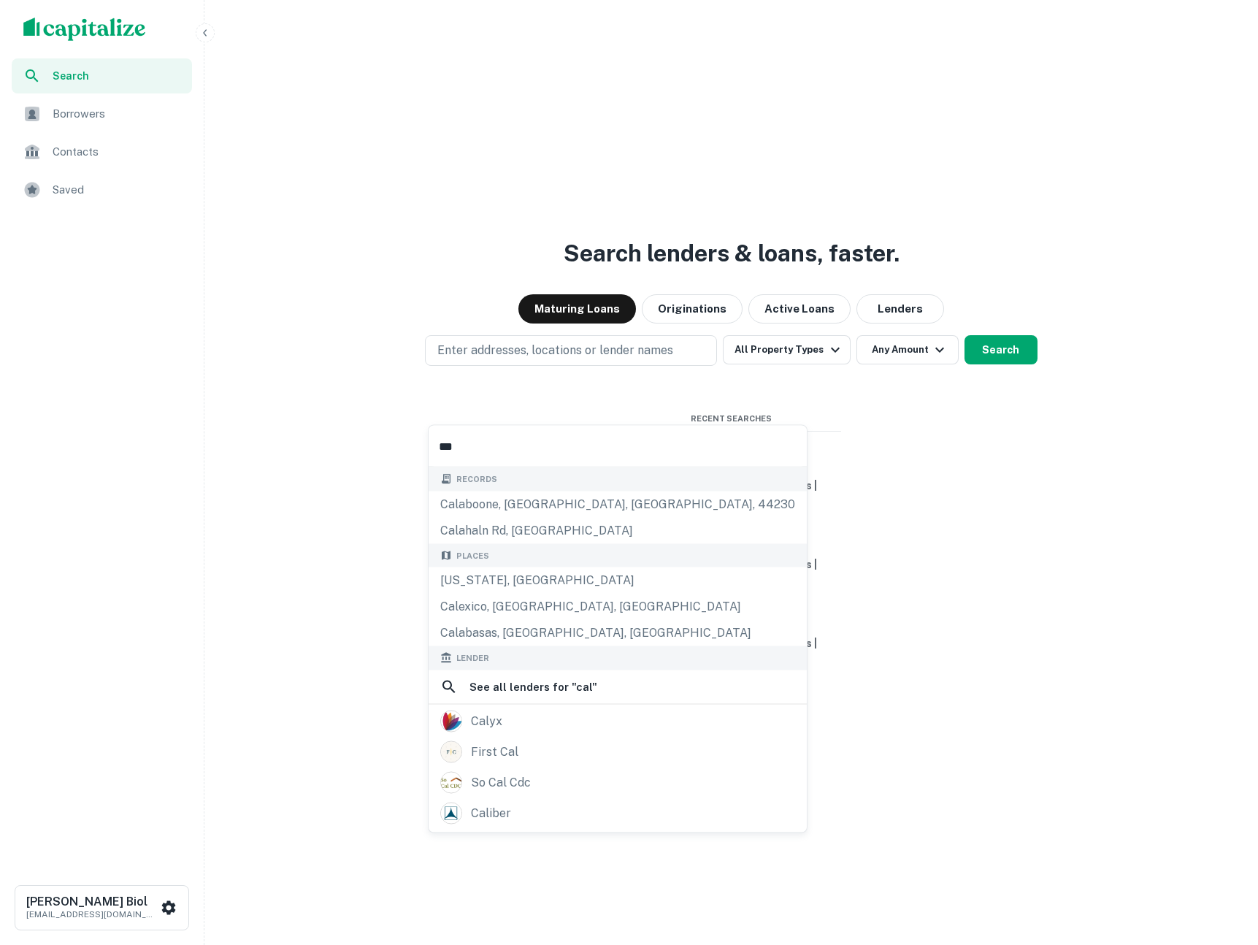
type input "****"
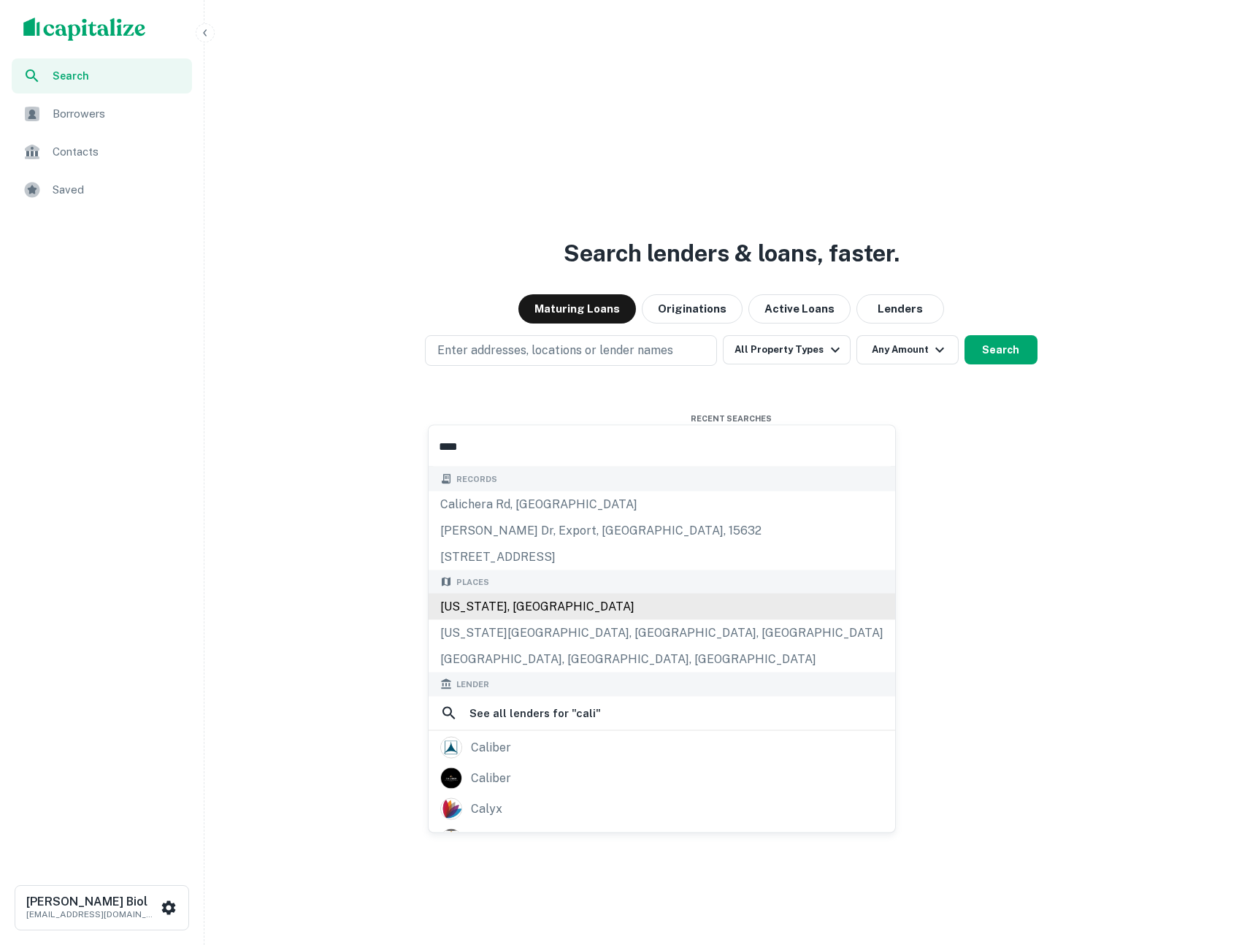
click at [553, 612] on div "[US_STATE], [GEOGRAPHIC_DATA]" at bounding box center [661, 606] width 466 height 26
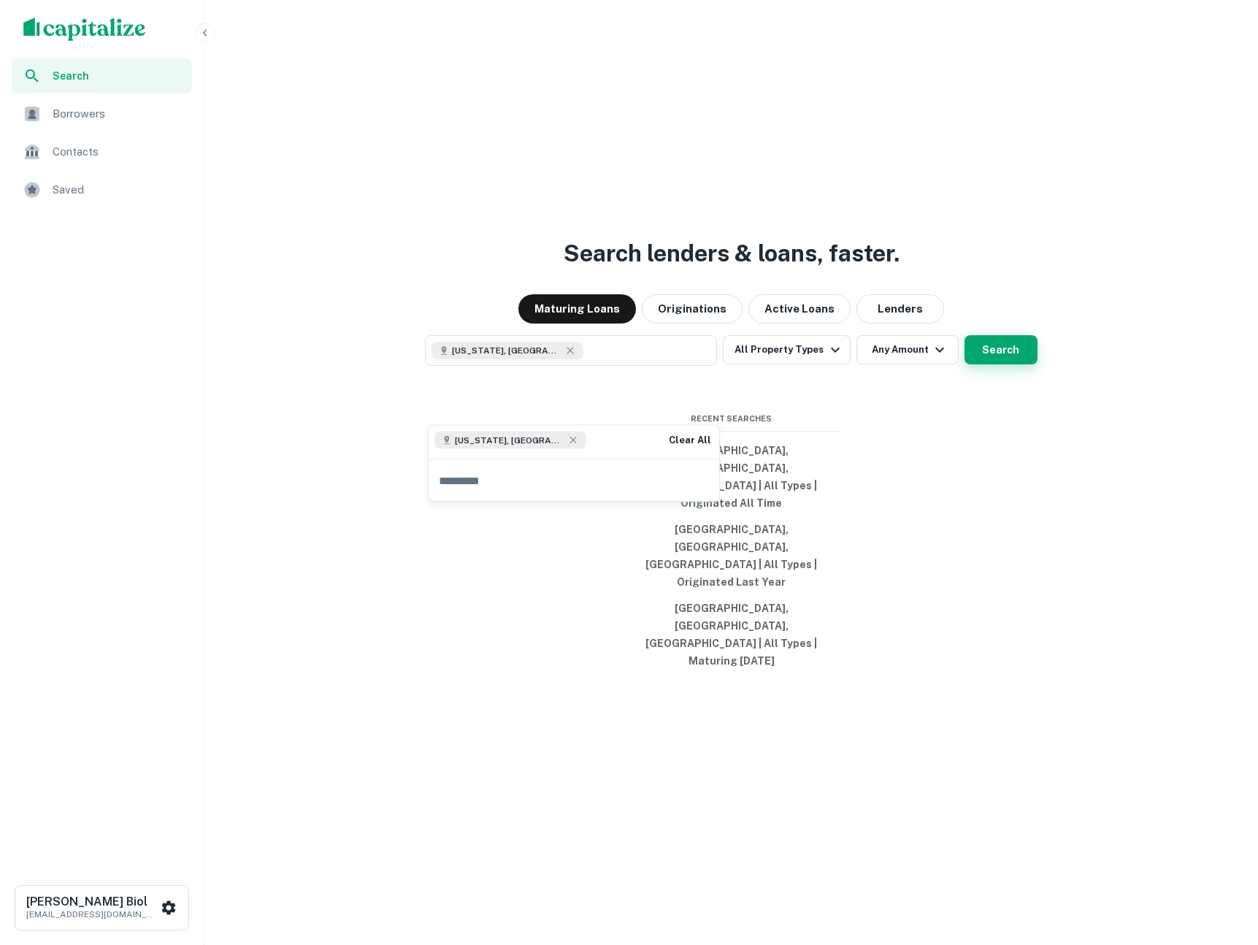
click at [997, 364] on button "Search" at bounding box center [1000, 349] width 73 height 29
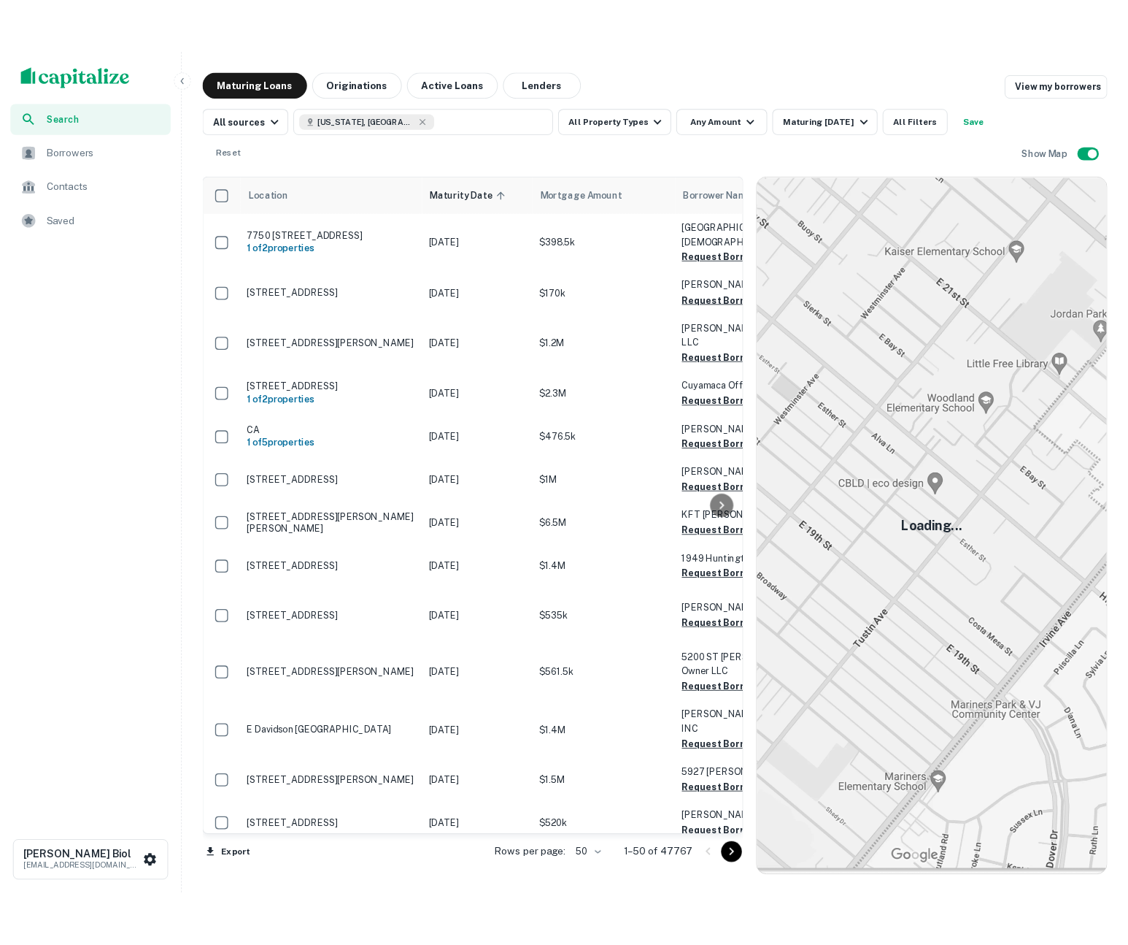
scroll to position [274, 0]
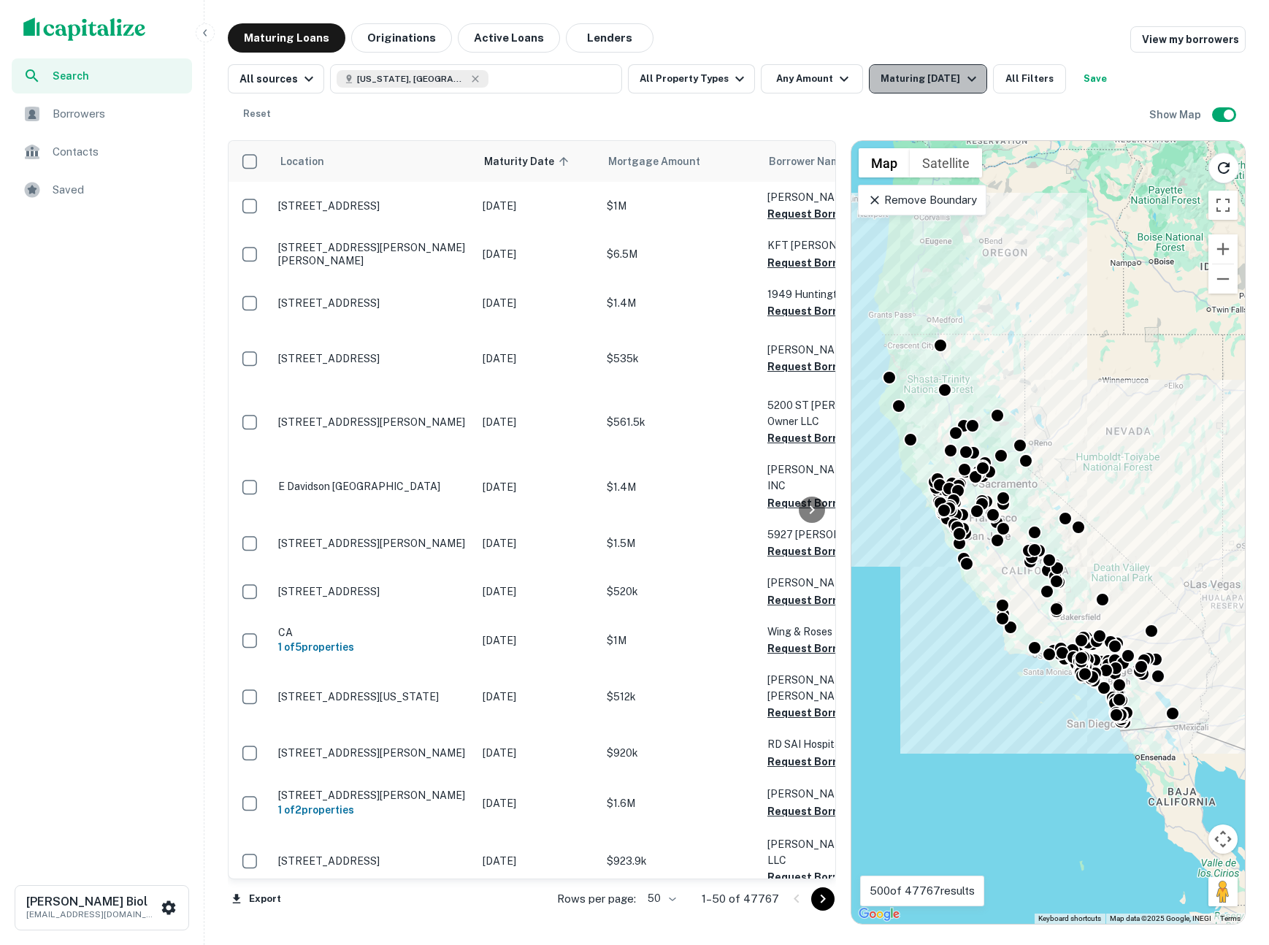
click at [900, 86] on div "Maturing [DATE]" at bounding box center [929, 79] width 99 height 18
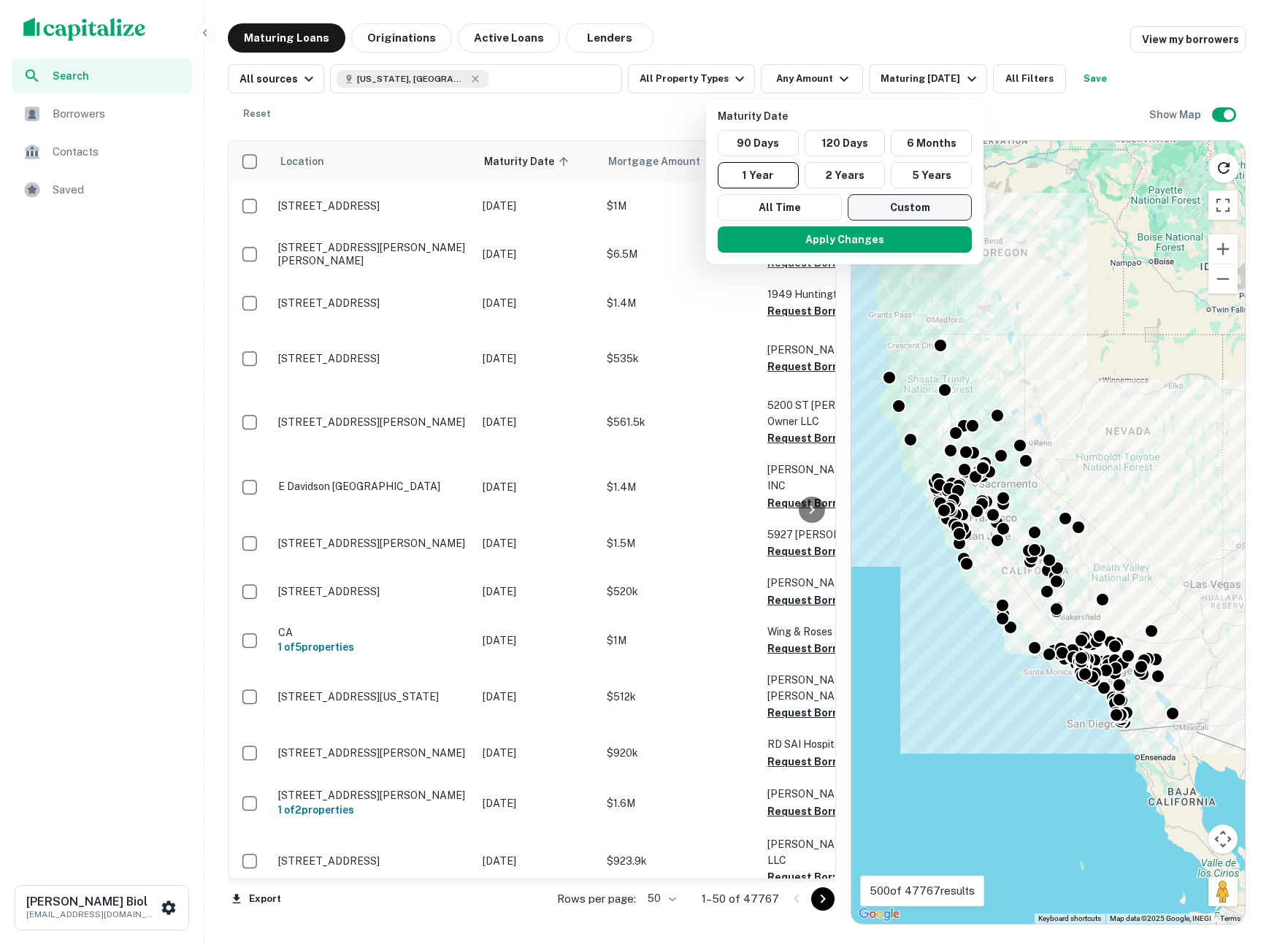
click at [912, 206] on button "Custom" at bounding box center [909, 207] width 124 height 26
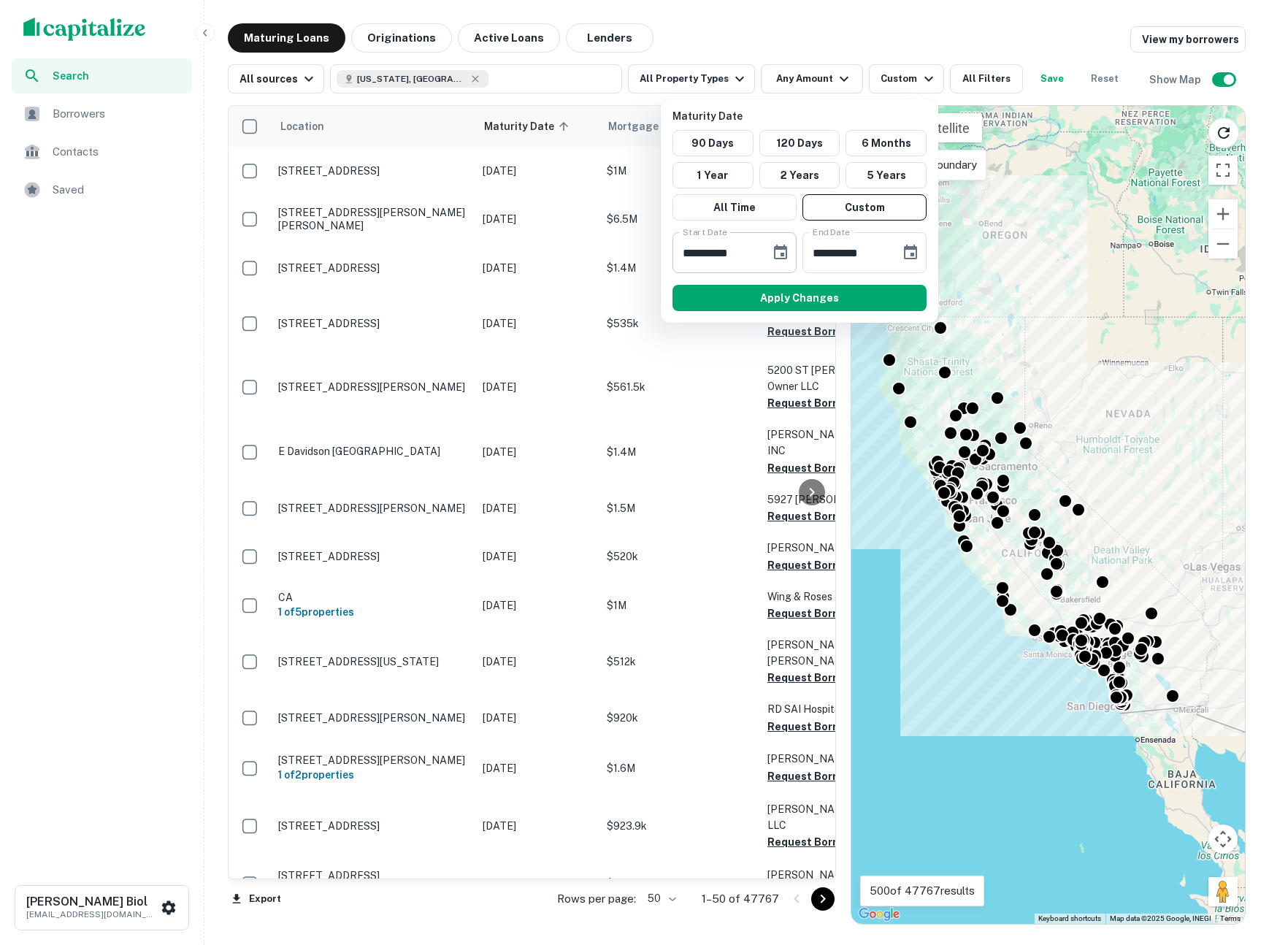
click at [738, 253] on input "**********" at bounding box center [716, 252] width 88 height 41
click at [778, 255] on icon "Choose date, selected date is Sep 24, 2025" at bounding box center [781, 253] width 18 height 18
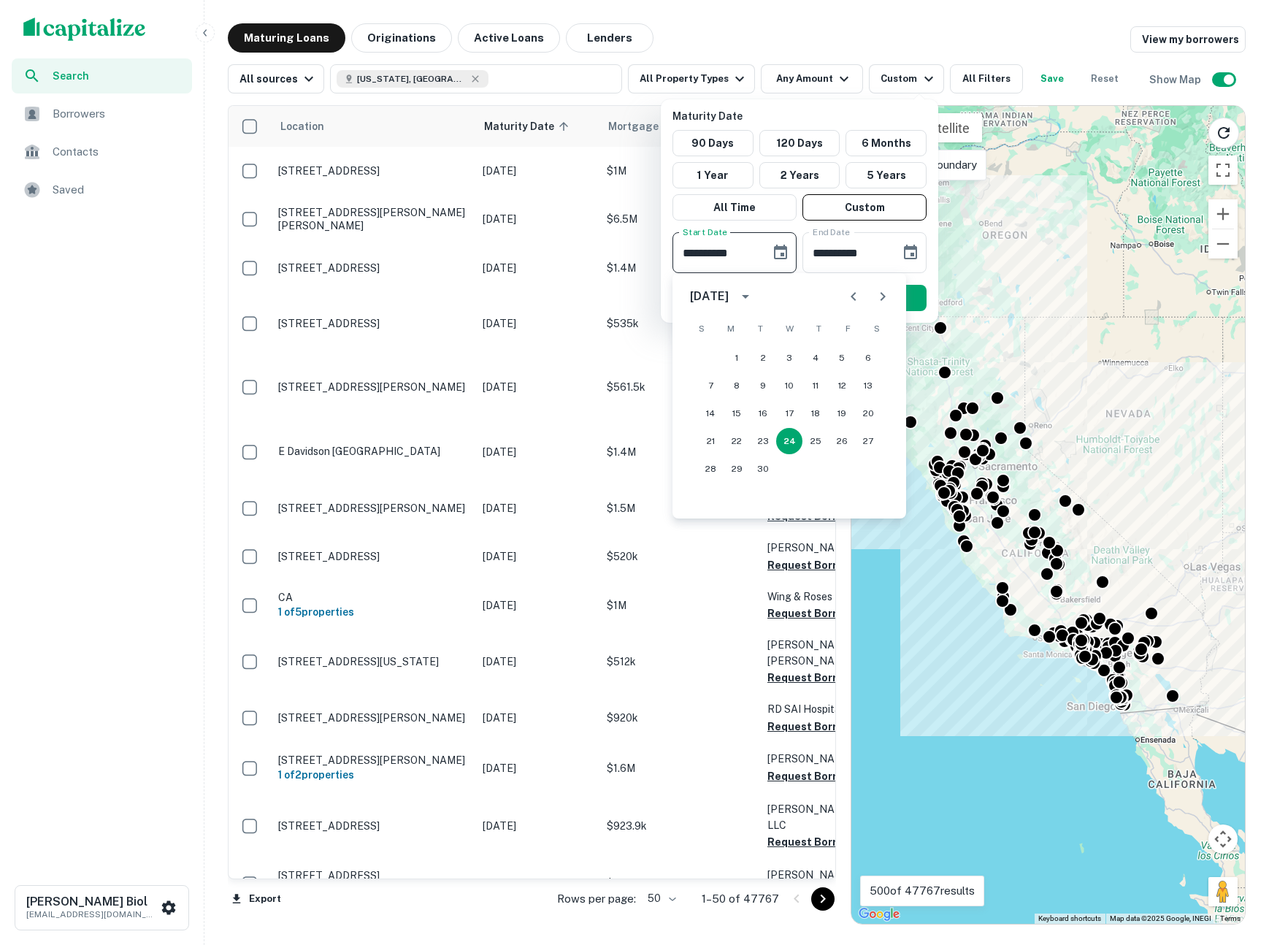
click at [848, 298] on icon "Previous month" at bounding box center [854, 297] width 18 height 18
click at [712, 358] on button "1" at bounding box center [710, 358] width 26 height 26
type input "**********"
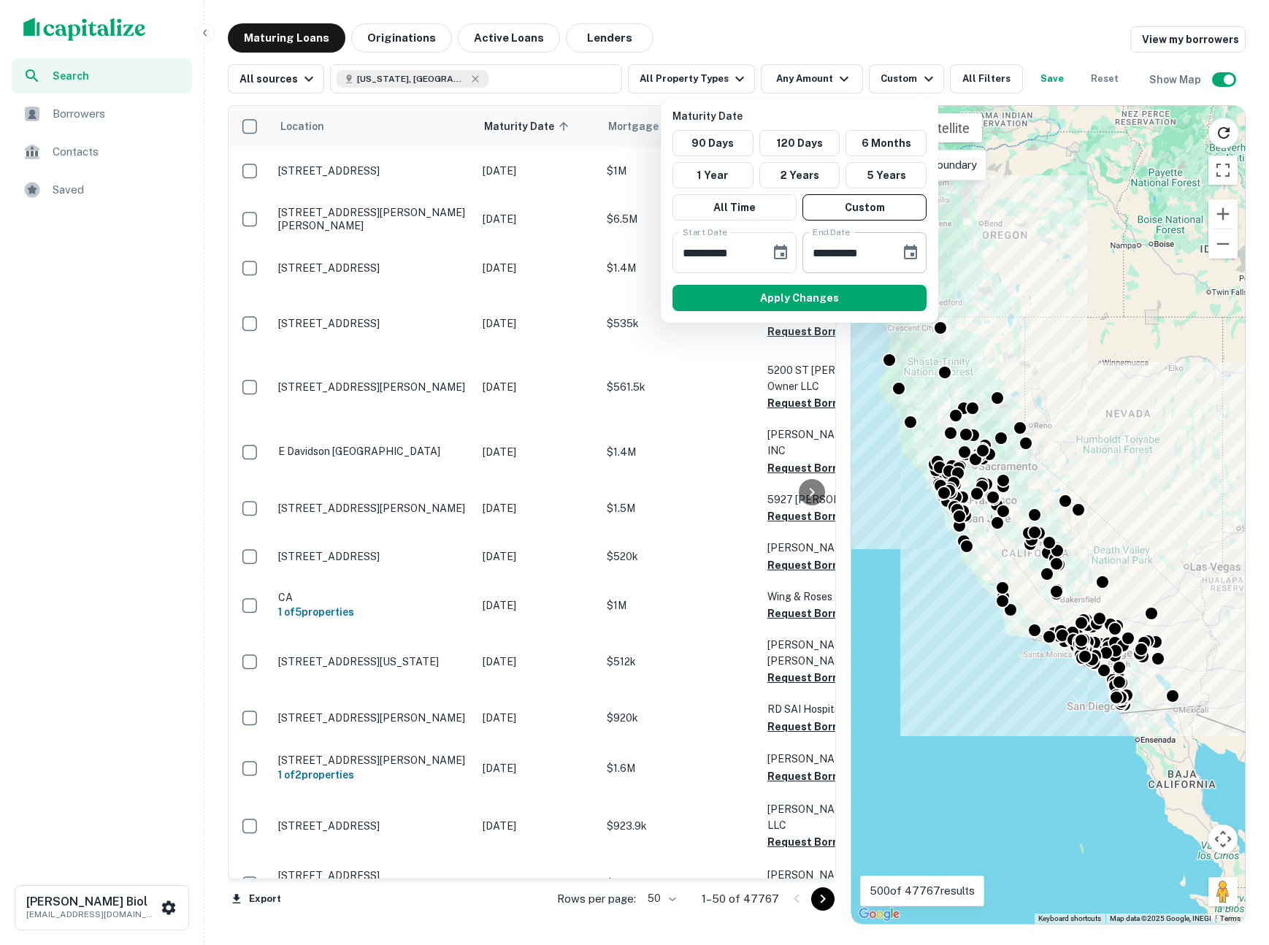
click at [910, 250] on icon "Choose date, selected date is Mar 23, 2026" at bounding box center [910, 253] width 18 height 18
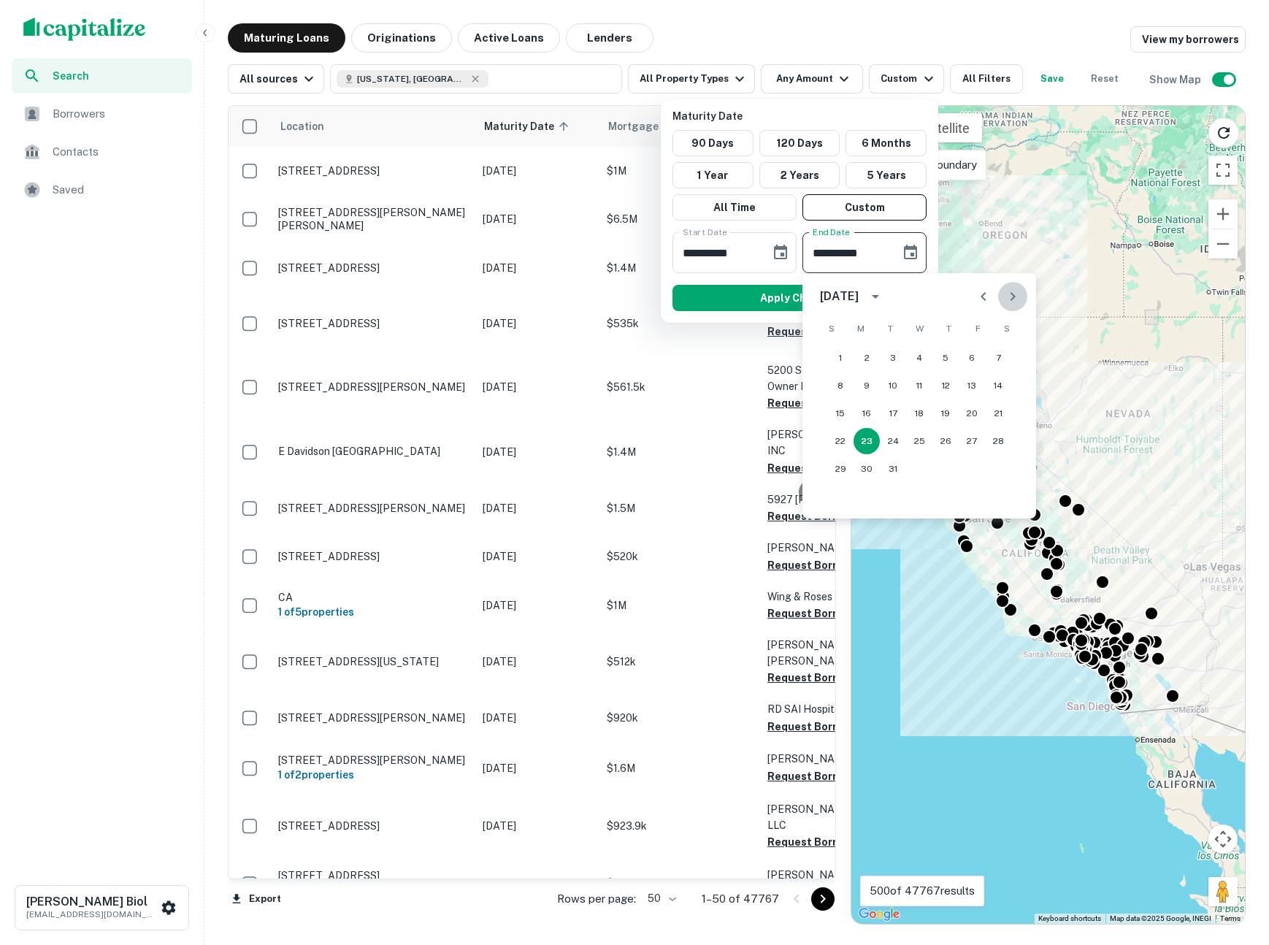
click at [1012, 296] on icon "Next month" at bounding box center [1013, 297] width 18 height 18
click at [1007, 298] on icon "Next month" at bounding box center [1013, 297] width 18 height 18
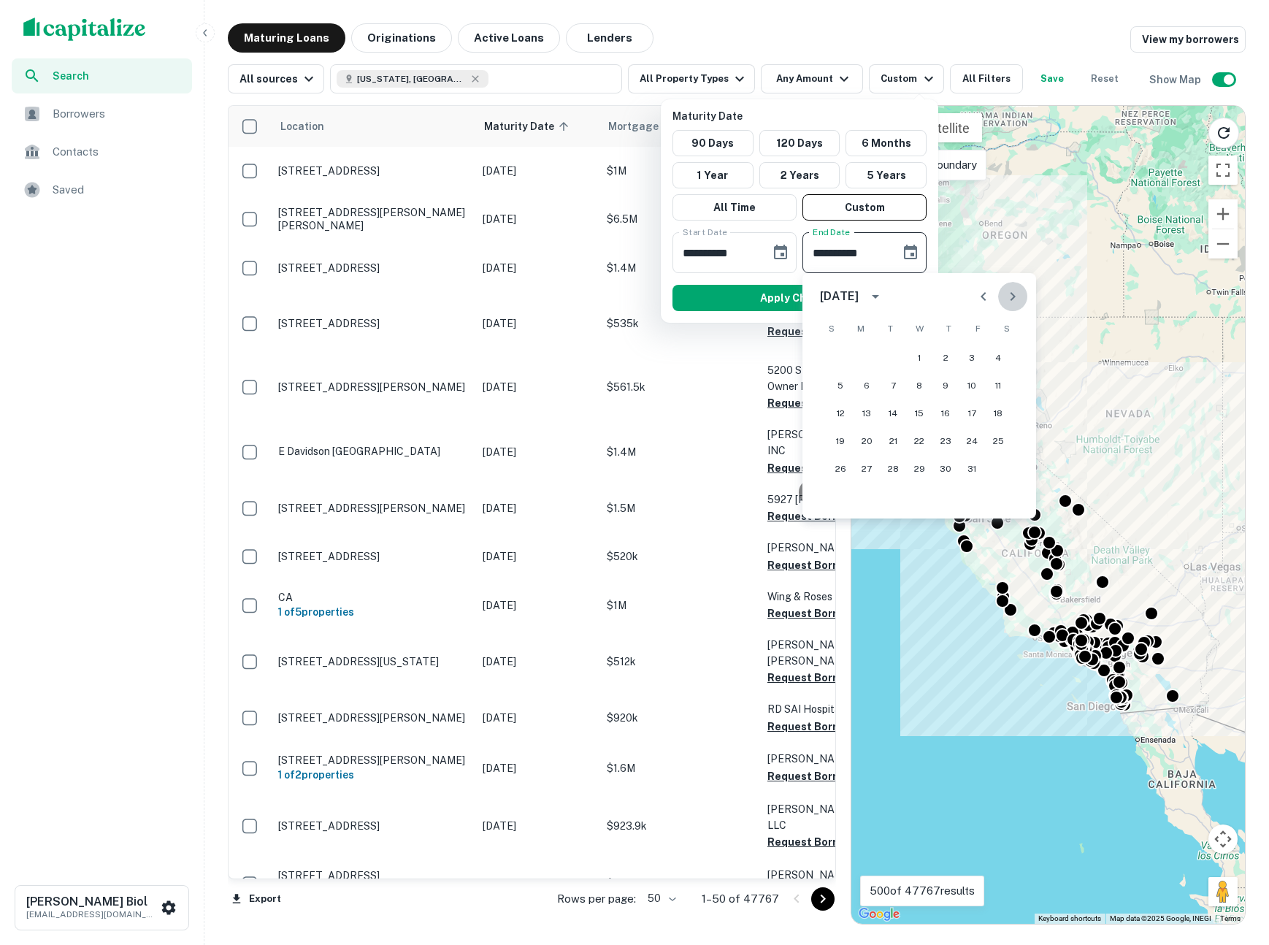
click at [1007, 298] on icon "Next month" at bounding box center [1013, 297] width 18 height 18
click at [864, 472] on button "30" at bounding box center [866, 468] width 26 height 26
type input "**********"
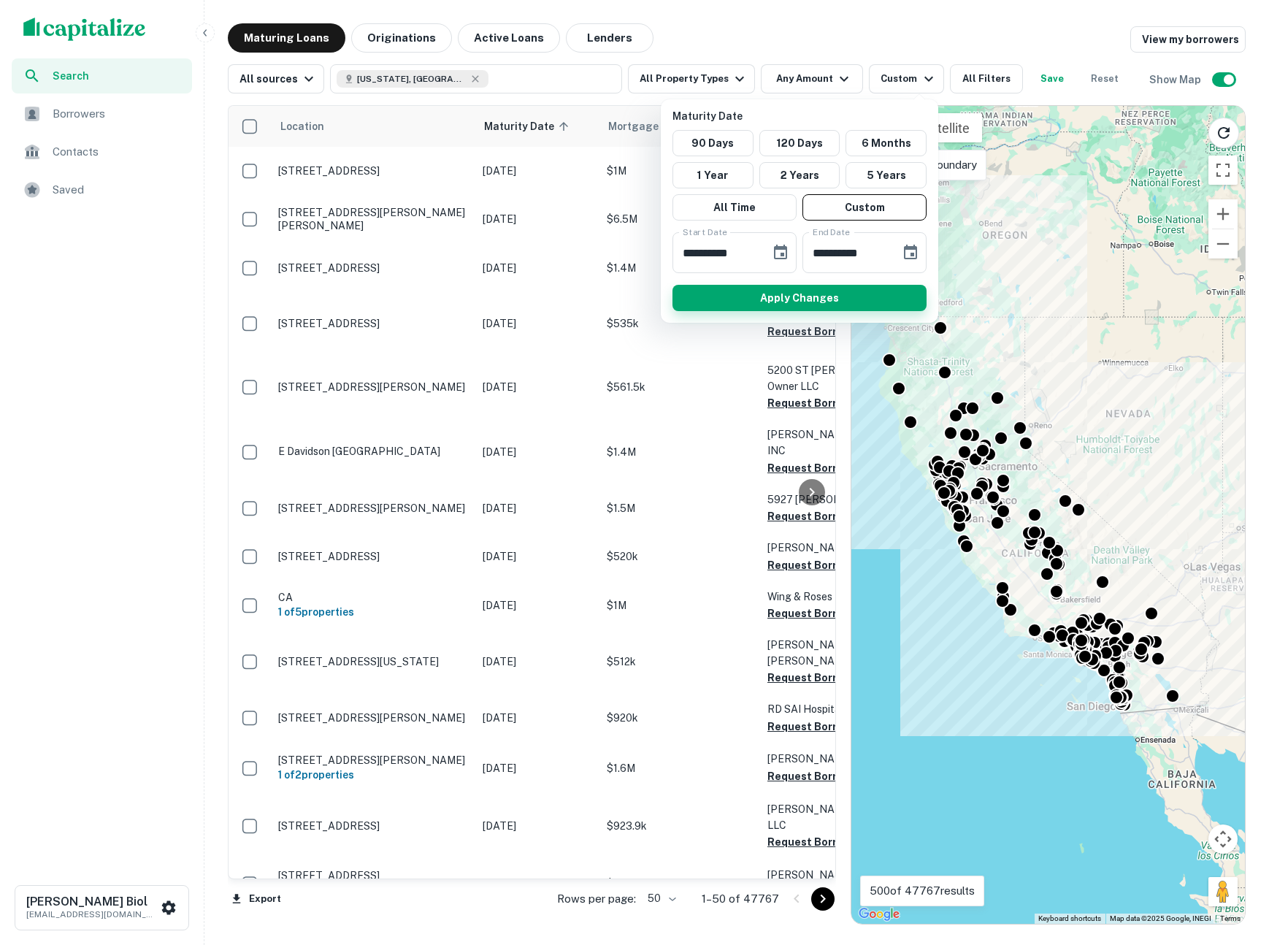
click at [859, 304] on button "Apply Changes" at bounding box center [799, 298] width 254 height 26
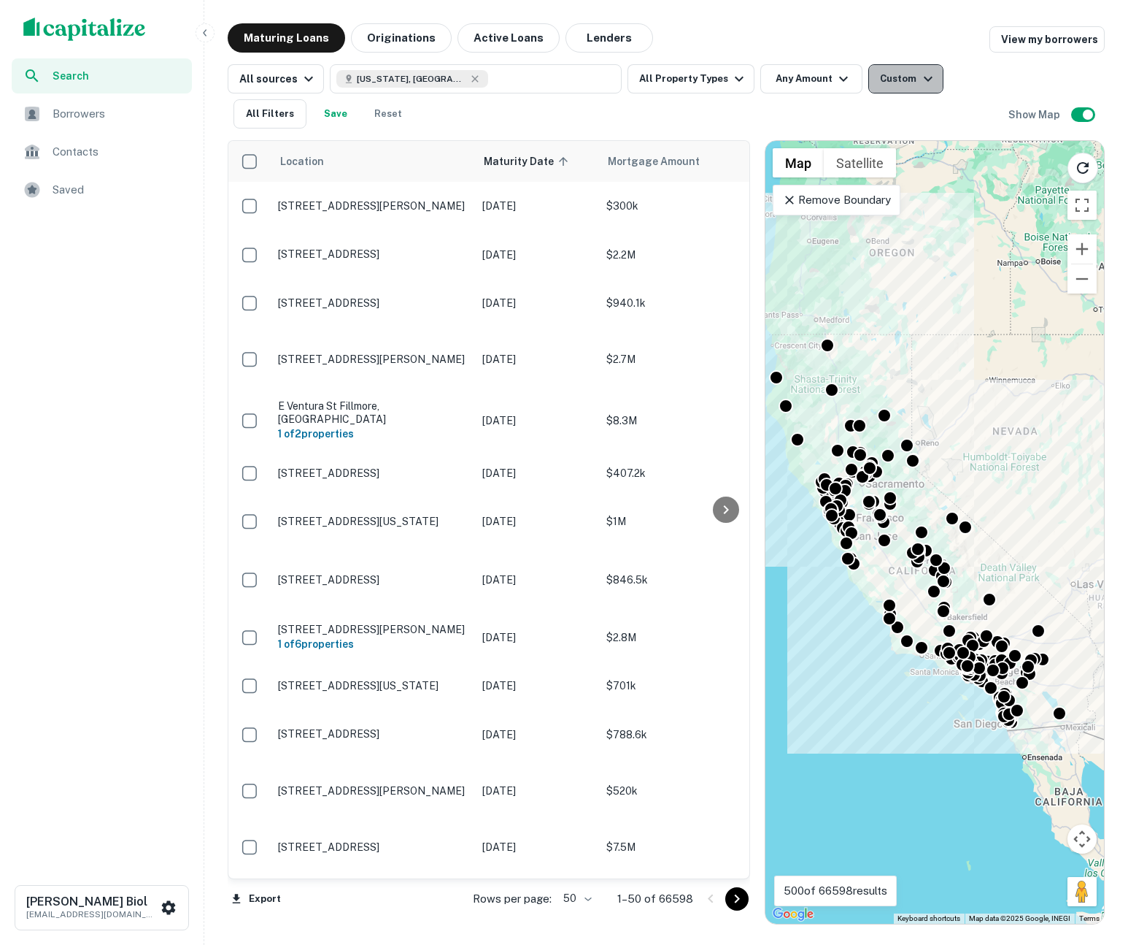
click at [920, 82] on icon "button" at bounding box center [929, 79] width 18 height 18
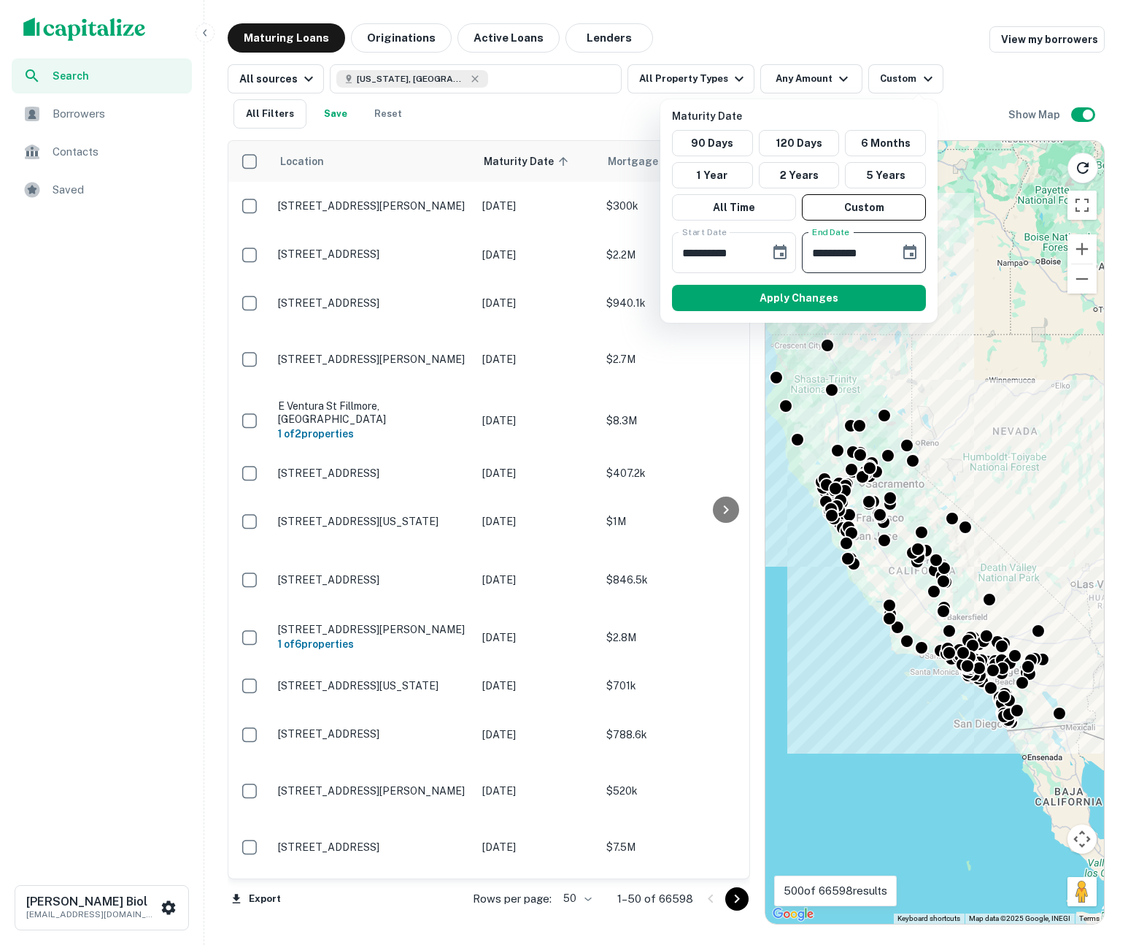
click at [859, 255] on input "**********" at bounding box center [846, 252] width 88 height 41
click at [910, 253] on icon "Choose date, selected date is Nov 30, 2026" at bounding box center [910, 253] width 18 height 18
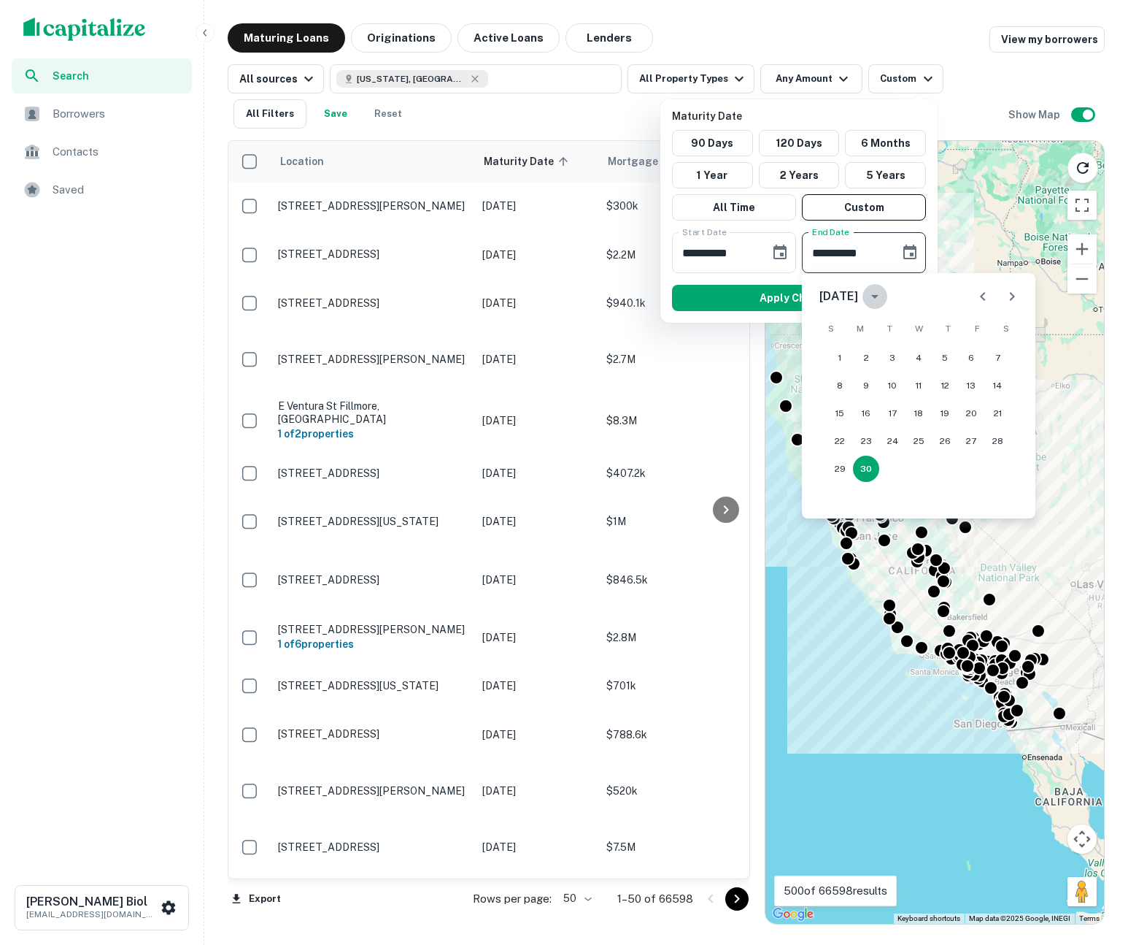
click at [884, 293] on icon "calendar view is open, switch to year view" at bounding box center [875, 297] width 18 height 18
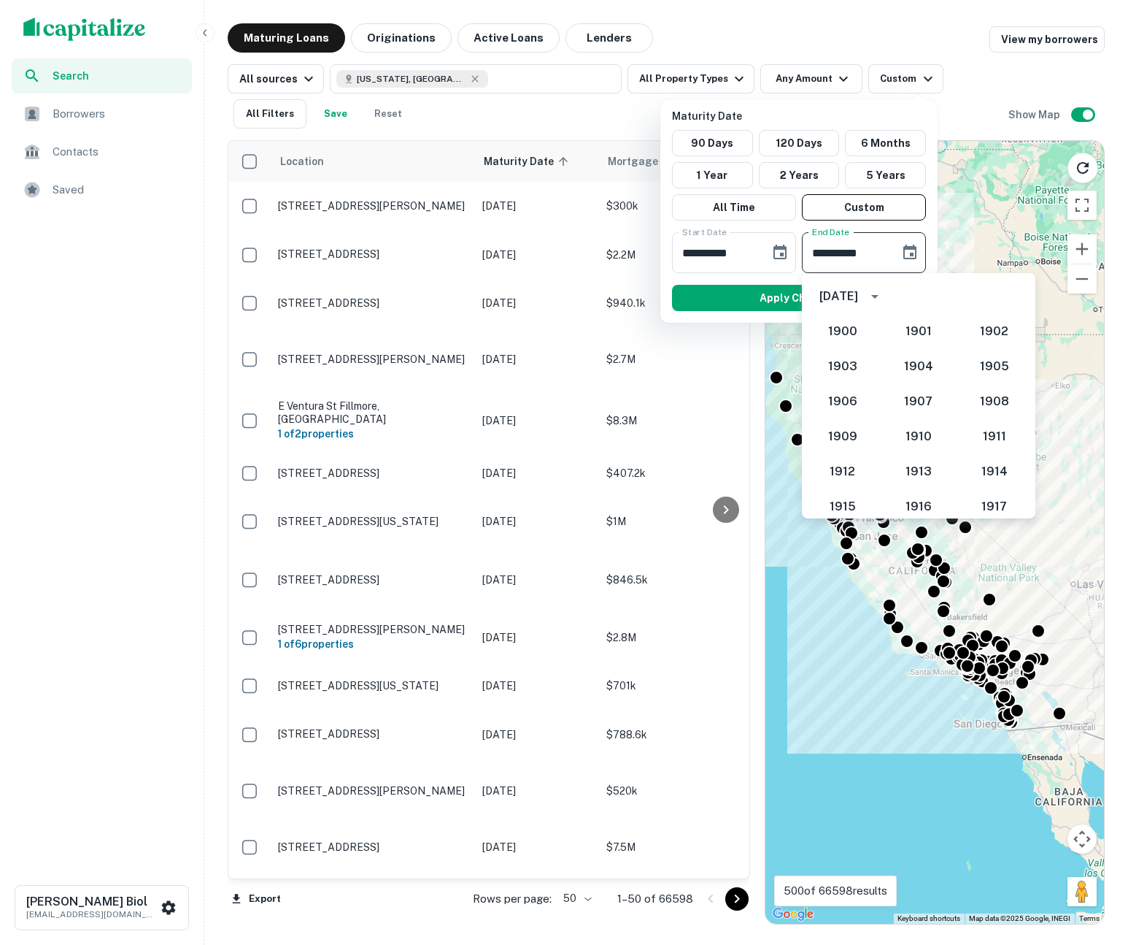
scroll to position [1387, 0]
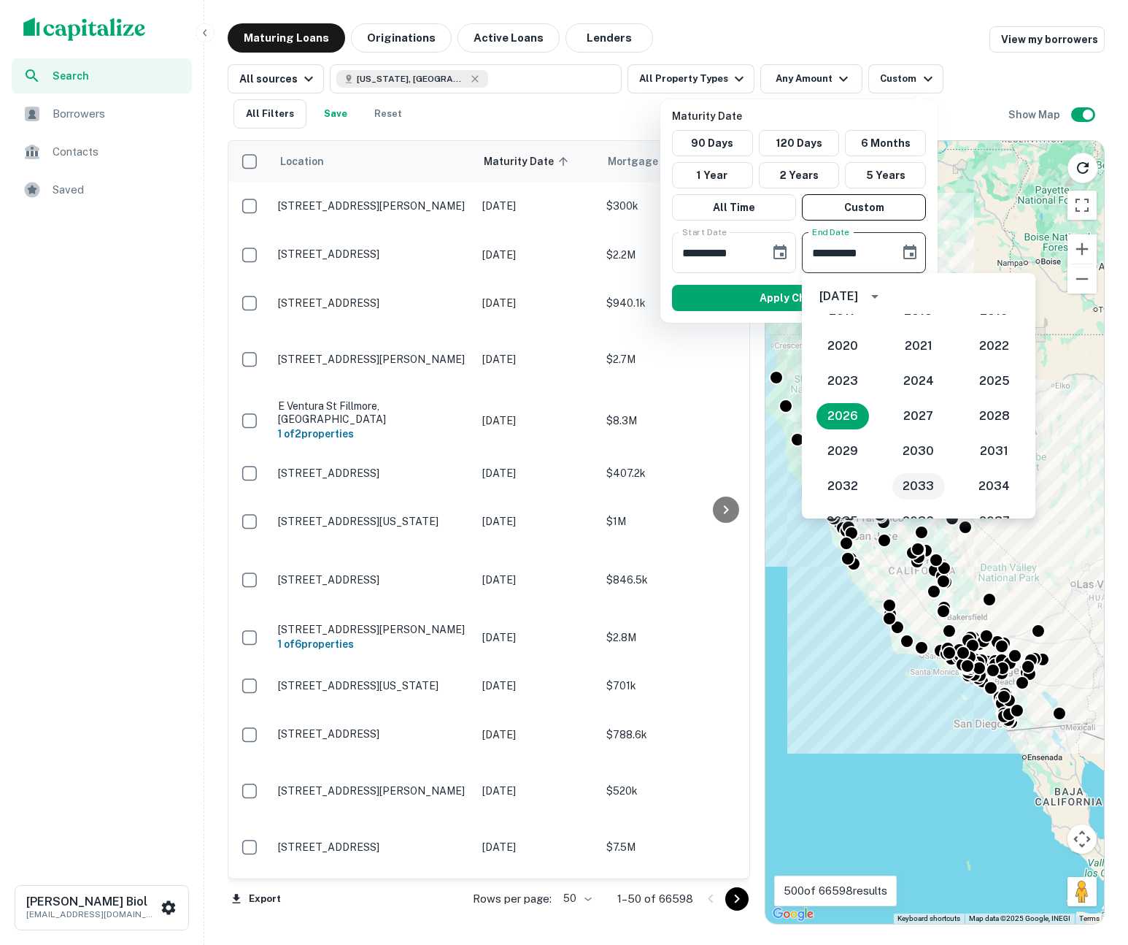
click at [913, 488] on button "2033" at bounding box center [919, 486] width 53 height 26
type input "**********"
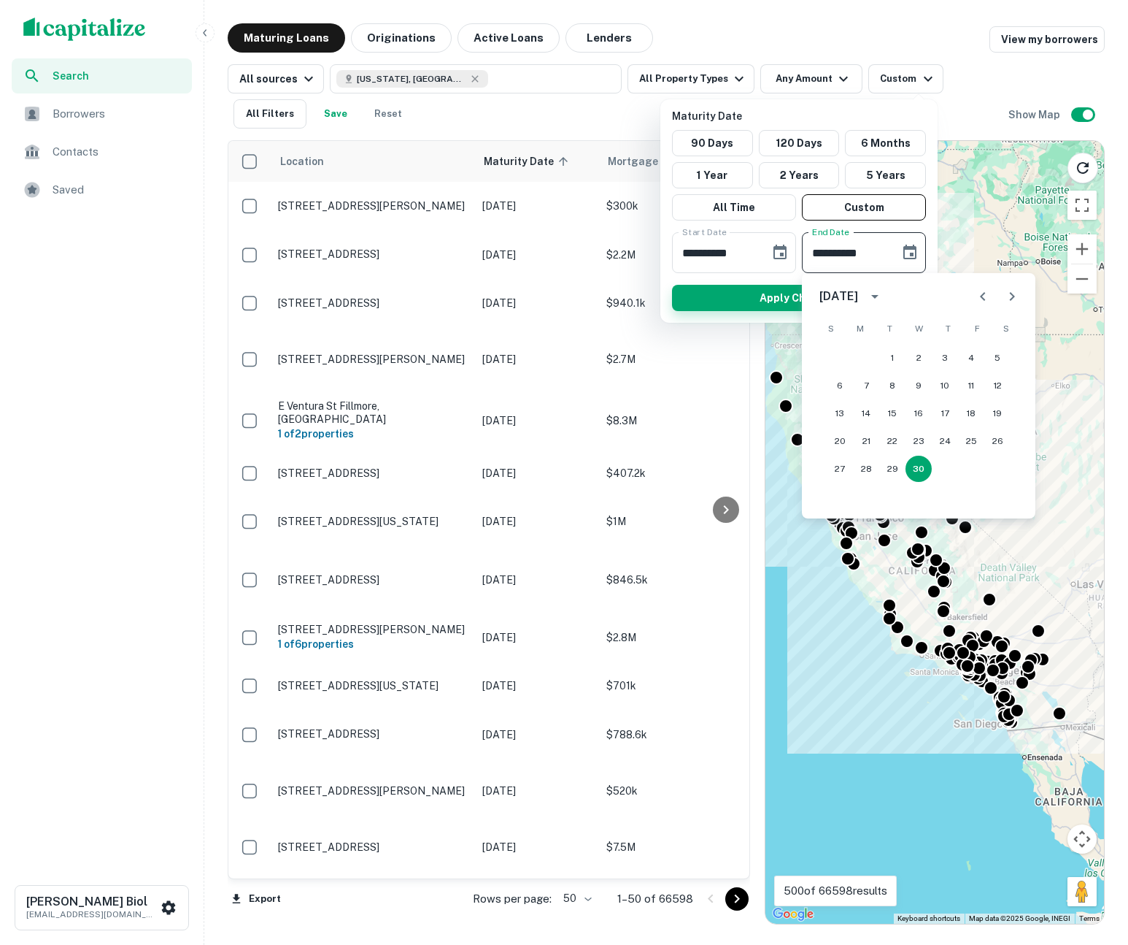
click at [761, 300] on button "Apply Changes" at bounding box center [799, 298] width 254 height 26
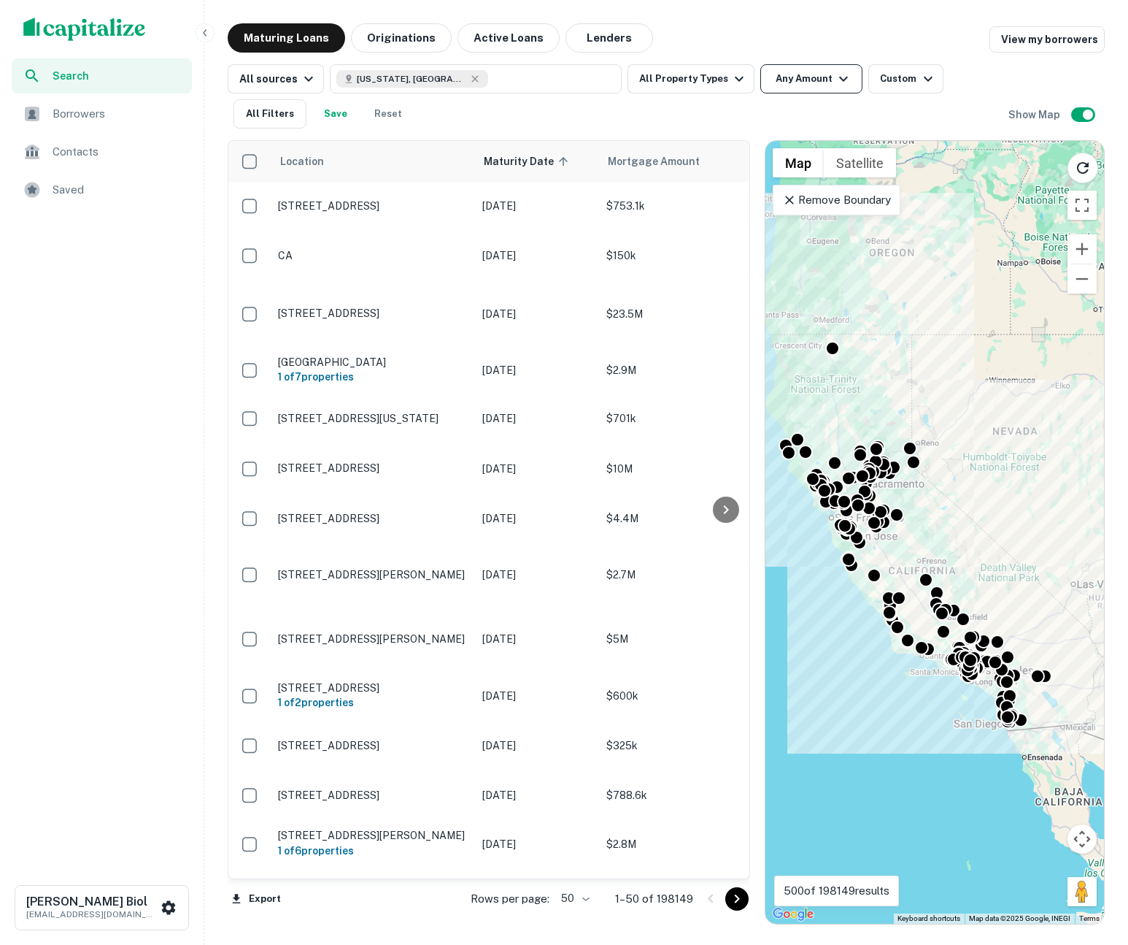
click at [797, 66] on button "Any Amount" at bounding box center [812, 78] width 102 height 29
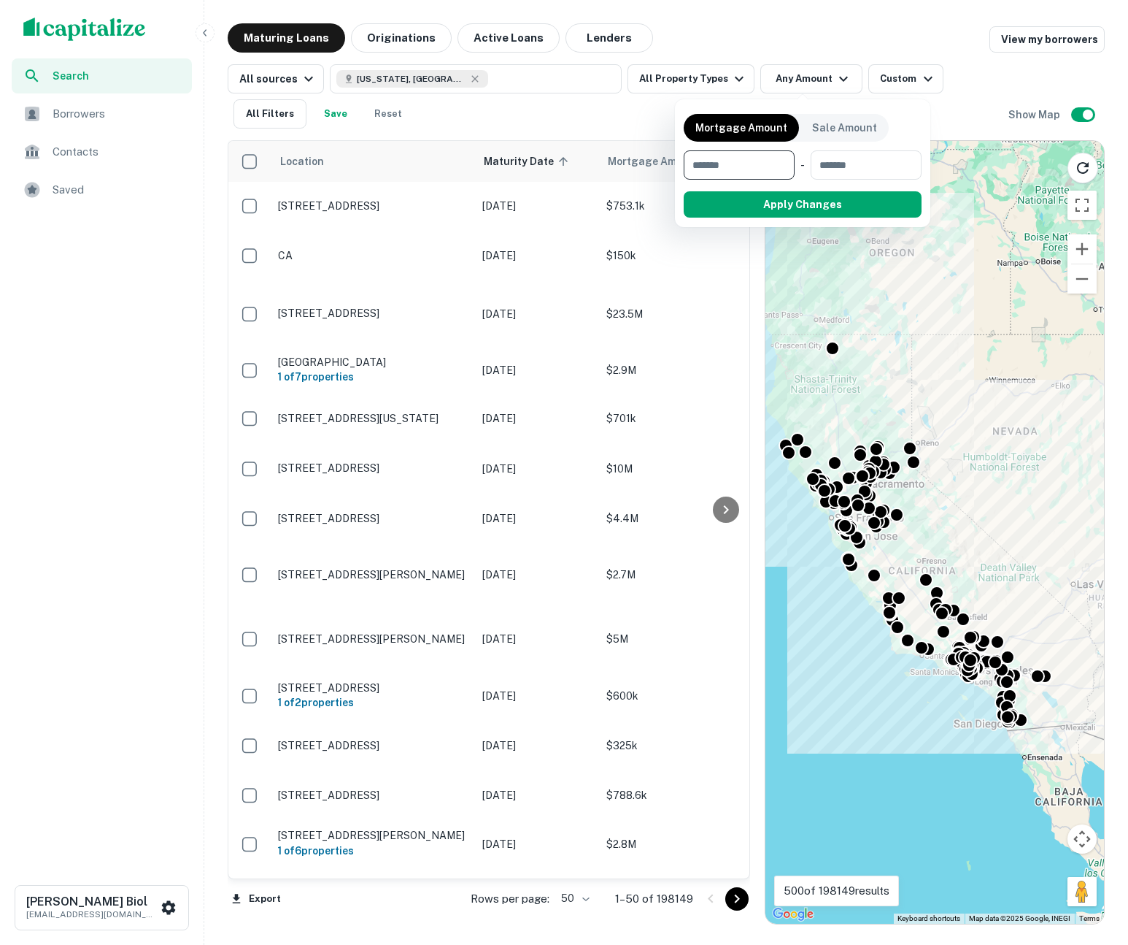
click at [893, 77] on div at bounding box center [564, 472] width 1128 height 945
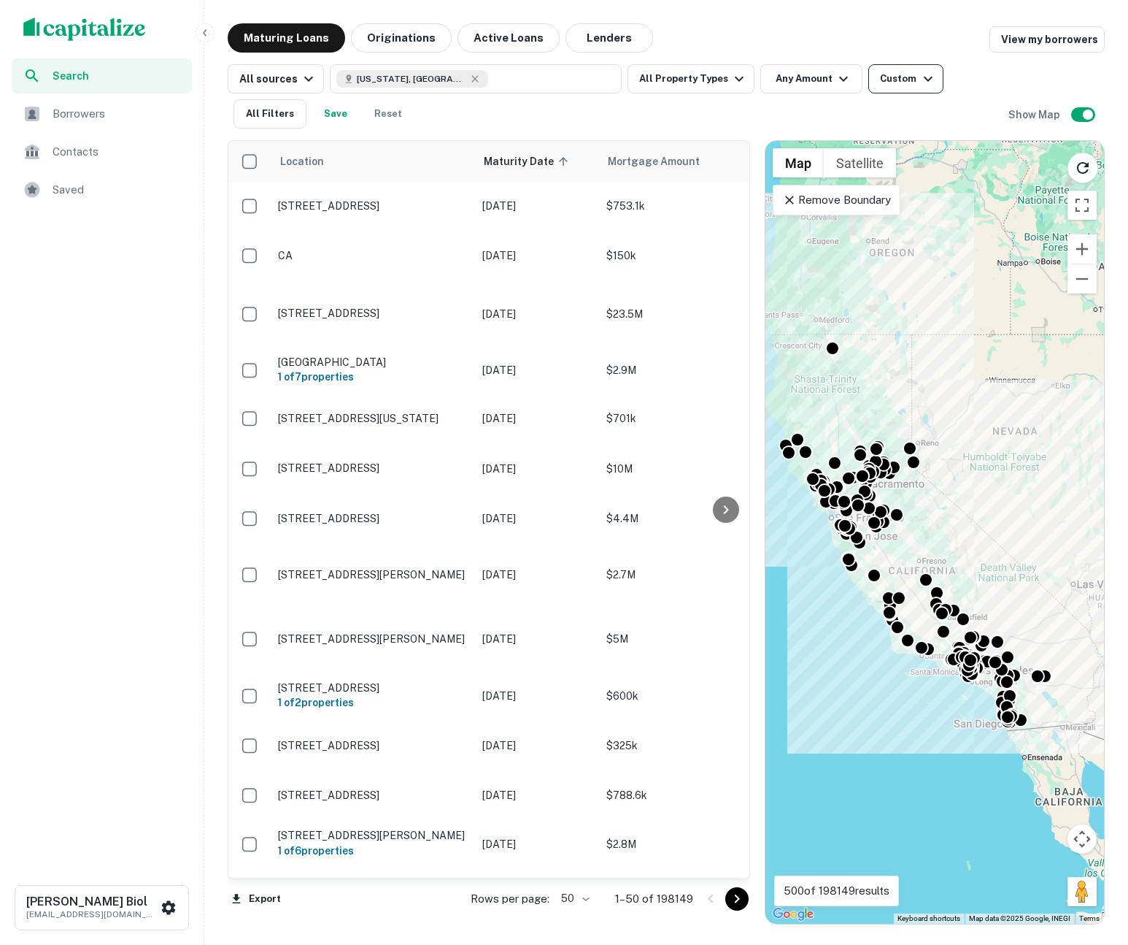
click at [904, 78] on div "Custom" at bounding box center [908, 79] width 56 height 18
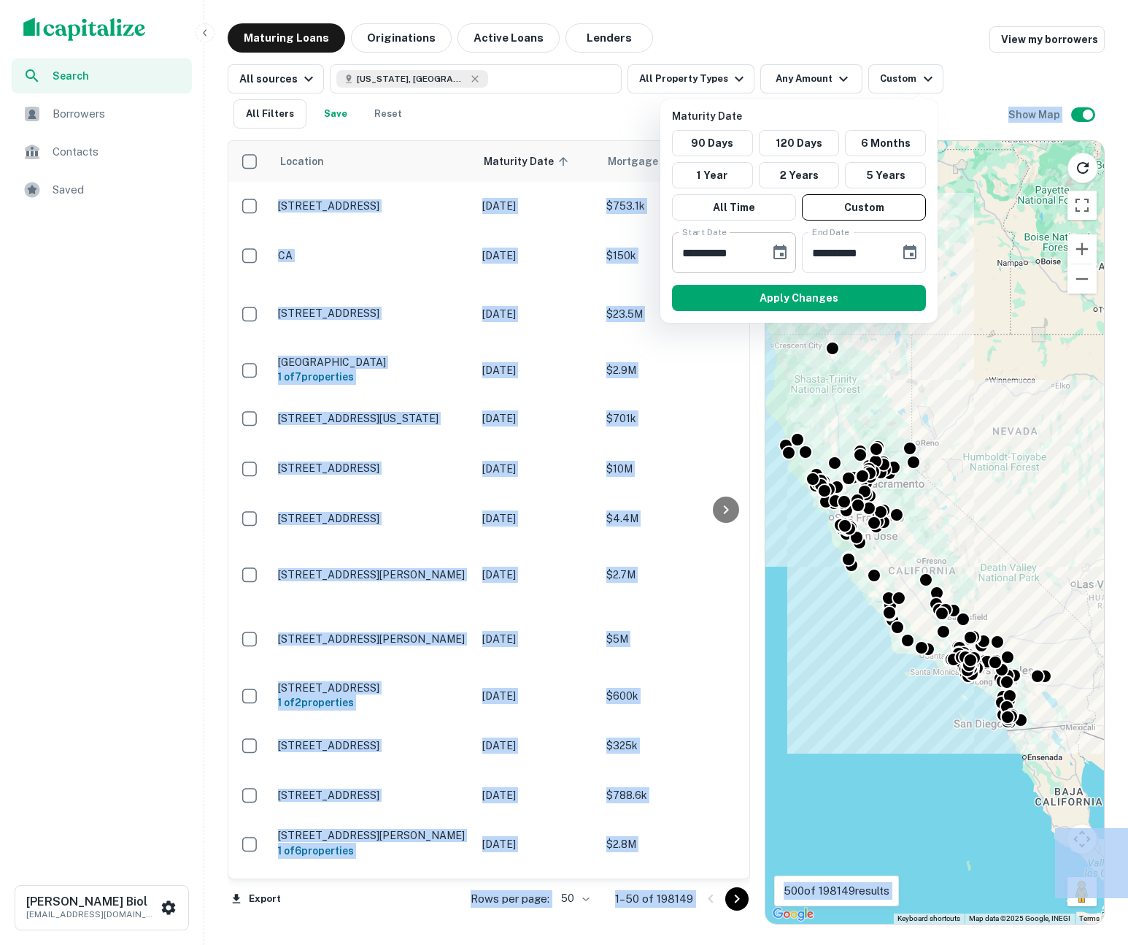
click at [777, 247] on icon "Choose date, selected date is Jun 1, 2025" at bounding box center [780, 252] width 13 height 15
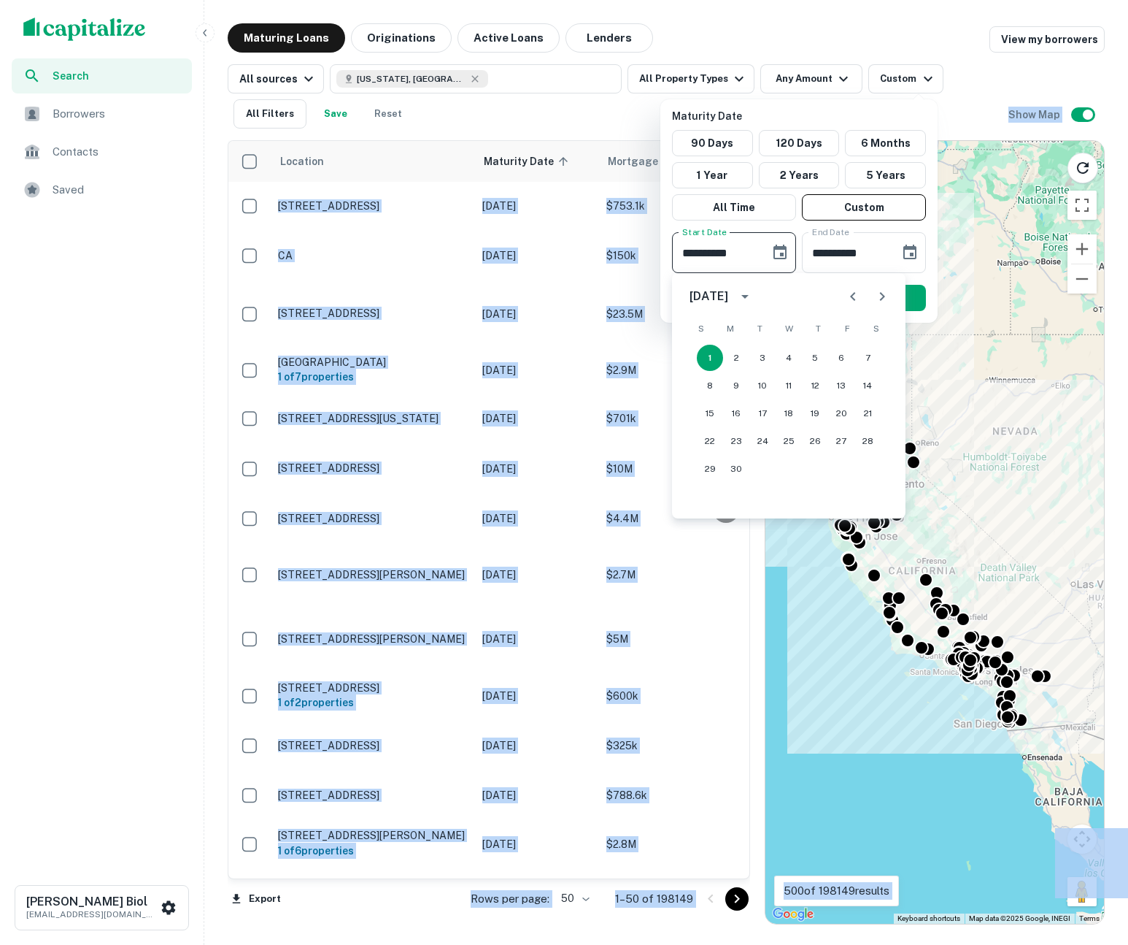
click at [879, 297] on icon "Next month" at bounding box center [883, 297] width 18 height 18
click at [886, 296] on icon "Next month" at bounding box center [883, 297] width 18 height 18
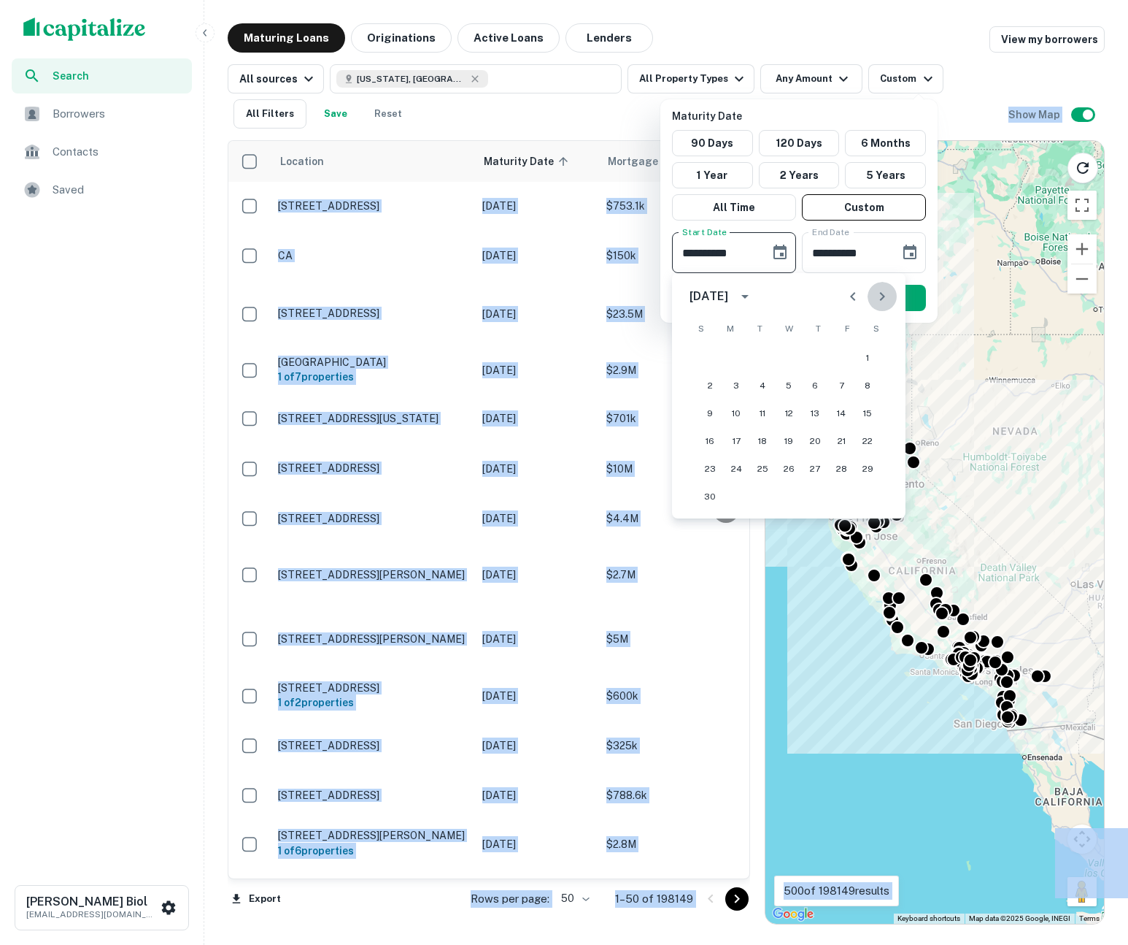
click at [886, 296] on icon "Next month" at bounding box center [883, 297] width 18 height 18
drag, startPoint x: 737, startPoint y: 358, endPoint x: 745, endPoint y: 353, distance: 8.5
click at [737, 358] on button "1" at bounding box center [736, 358] width 26 height 26
type input "**********"
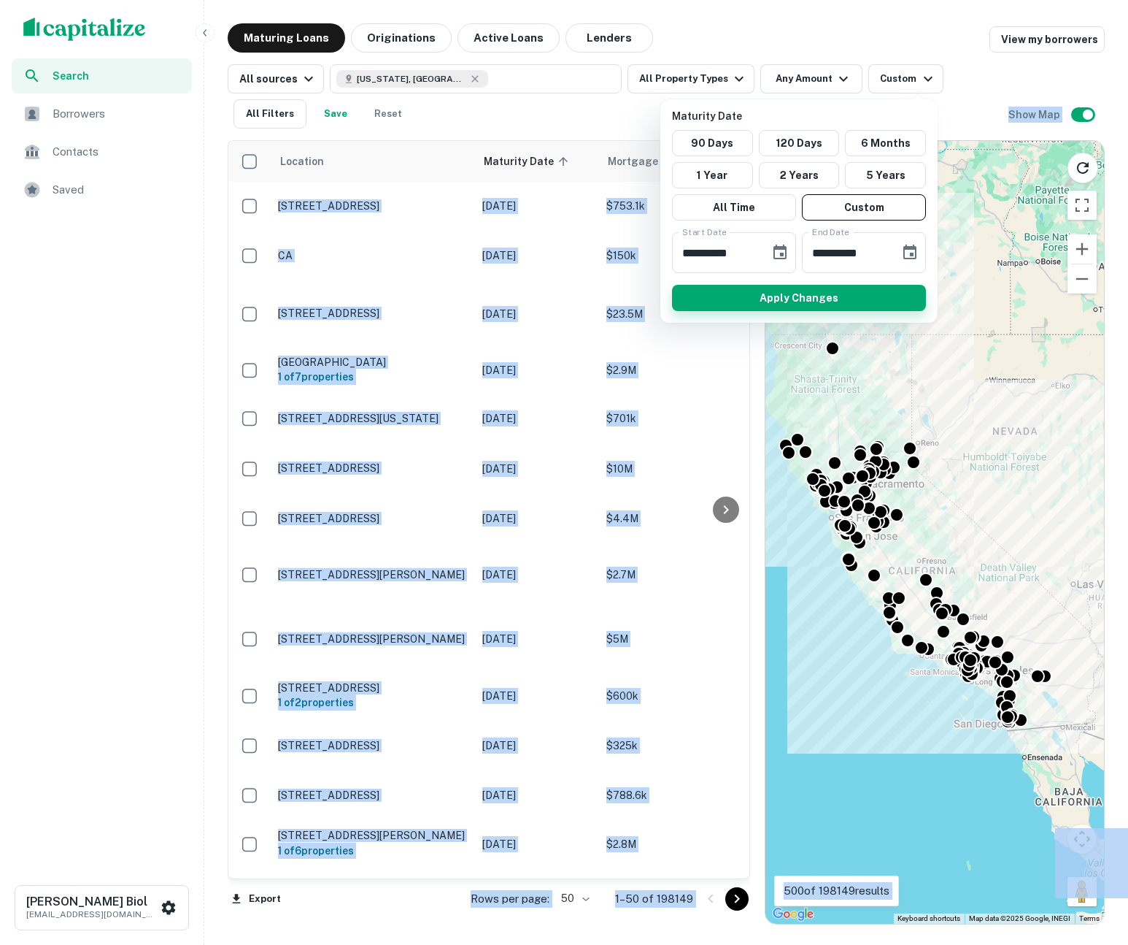
click at [847, 295] on button "Apply Changes" at bounding box center [799, 298] width 254 height 26
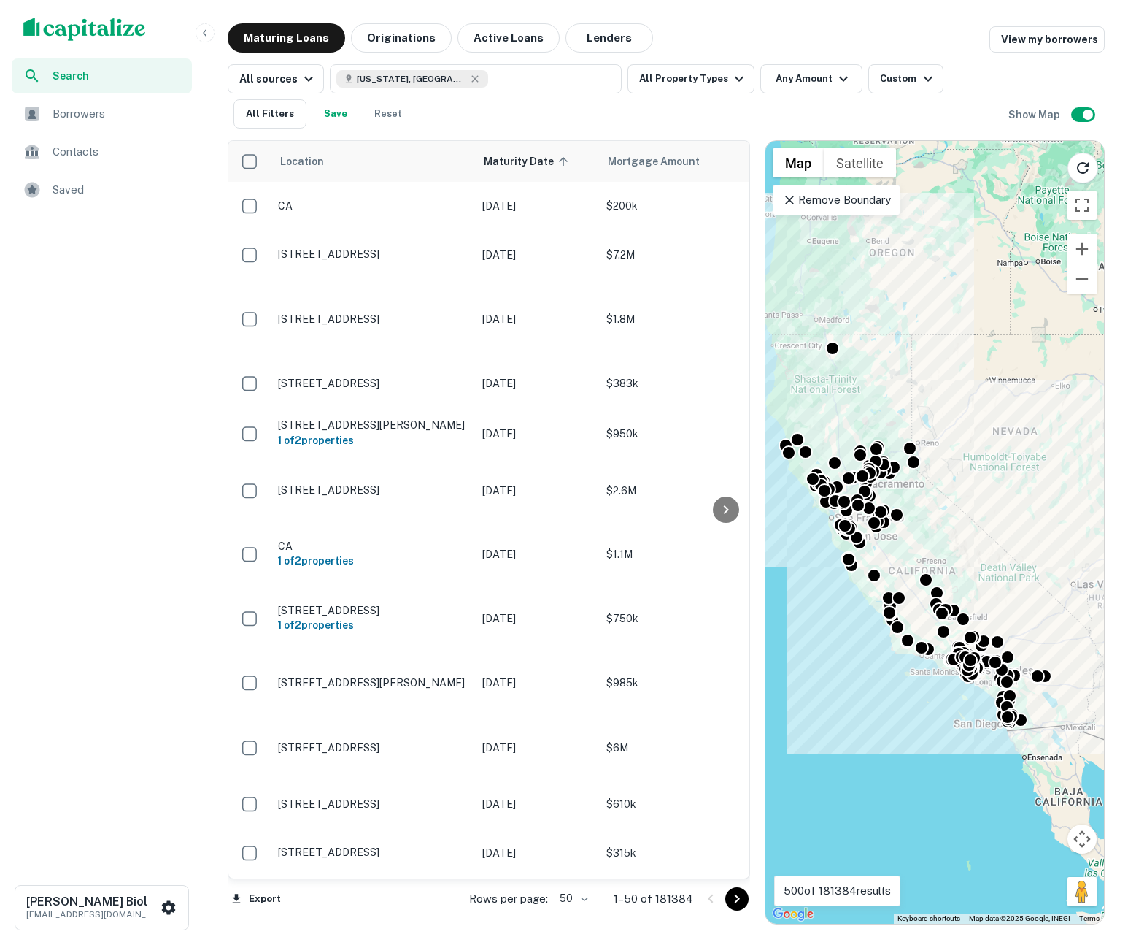
click at [640, 109] on div "All sources California, USA All Property Types Any Amount Custom All Filters Sa…" at bounding box center [618, 96] width 781 height 64
